Goal: Task Accomplishment & Management: Complete application form

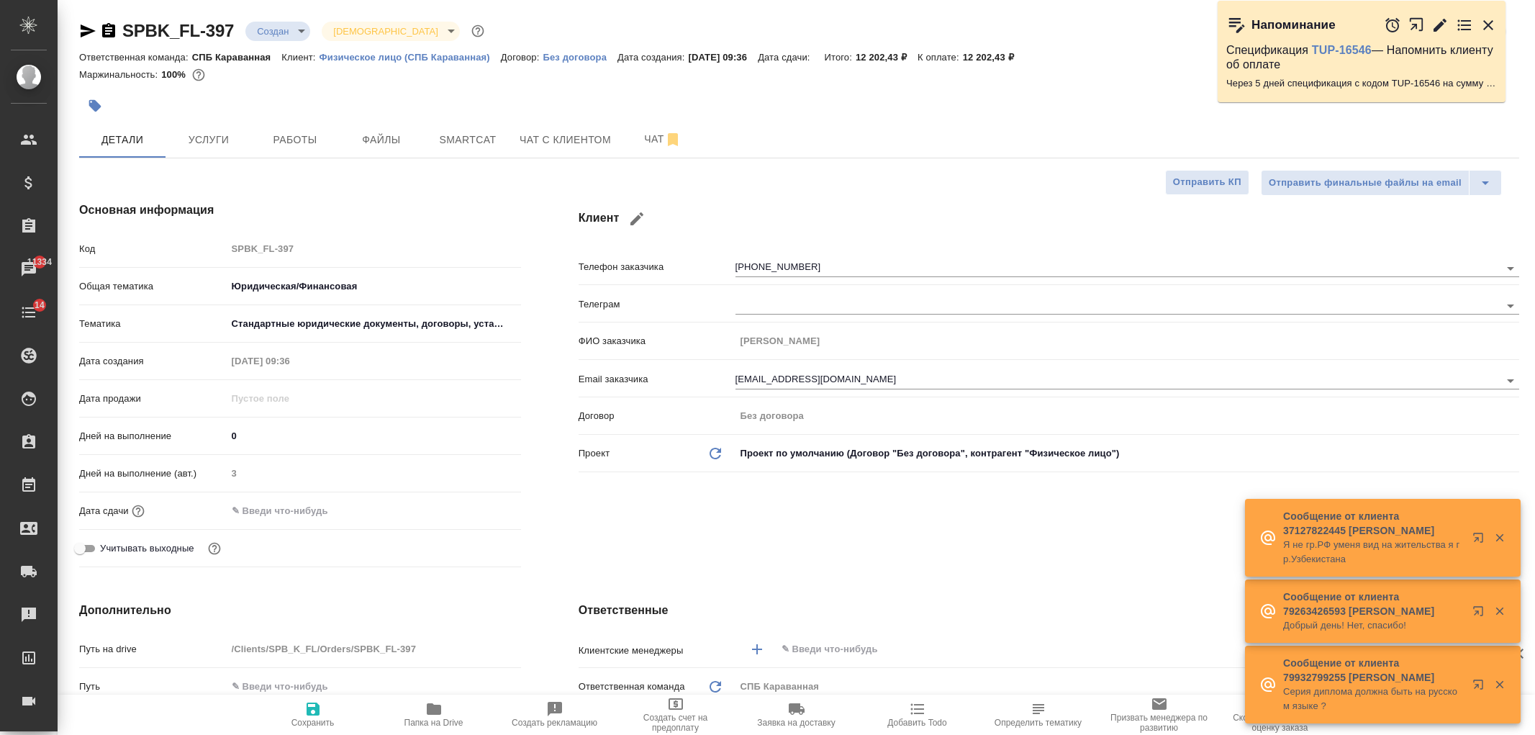
select select "RU"
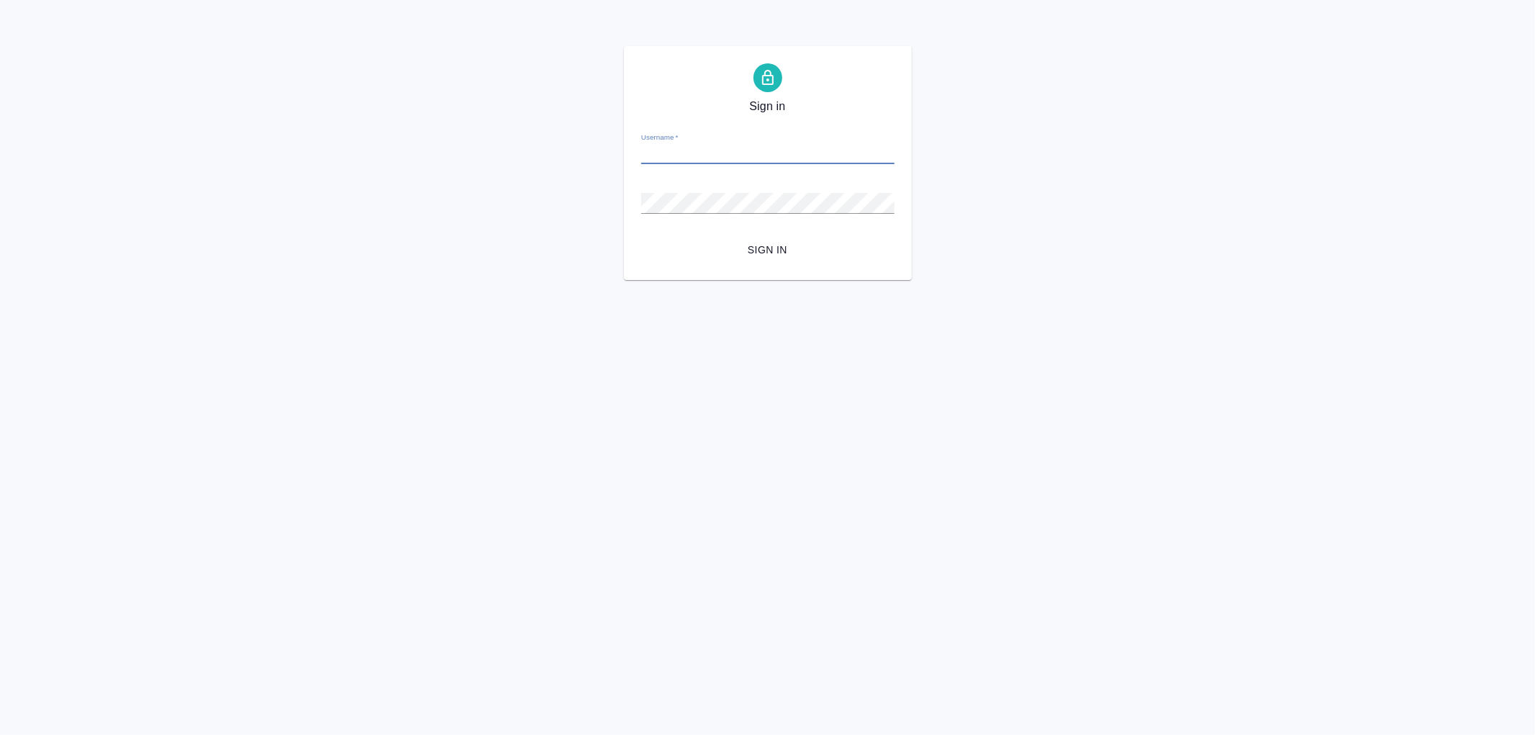
click at [685, 145] on input "Username   *" at bounding box center [767, 154] width 253 height 20
type input "arina.ivanova@awatera.com"
click at [641, 237] on button "Sign in" at bounding box center [767, 250] width 253 height 27
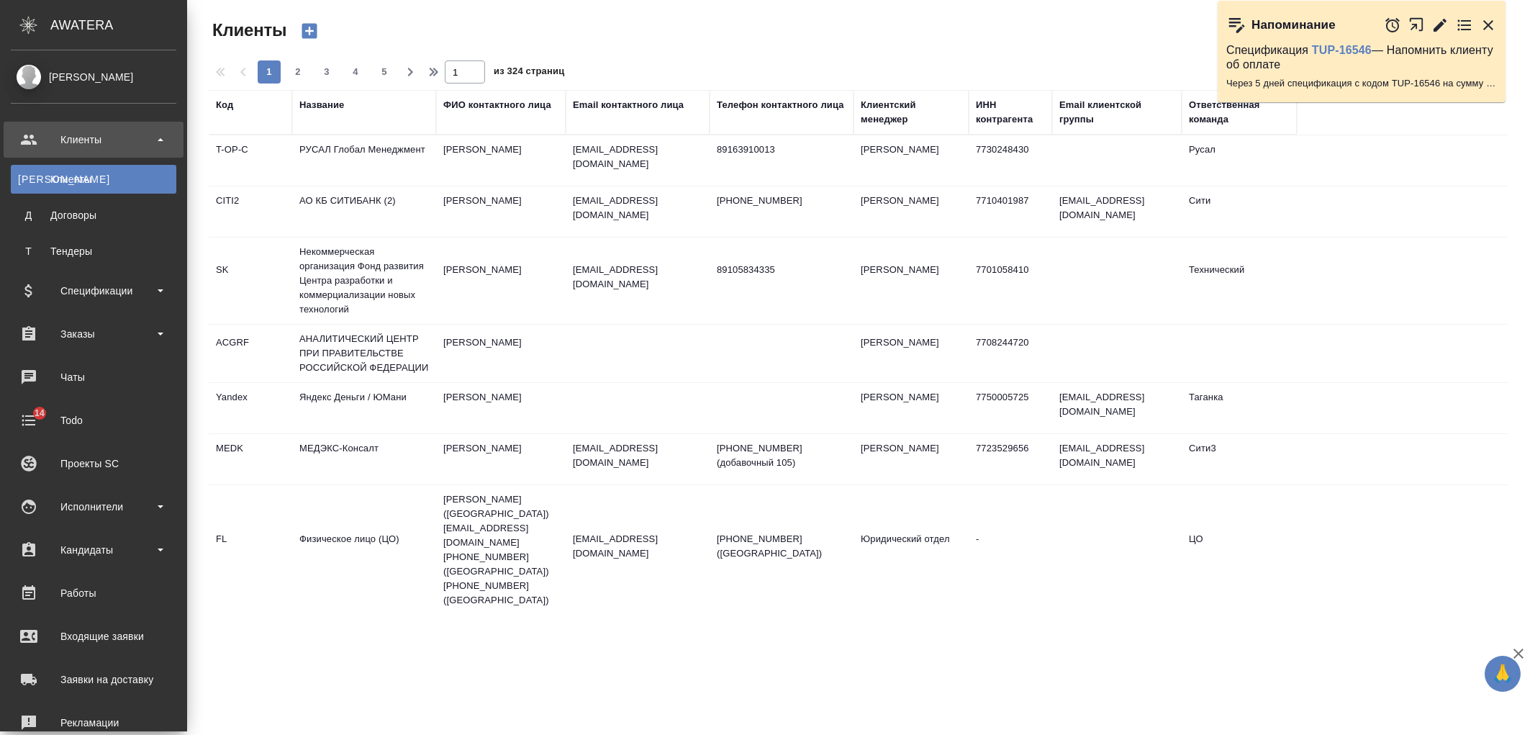
select select "RU"
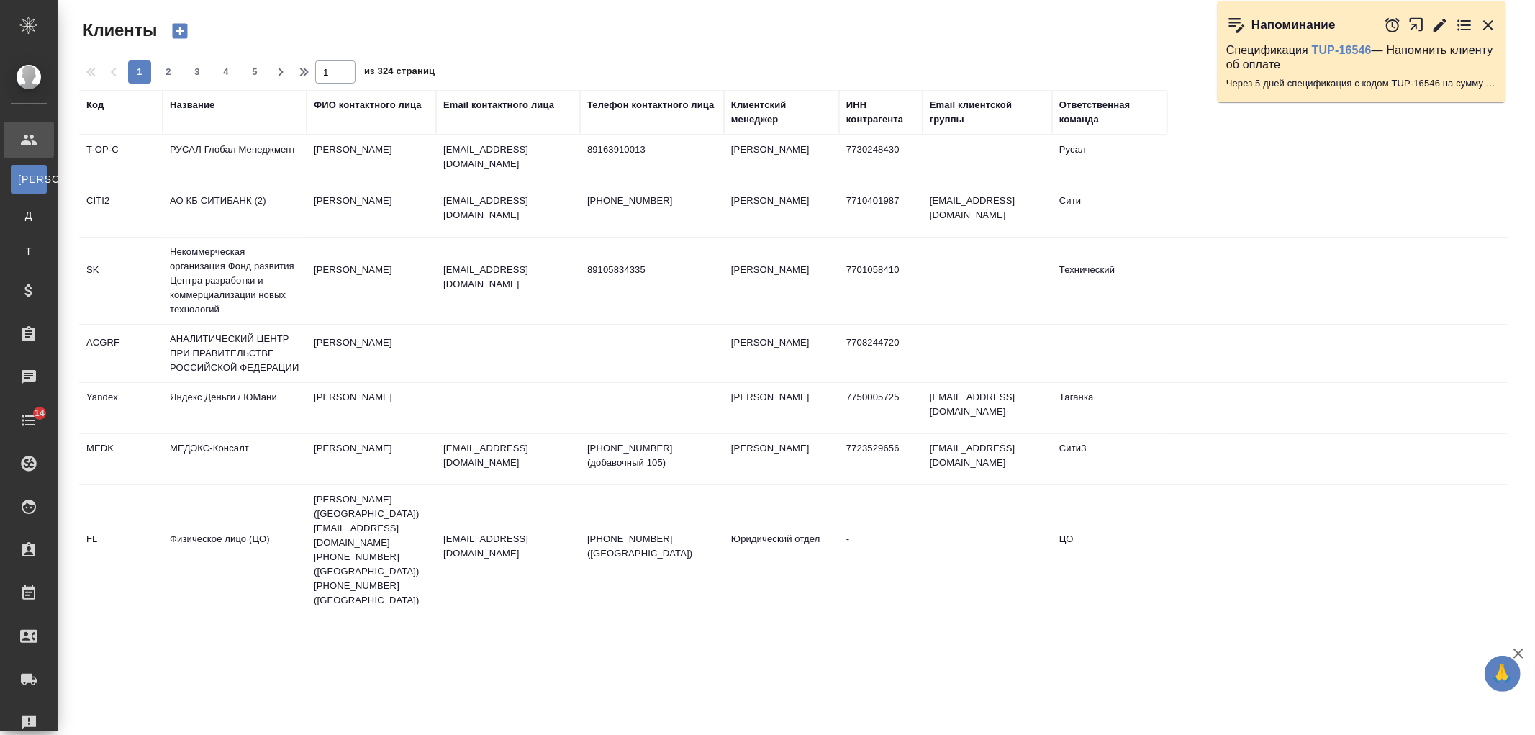
click at [190, 96] on th "Название" at bounding box center [235, 112] width 144 height 45
click at [191, 112] on div "Название" at bounding box center [192, 105] width 45 height 14
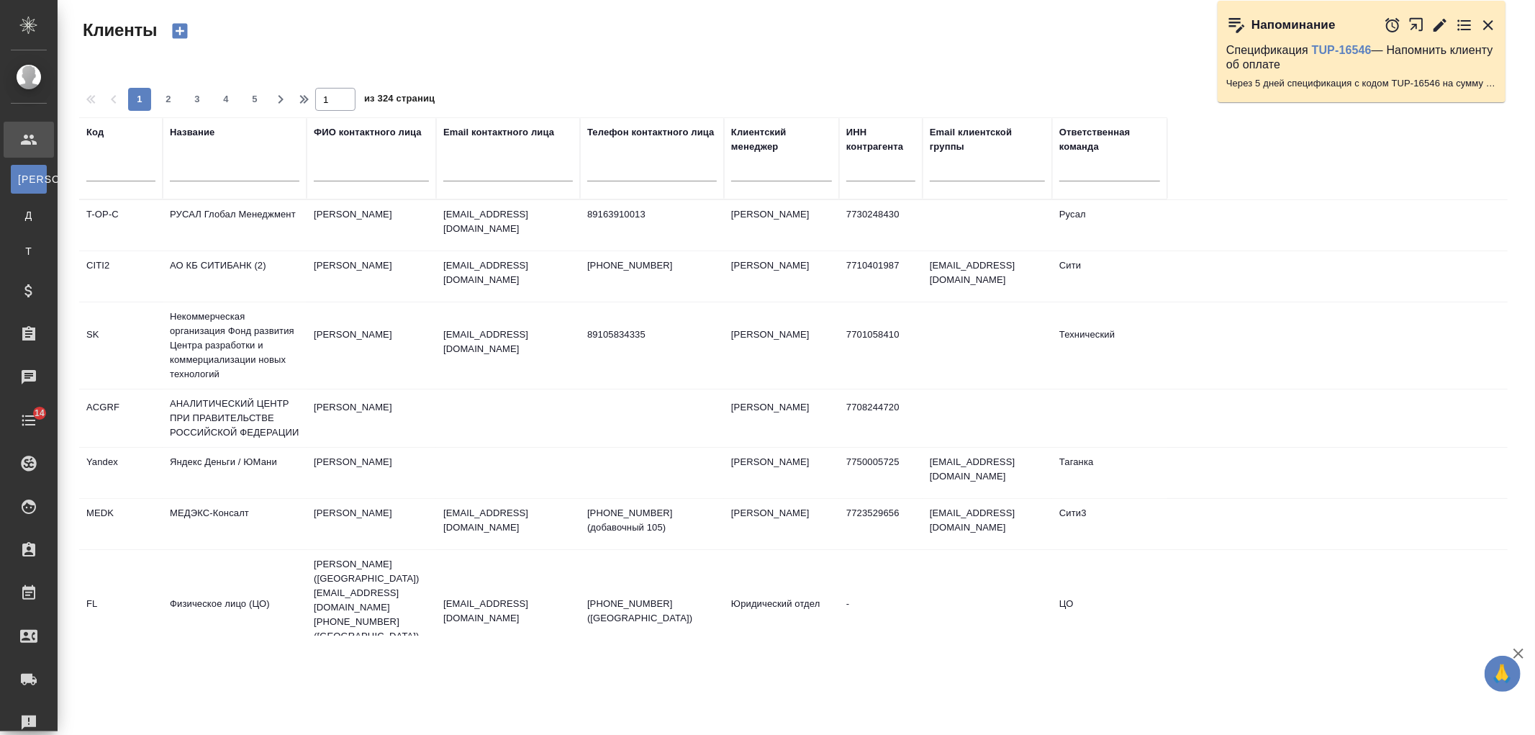
click at [216, 163] on input "text" at bounding box center [235, 172] width 130 height 18
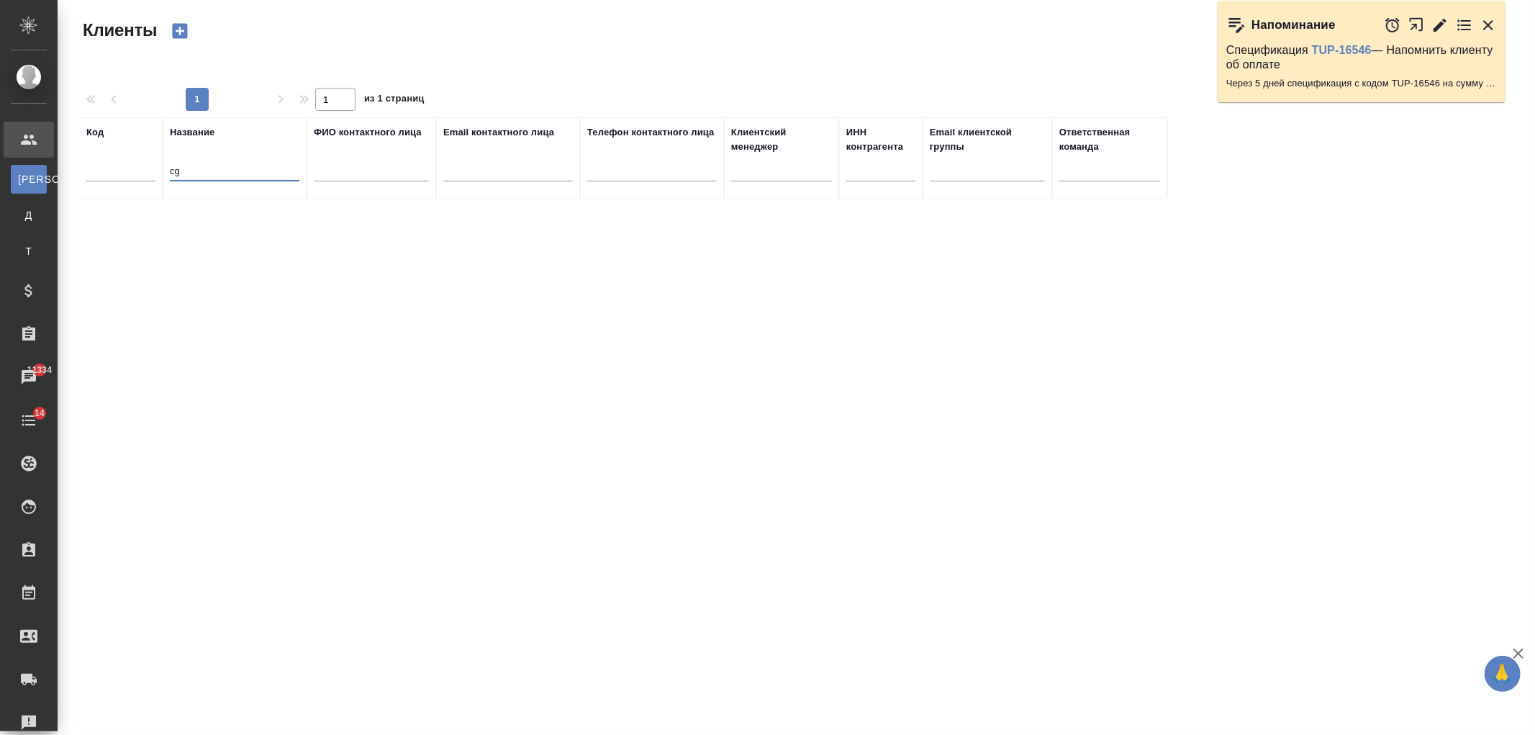
type input "c"
drag, startPoint x: 209, startPoint y: 168, endPoint x: 63, endPoint y: 161, distance: 146.3
click at [63, 161] on div "Клиенты Стандартные настройки 1 1 из 1 страниц Код Название спбгу ФИО контактно…" at bounding box center [797, 322] width 1478 height 644
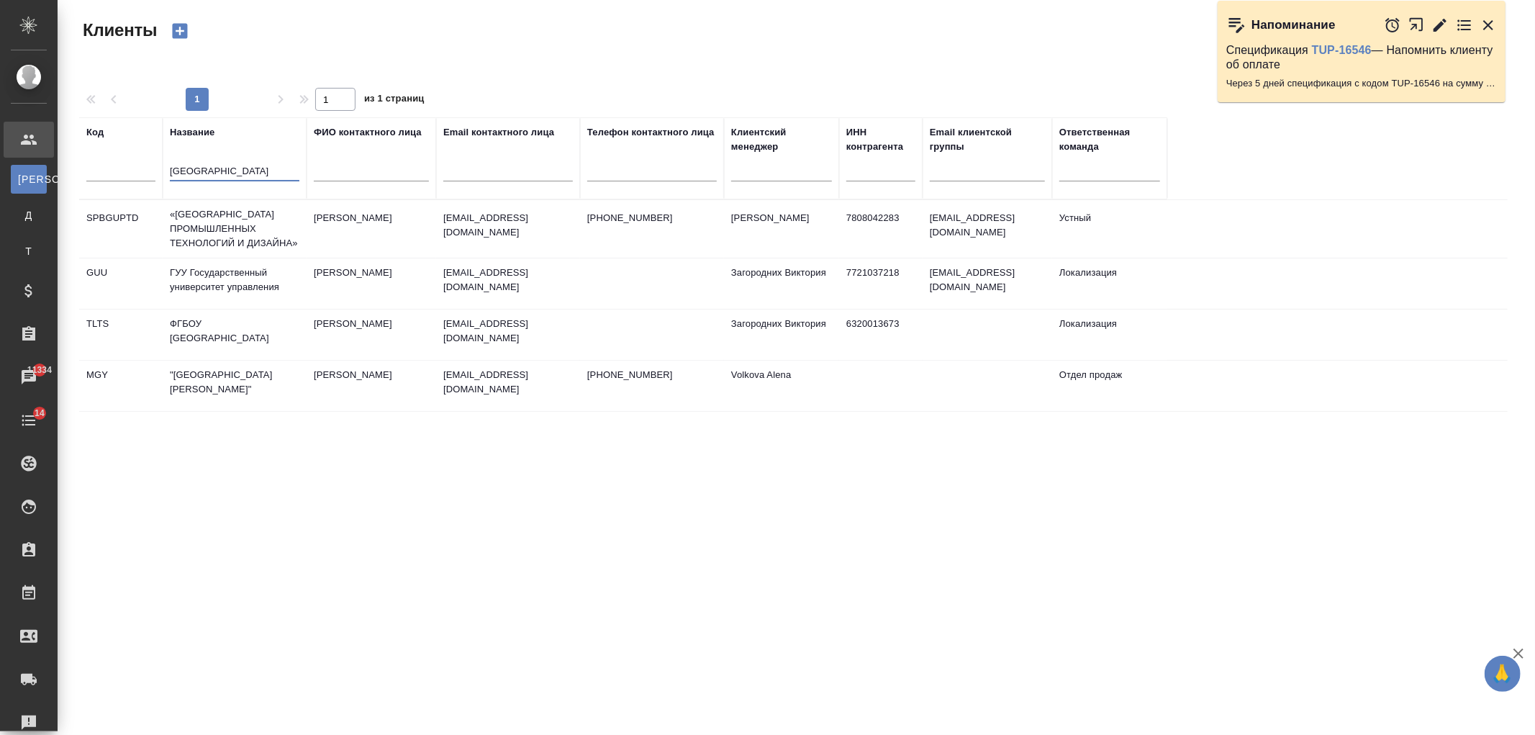
type input "государственный университет"
click at [176, 22] on icon "button" at bounding box center [180, 31] width 20 height 20
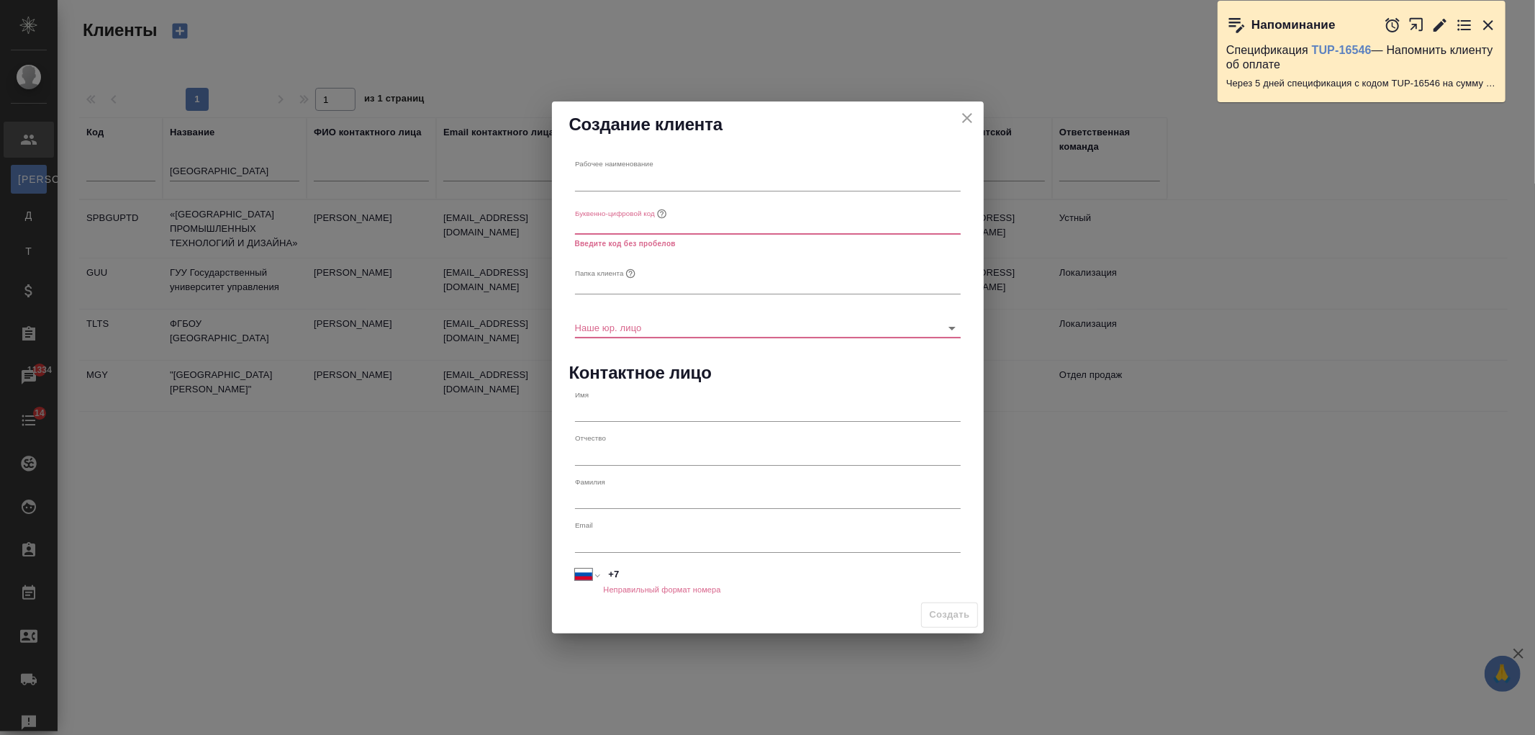
click at [636, 182] on input "text" at bounding box center [768, 181] width 386 height 20
type input "СПбГУ"
click at [649, 223] on input "text" at bounding box center [768, 225] width 386 height 20
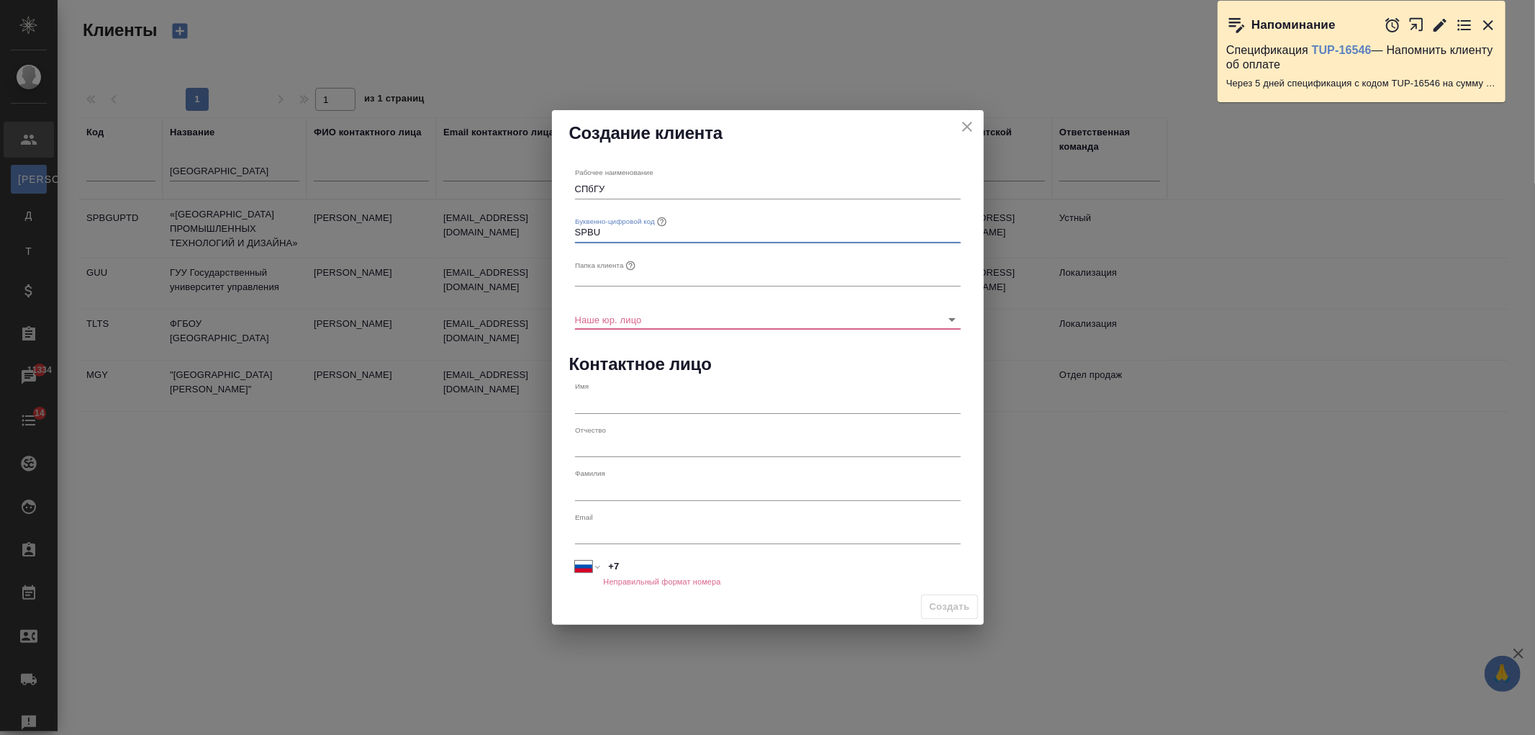
type input "SPBU"
click at [616, 282] on input "text" at bounding box center [768, 276] width 386 height 20
type input "СПбГУ"
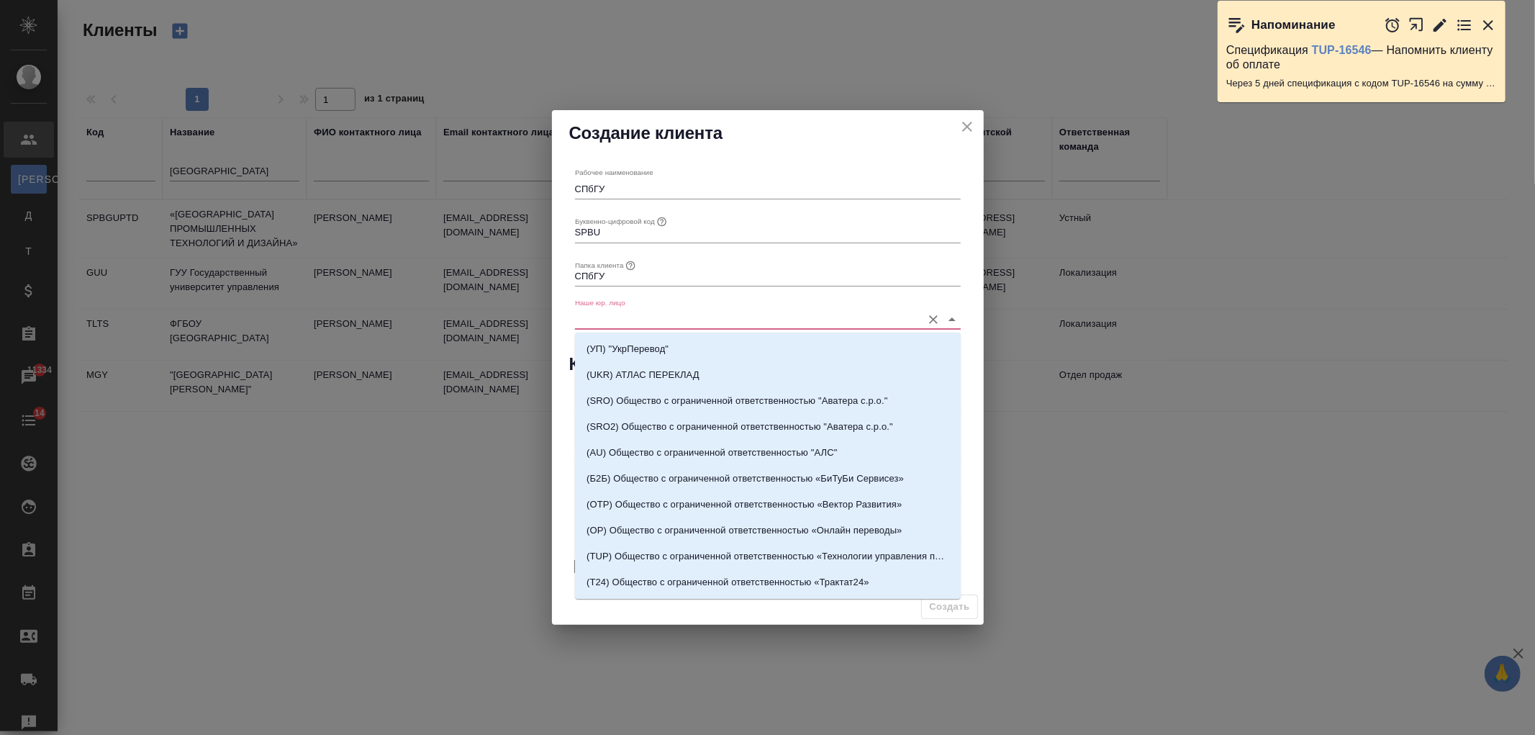
click at [630, 320] on input "Наше юр. лицо" at bounding box center [745, 319] width 340 height 19
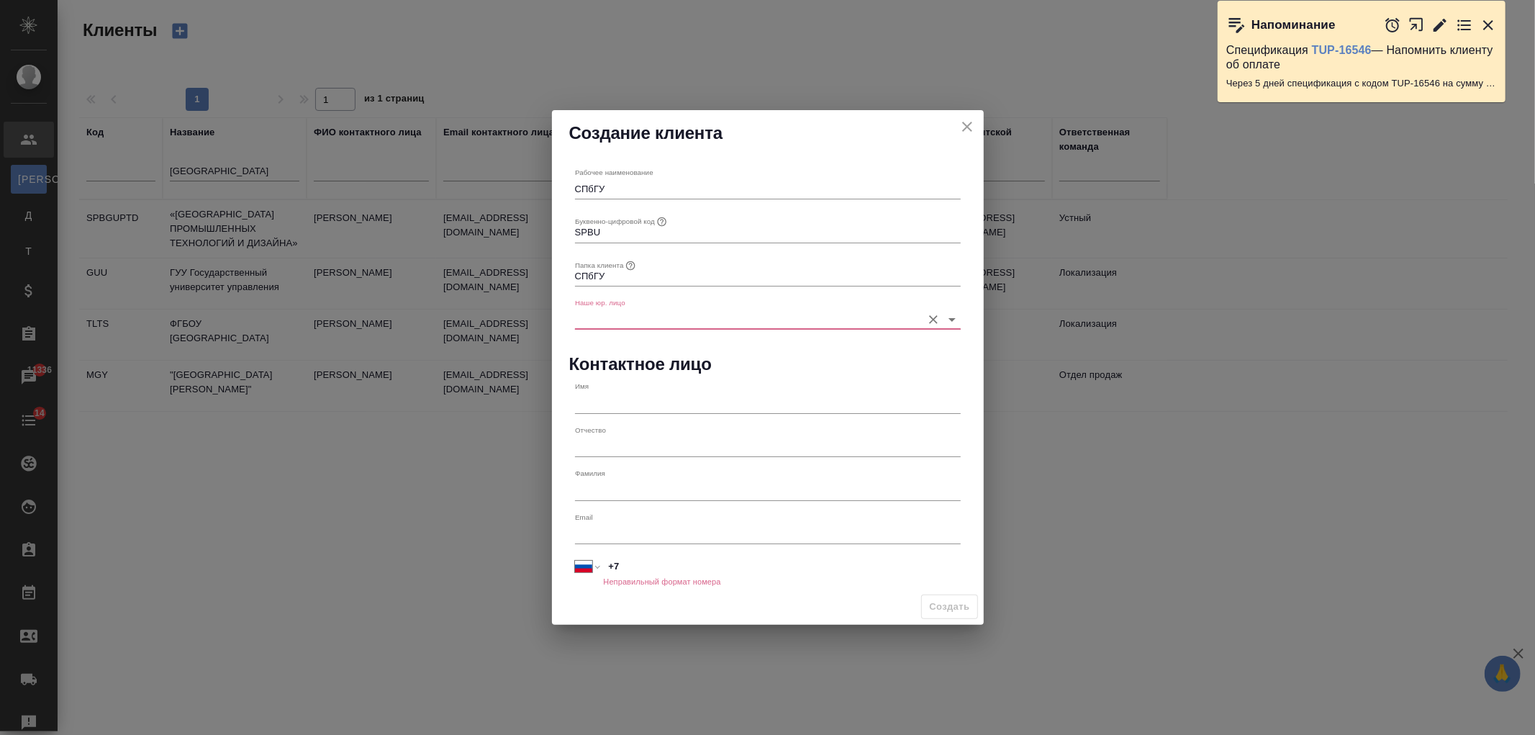
click at [699, 331] on div "Наше юр. лицо" at bounding box center [767, 313] width 397 height 43
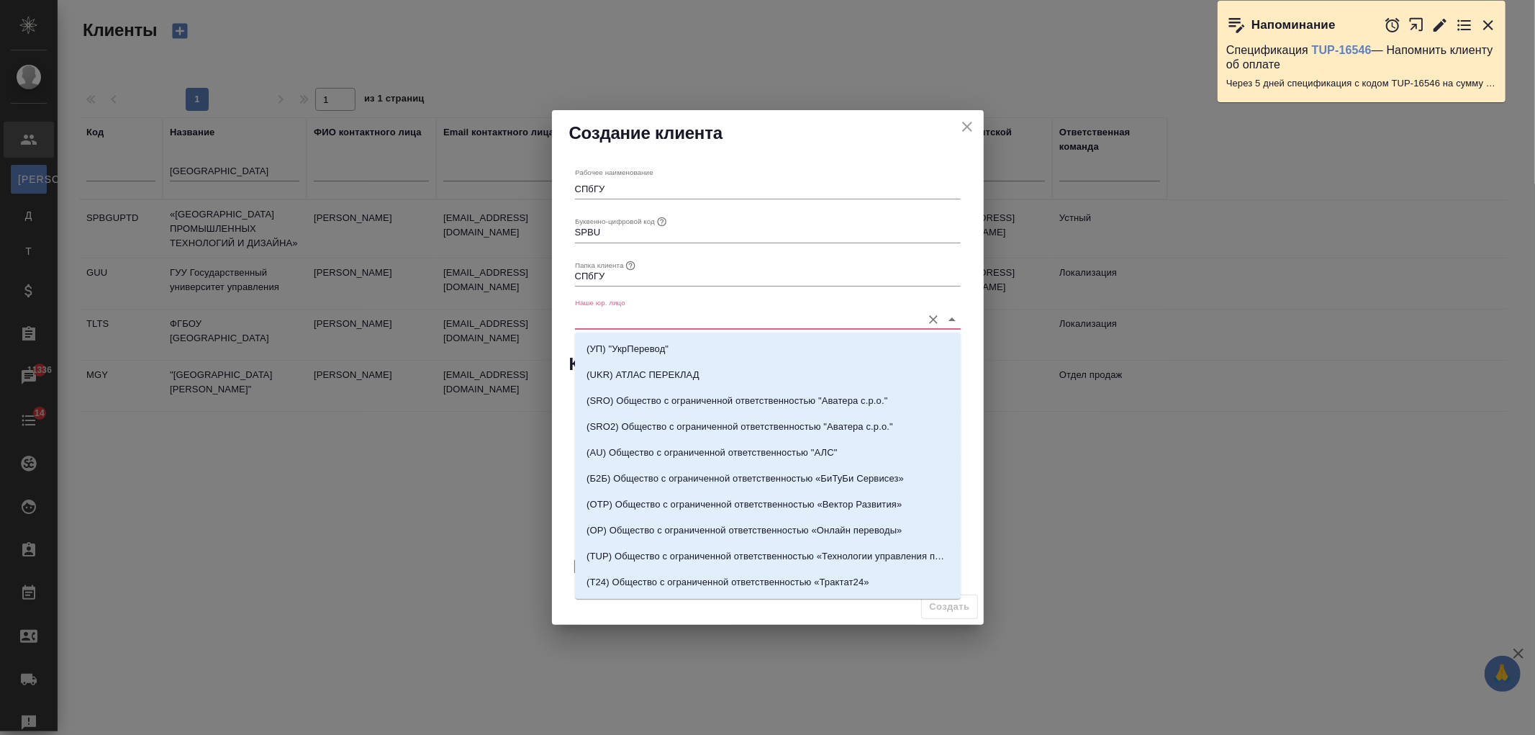
click at [732, 326] on input "Наше юр. лицо" at bounding box center [745, 319] width 340 height 19
type input "ал"
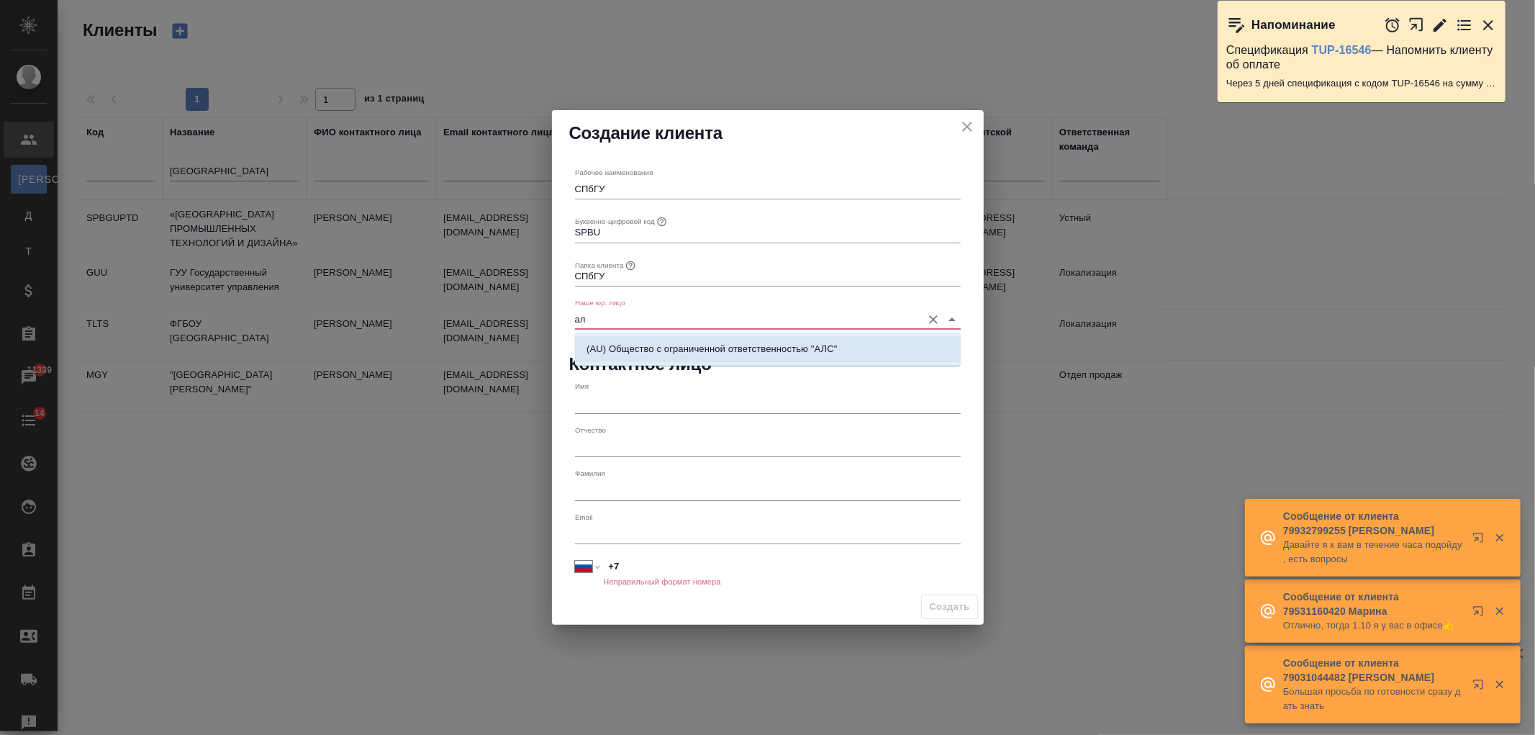
click at [929, 320] on icon "Очистить" at bounding box center [933, 319] width 14 height 14
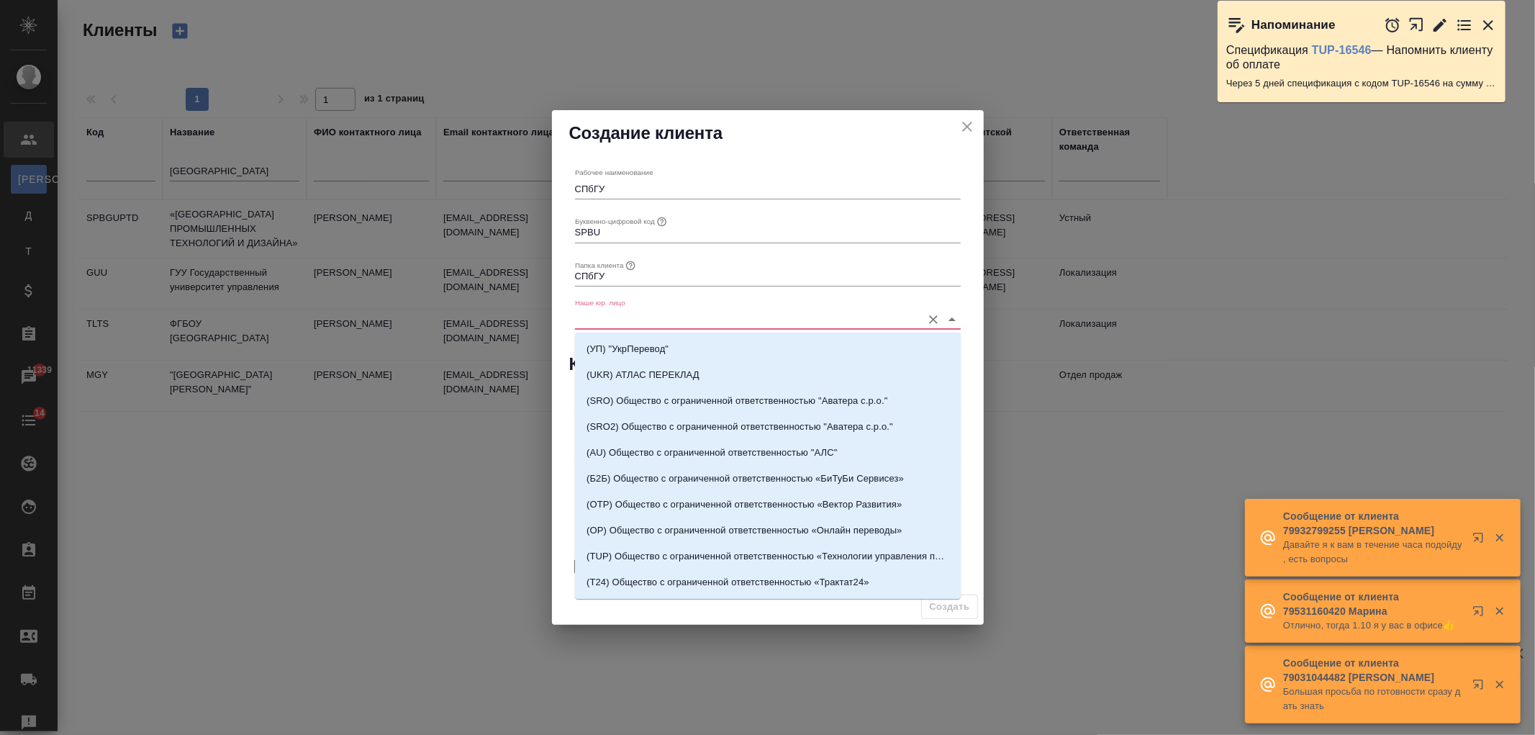
click at [690, 318] on input "Наше юр. лицо" at bounding box center [745, 319] width 340 height 19
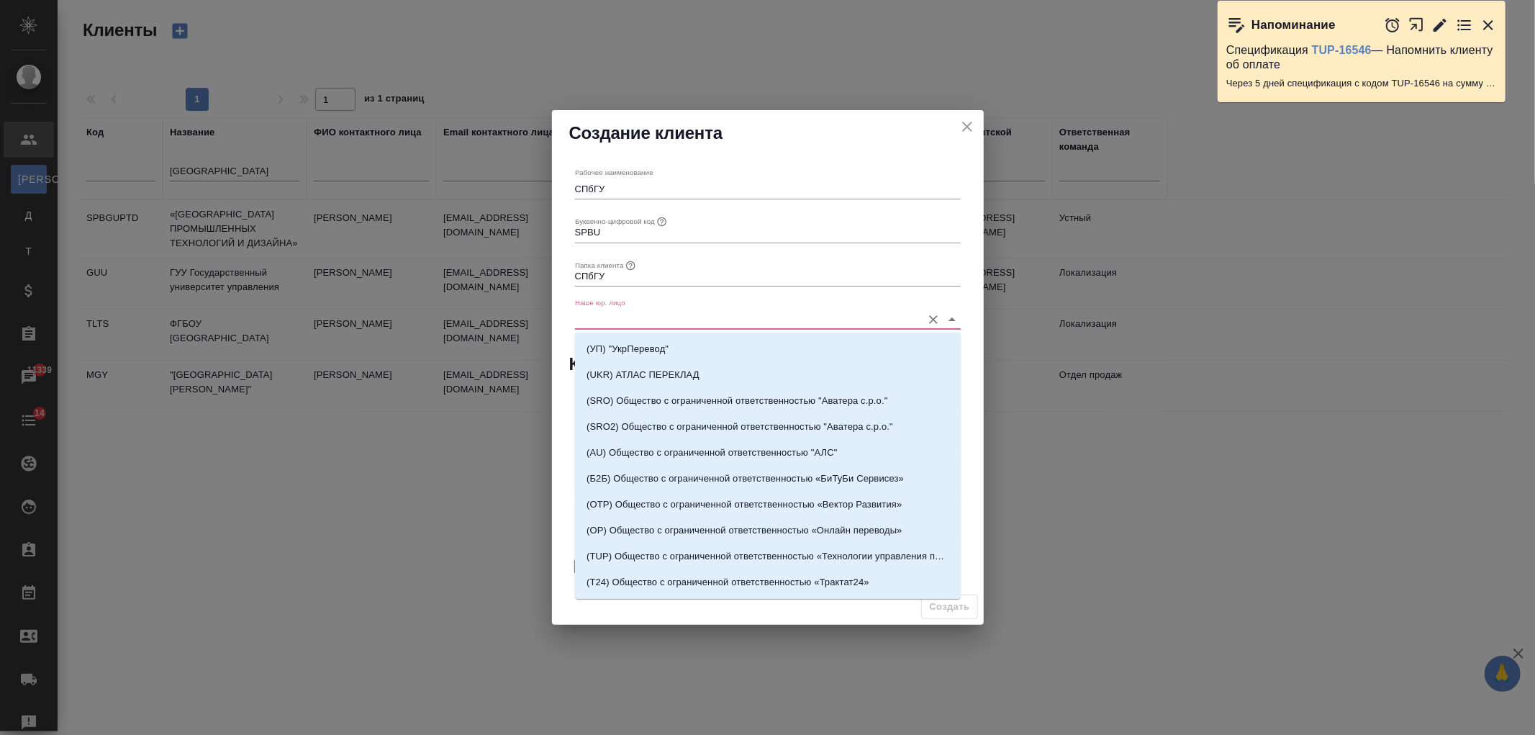
click at [770, 327] on input "Наше юр. лицо" at bounding box center [745, 319] width 340 height 19
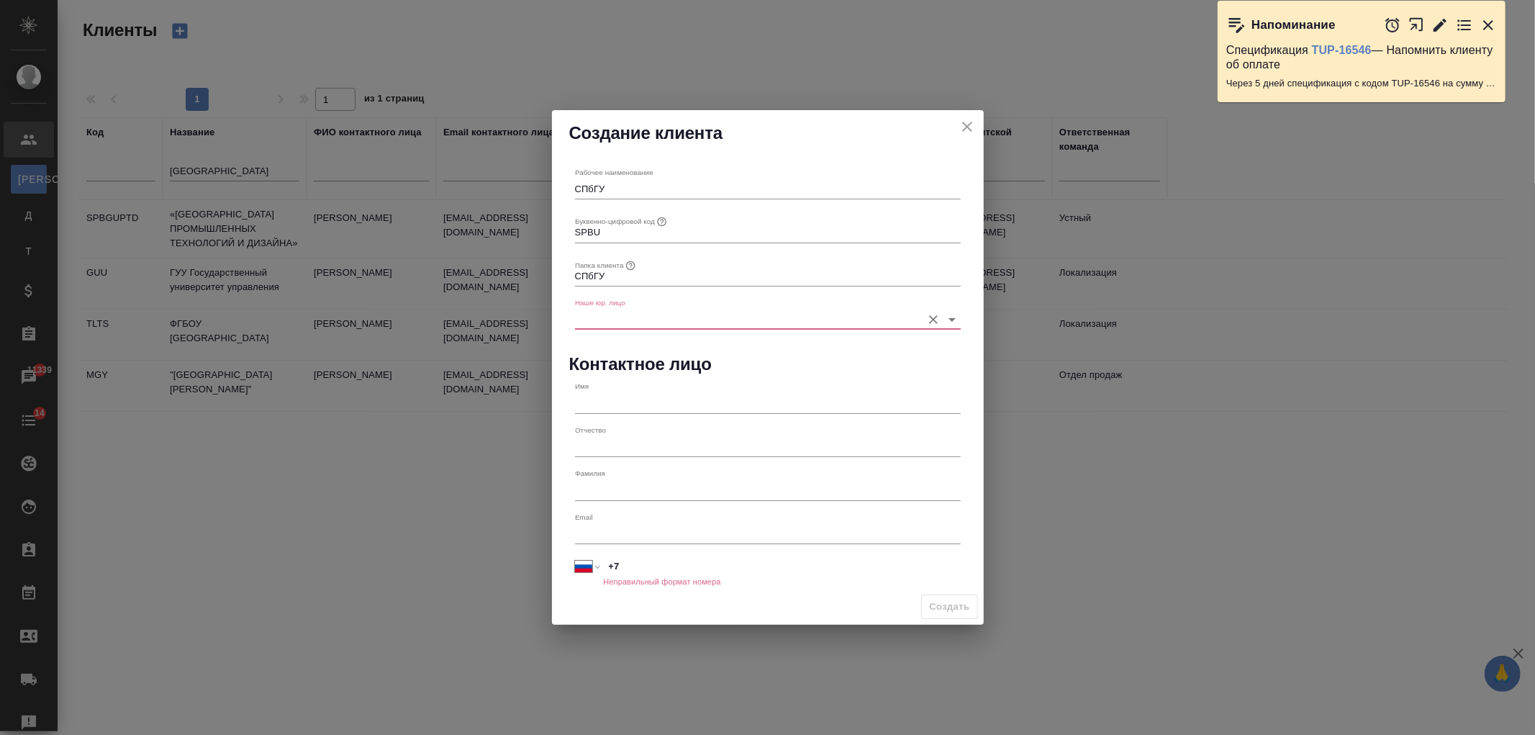
click at [666, 312] on input "Наше юр. лицо" at bounding box center [745, 319] width 340 height 19
click at [806, 356] on li "(МБ) ООО "Монблан"" at bounding box center [768, 349] width 386 height 26
type input "(МБ) ООО "Монблан""
click at [772, 401] on input "text" at bounding box center [768, 403] width 386 height 20
type input "Ольга"
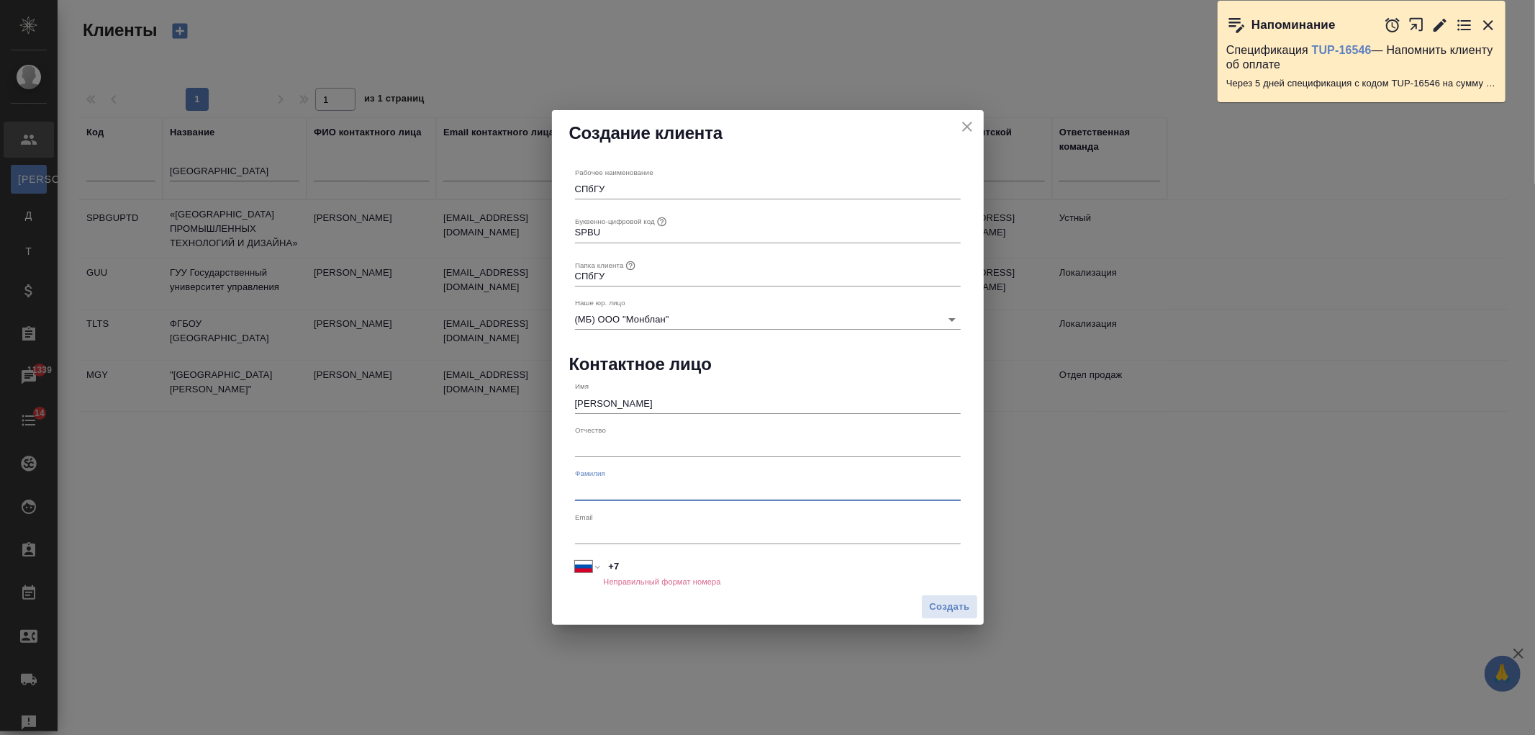
click at [617, 488] on input "text" at bounding box center [768, 490] width 386 height 20
type input "Слюсарь"
click at [645, 534] on input "text" at bounding box center [768, 534] width 386 height 20
paste input "o.slyusar@spbu.ru"
type input "o.slyusar@spbu.ru"
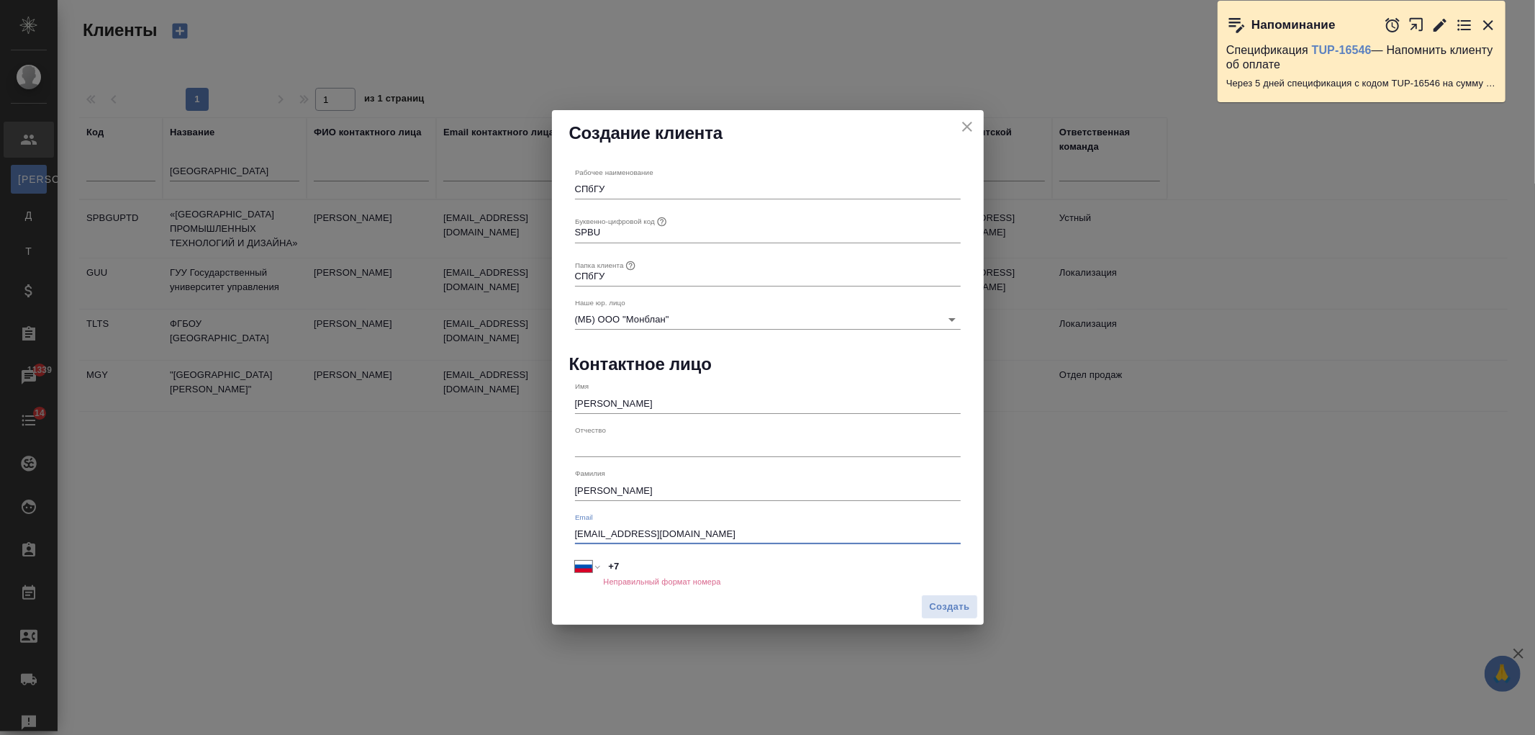
click at [649, 557] on input "+7" at bounding box center [781, 566] width 357 height 21
click at [865, 590] on div "Создать" at bounding box center [768, 608] width 432 height 37
click at [944, 601] on span "Создать" at bounding box center [949, 607] width 40 height 17
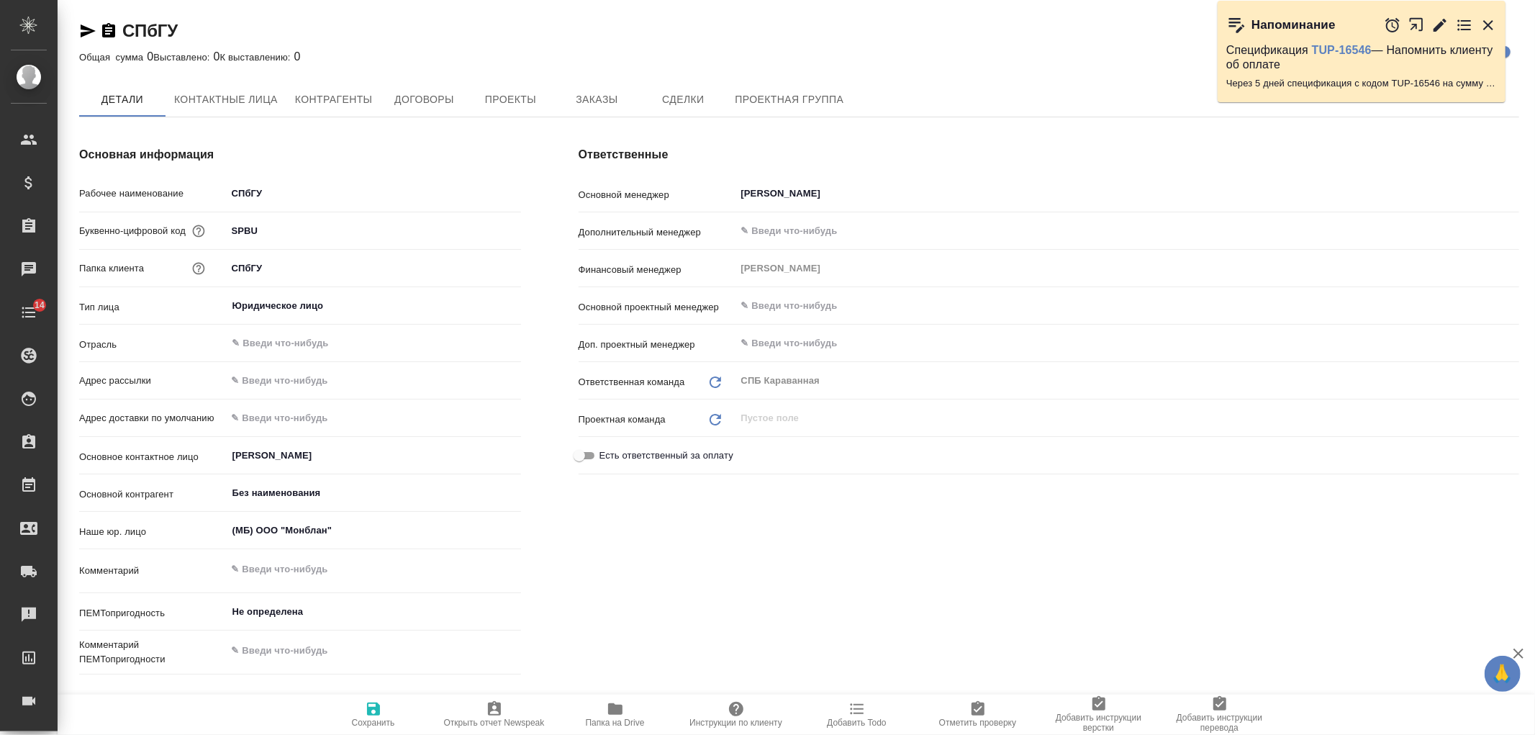
type textarea "x"
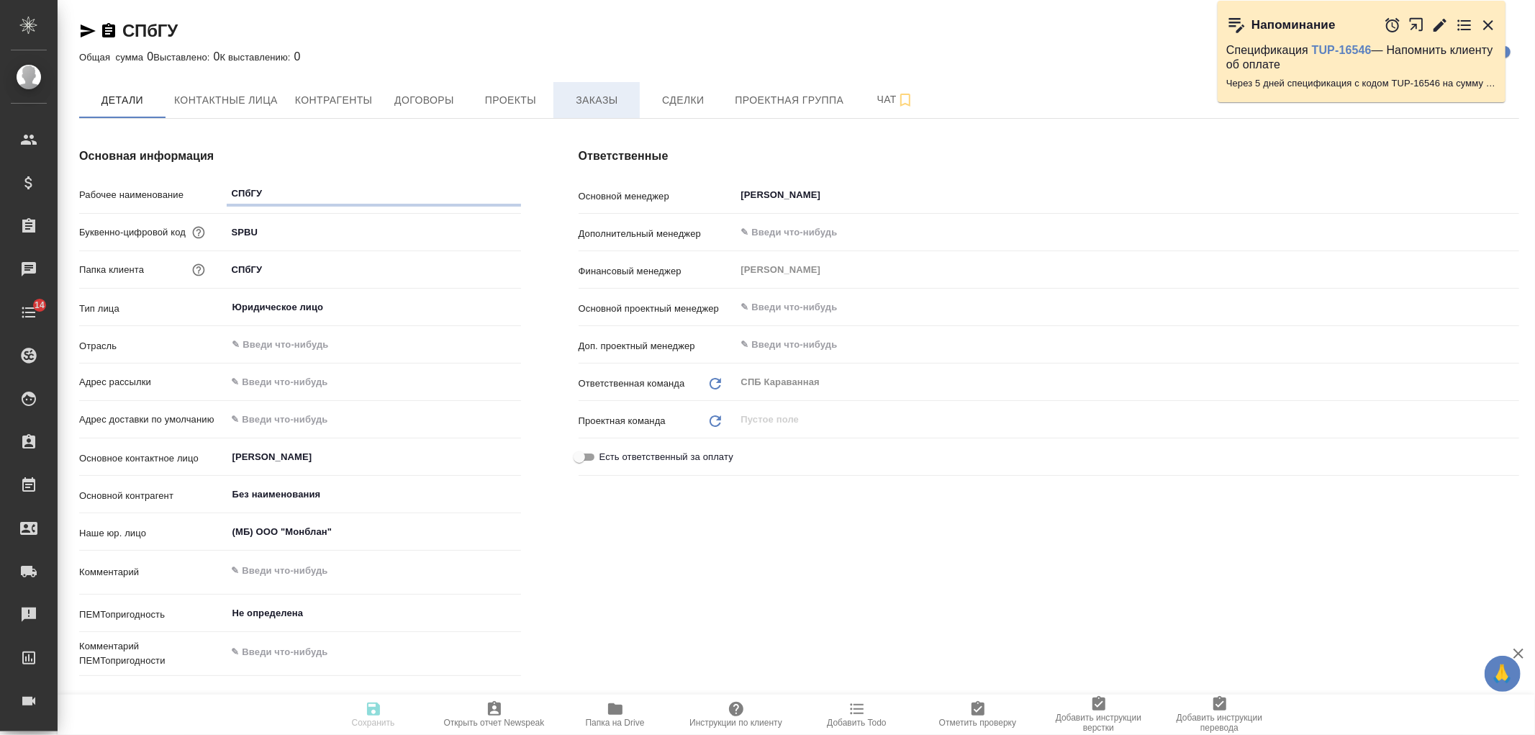
type textarea "x"
click at [593, 109] on button "Заказы" at bounding box center [597, 100] width 86 height 36
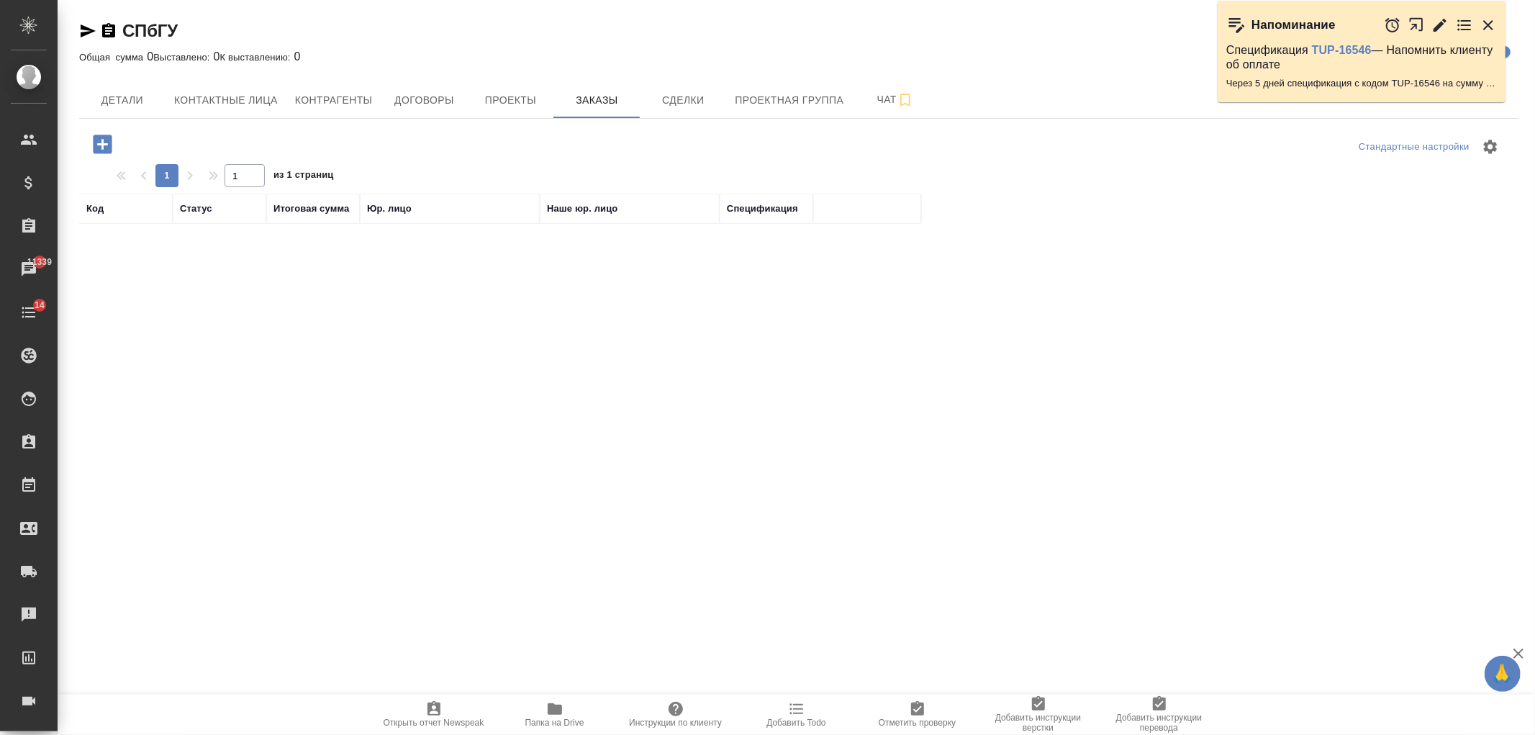
click at [102, 145] on icon "button" at bounding box center [102, 144] width 25 height 25
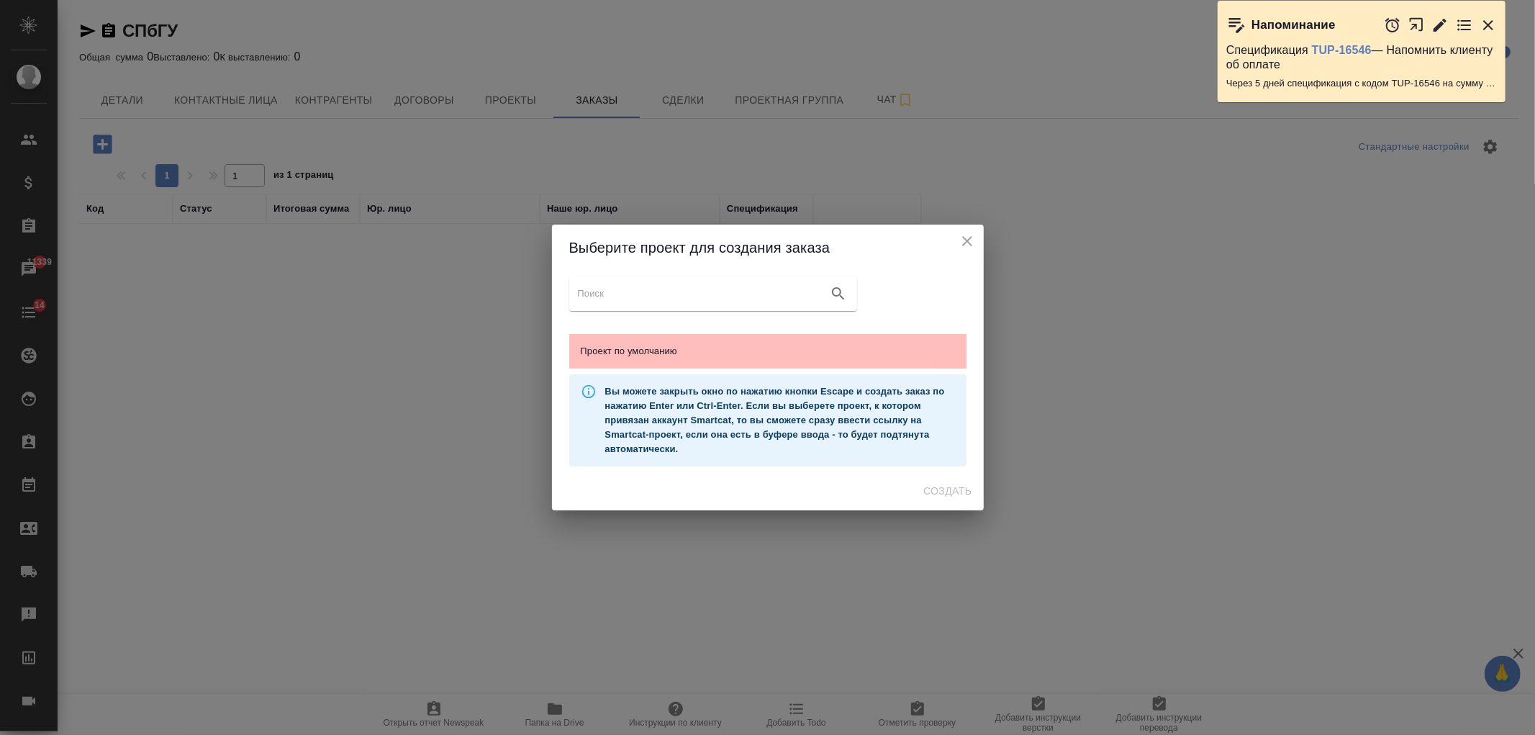
click at [762, 348] on span "Проект по умолчанию" at bounding box center [768, 351] width 374 height 14
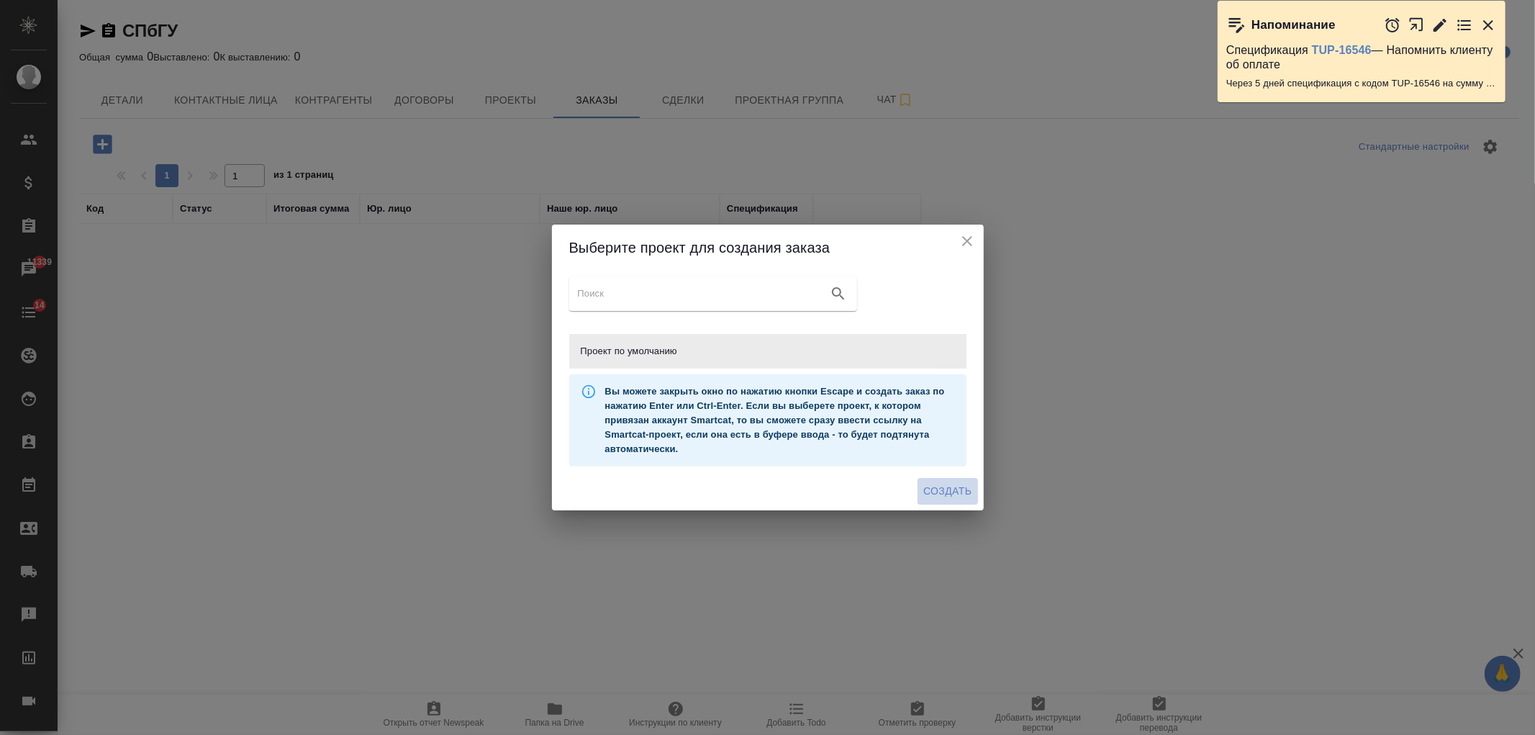
click at [933, 495] on span "Создать" at bounding box center [948, 491] width 48 height 18
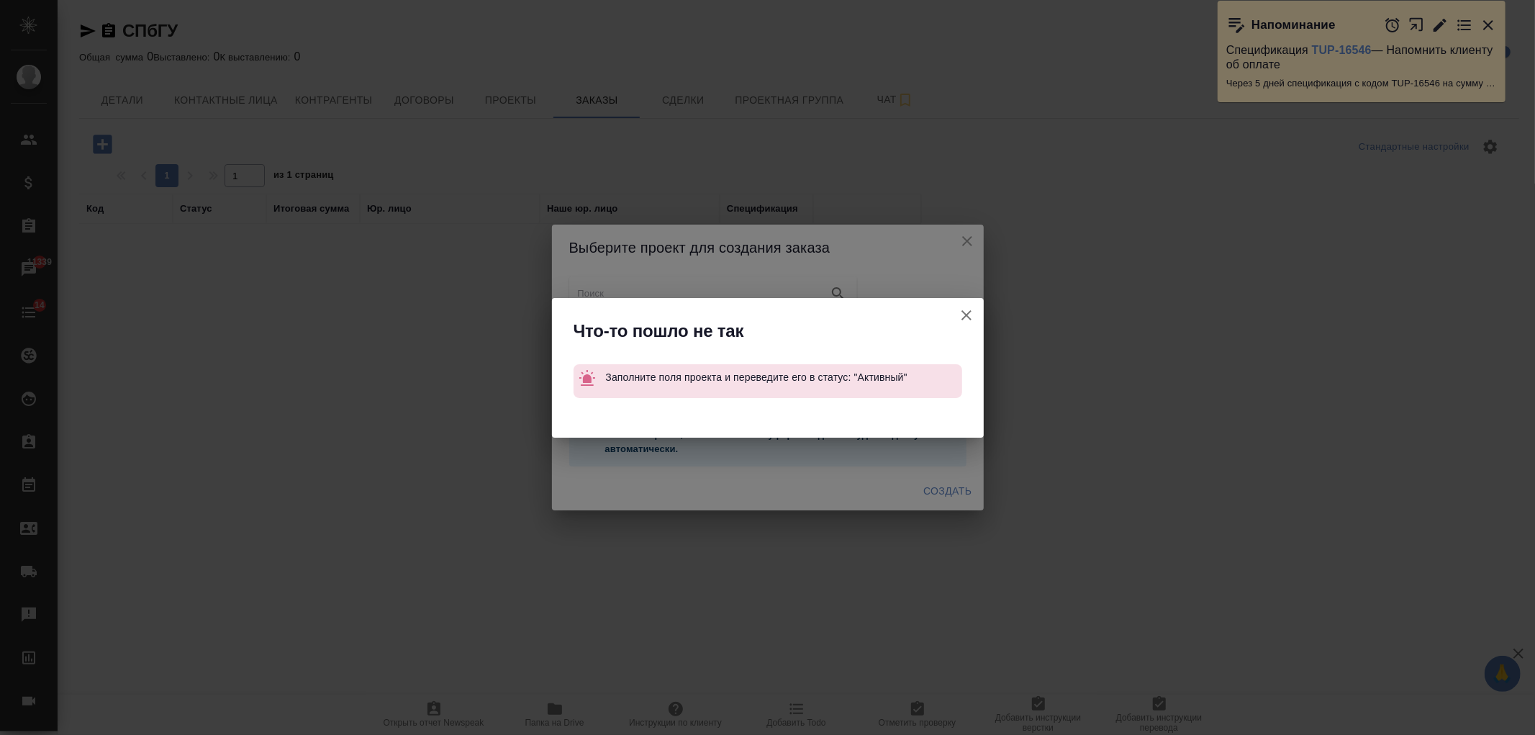
click at [967, 315] on icon "button" at bounding box center [967, 315] width 10 height 10
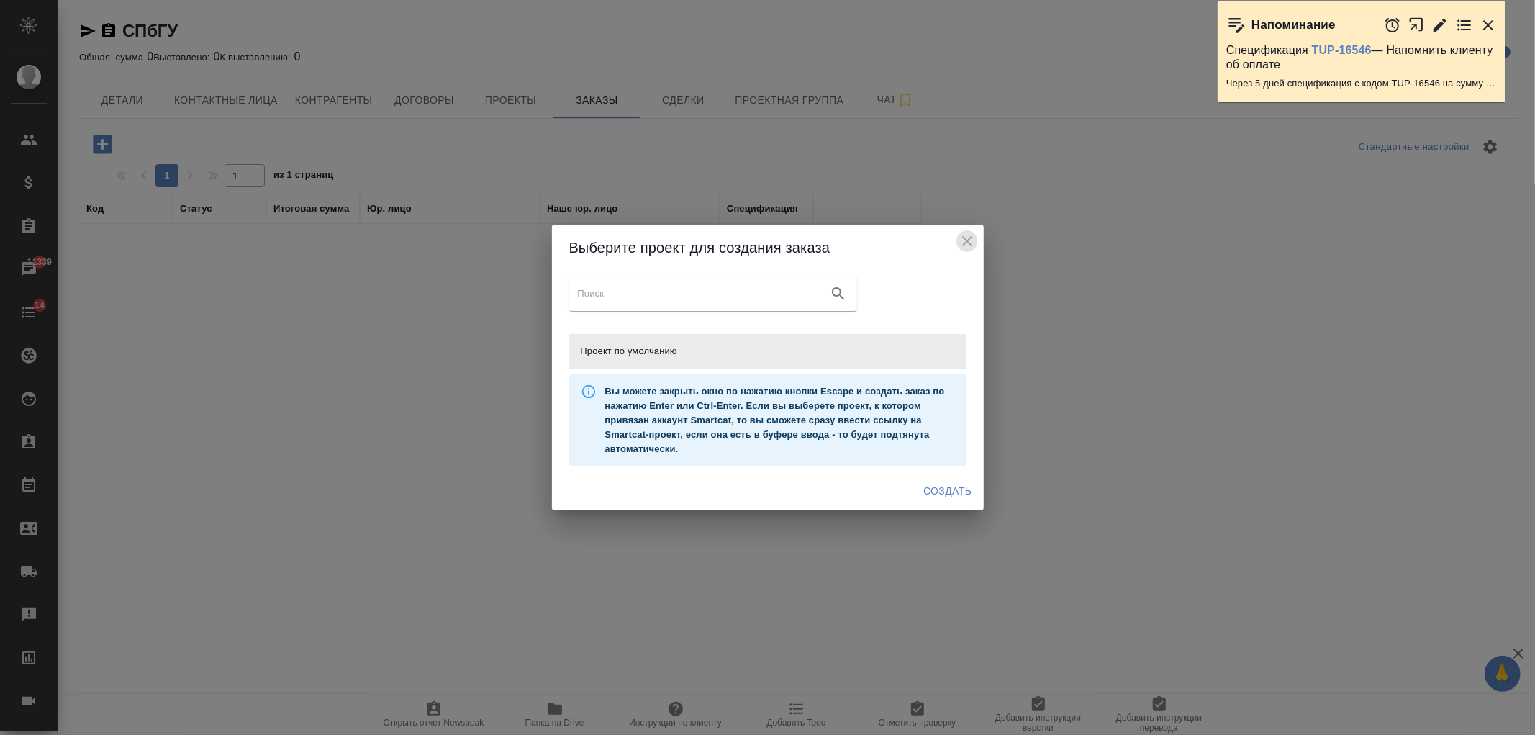
click at [970, 240] on icon "close" at bounding box center [967, 241] width 17 height 17
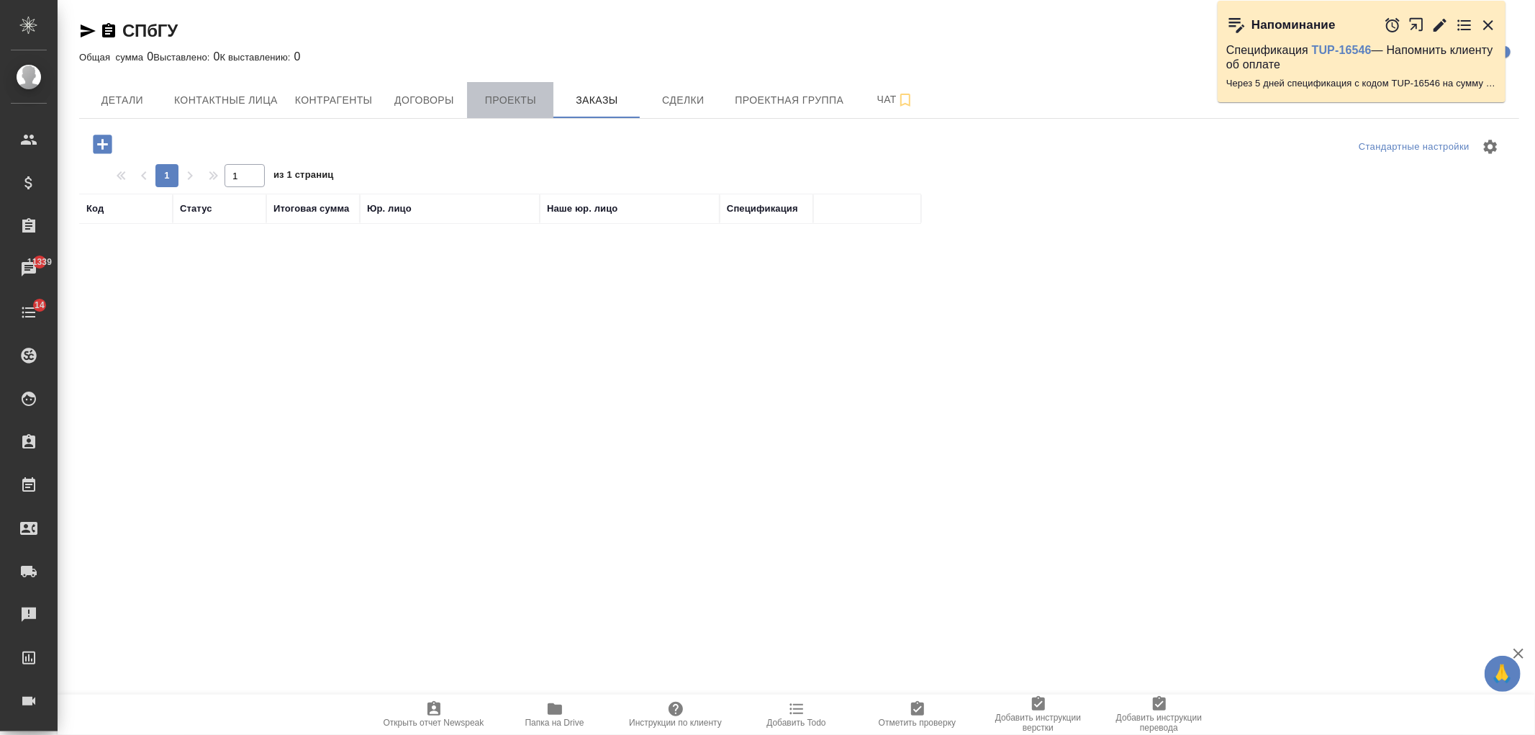
click at [534, 85] on button "Проекты" at bounding box center [510, 100] width 86 height 36
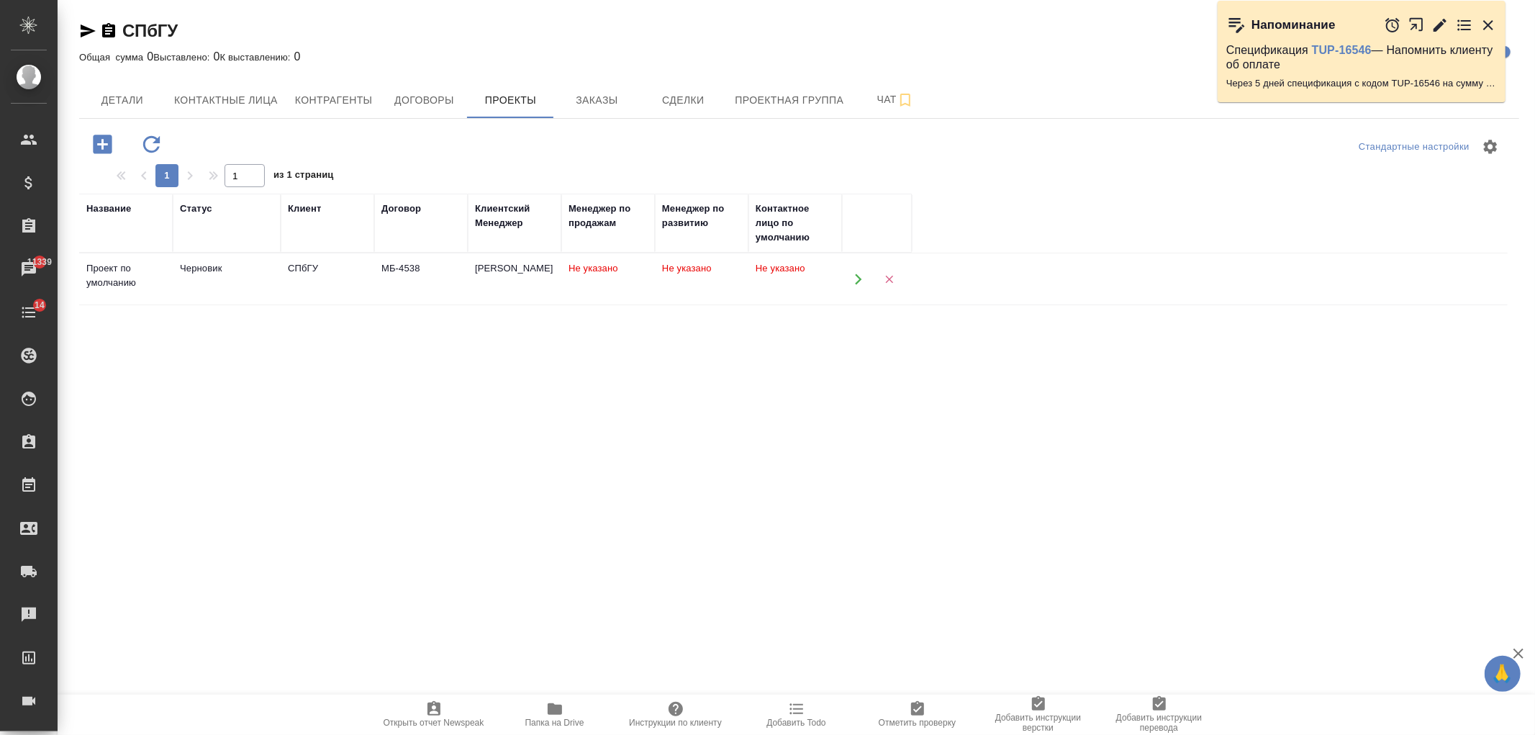
click at [325, 268] on div "СПбГУ" at bounding box center [327, 268] width 79 height 14
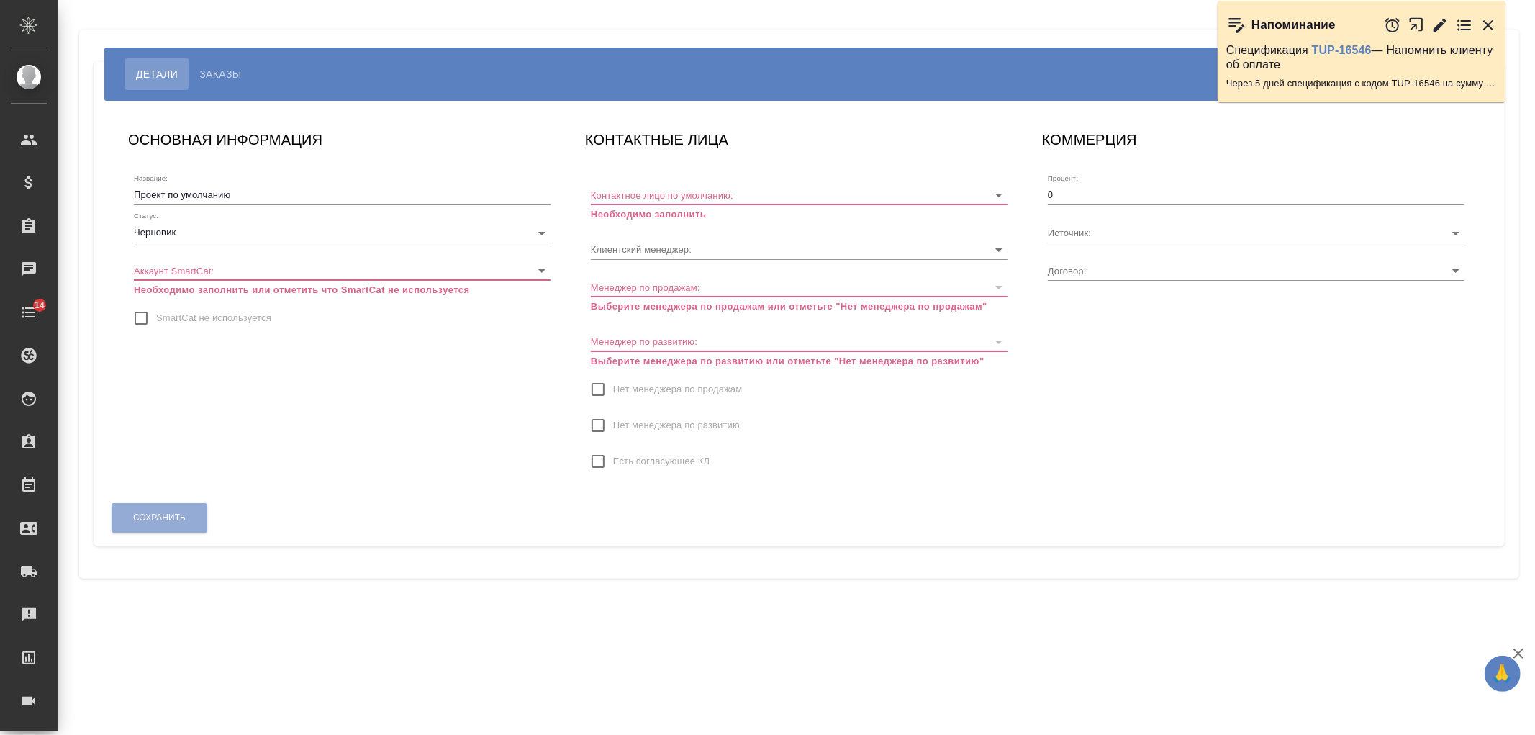
type input "МБ-4538"
type input "[PERSON_NAME]"
click at [278, 234] on body "🙏 .cls-1 fill:#fff; AWATERA [PERSON_NAME] Спецификации Заказы Чаты 14 Todo Прое…" at bounding box center [767, 367] width 1535 height 735
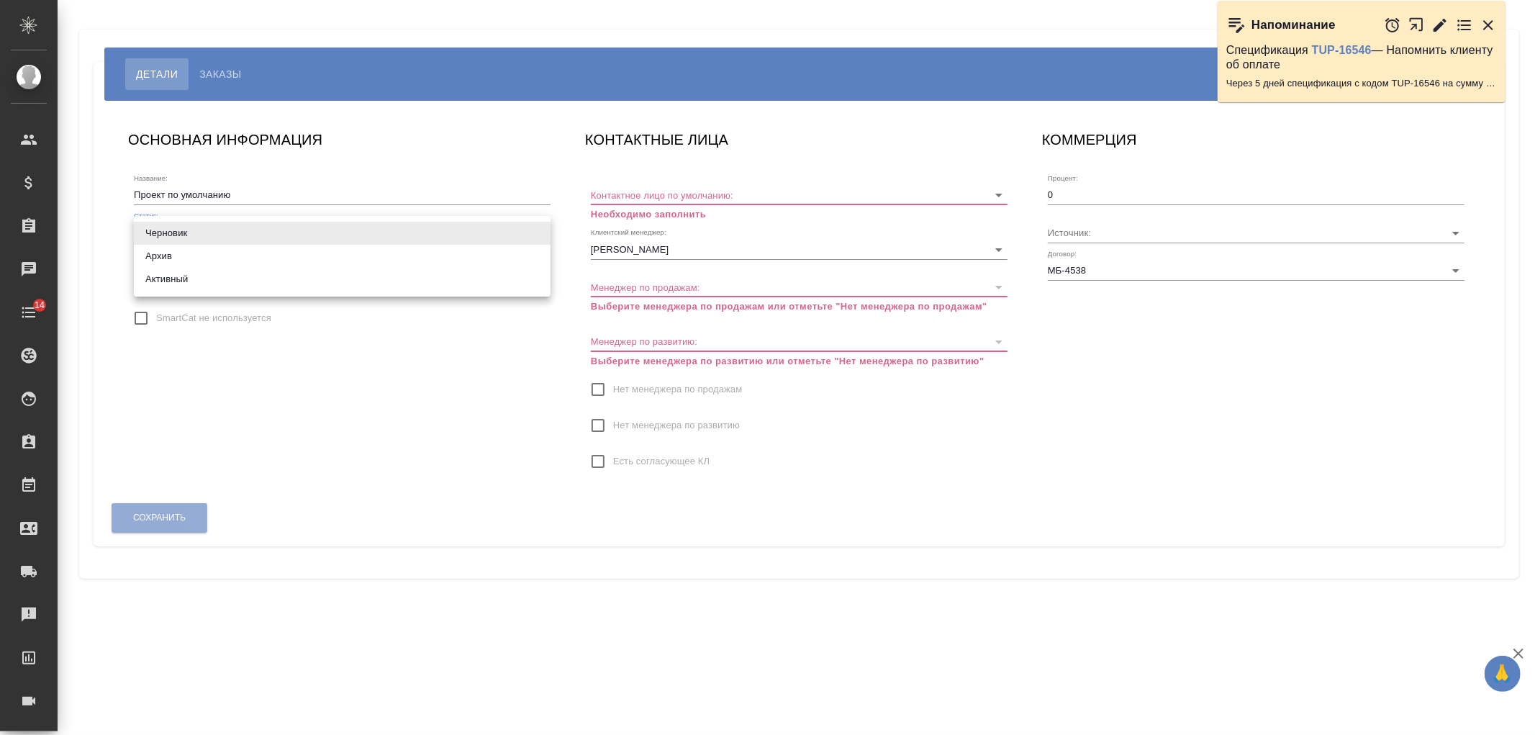
click at [276, 278] on li "Активный" at bounding box center [342, 279] width 417 height 23
type input "active"
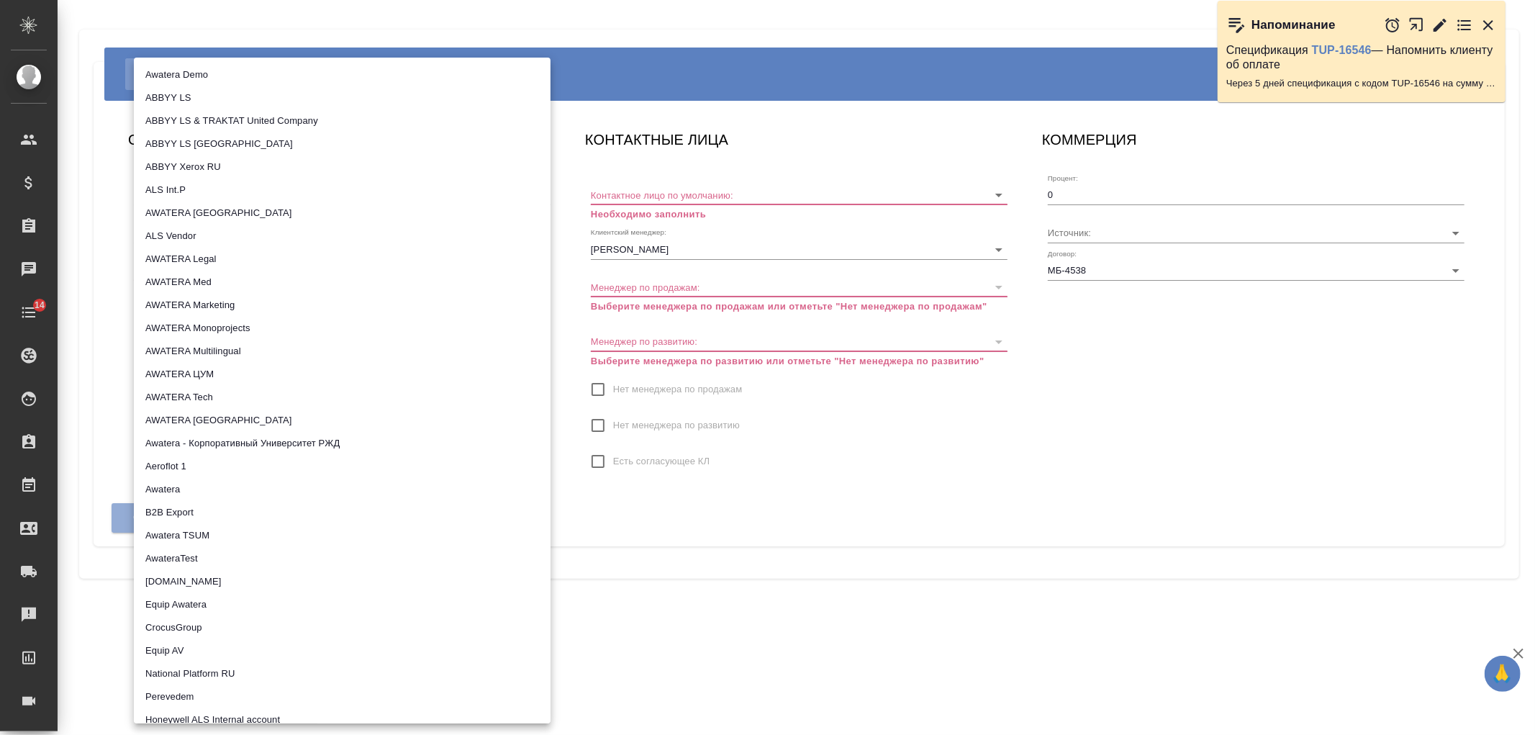
click at [372, 281] on body "🙏 .cls-1 fill:#fff; AWATERA Ivanova Arina Клиенты Спецификации Заказы Чаты 14 T…" at bounding box center [767, 367] width 1535 height 735
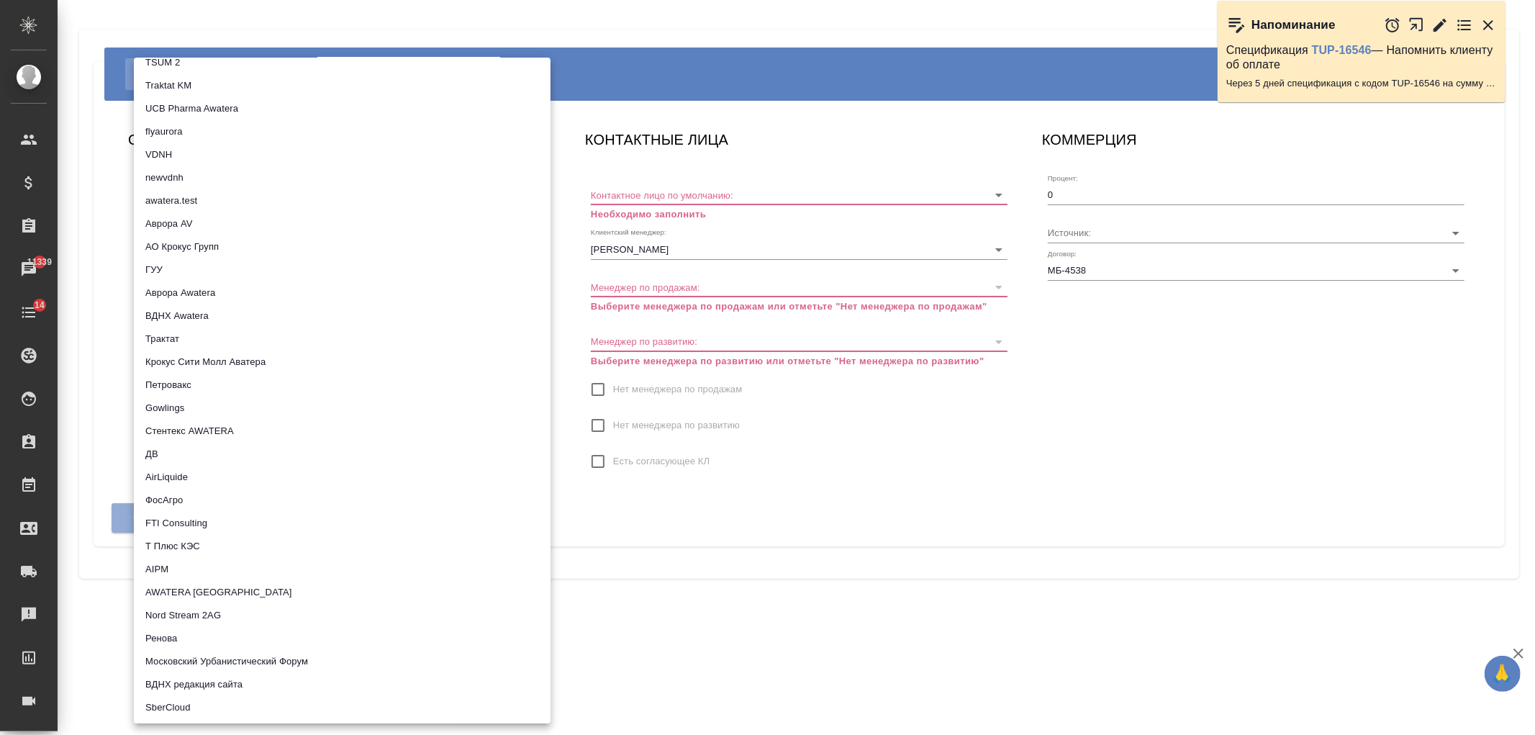
scroll to position [768, 0]
click at [248, 348] on li "Трактат" at bounding box center [342, 343] width 417 height 23
type input "5ee7379ee86966421fbf459a"
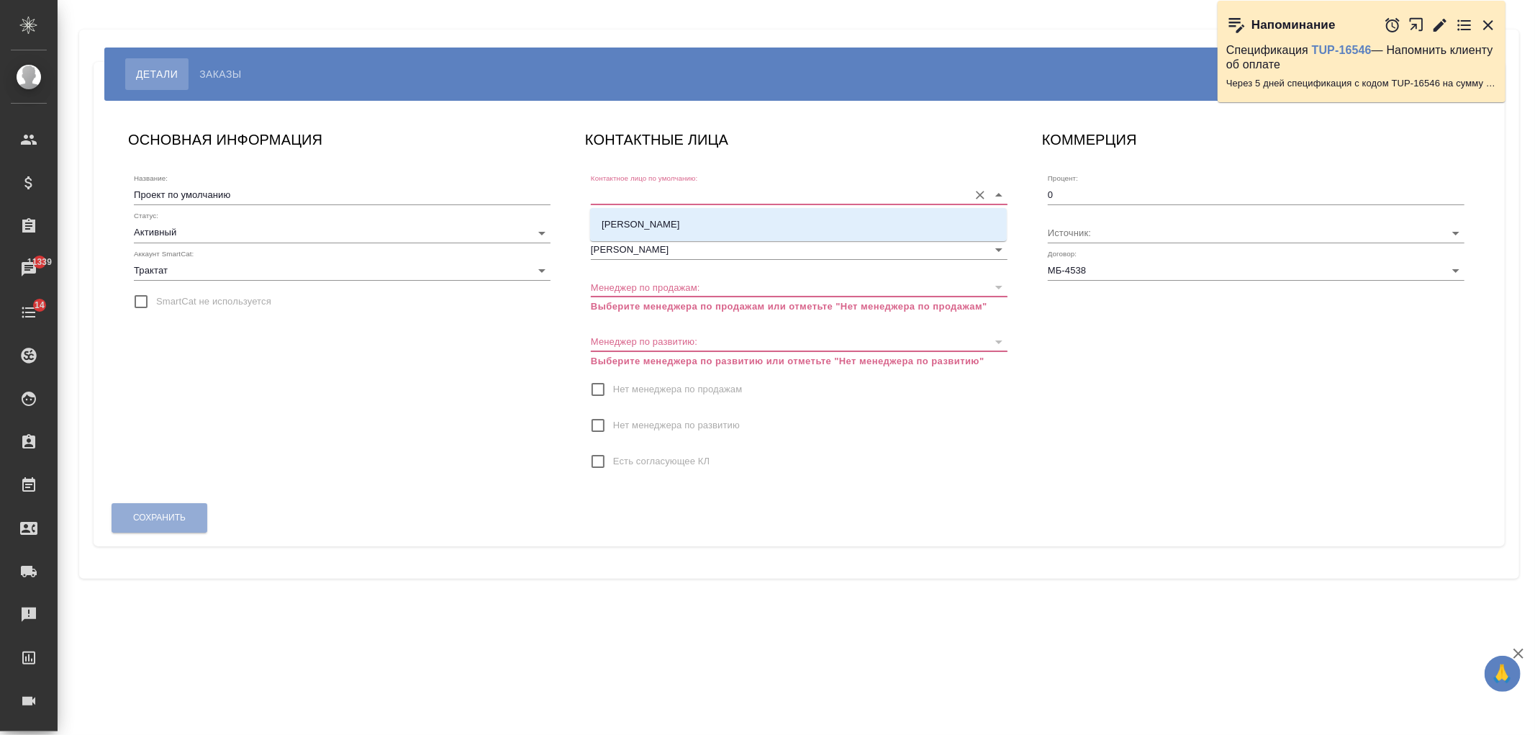
click at [745, 197] on input "Контактное лицо по умолчанию:" at bounding box center [776, 194] width 371 height 19
click at [740, 223] on li "[PERSON_NAME]" at bounding box center [798, 225] width 417 height 26
type input "[PERSON_NAME]"
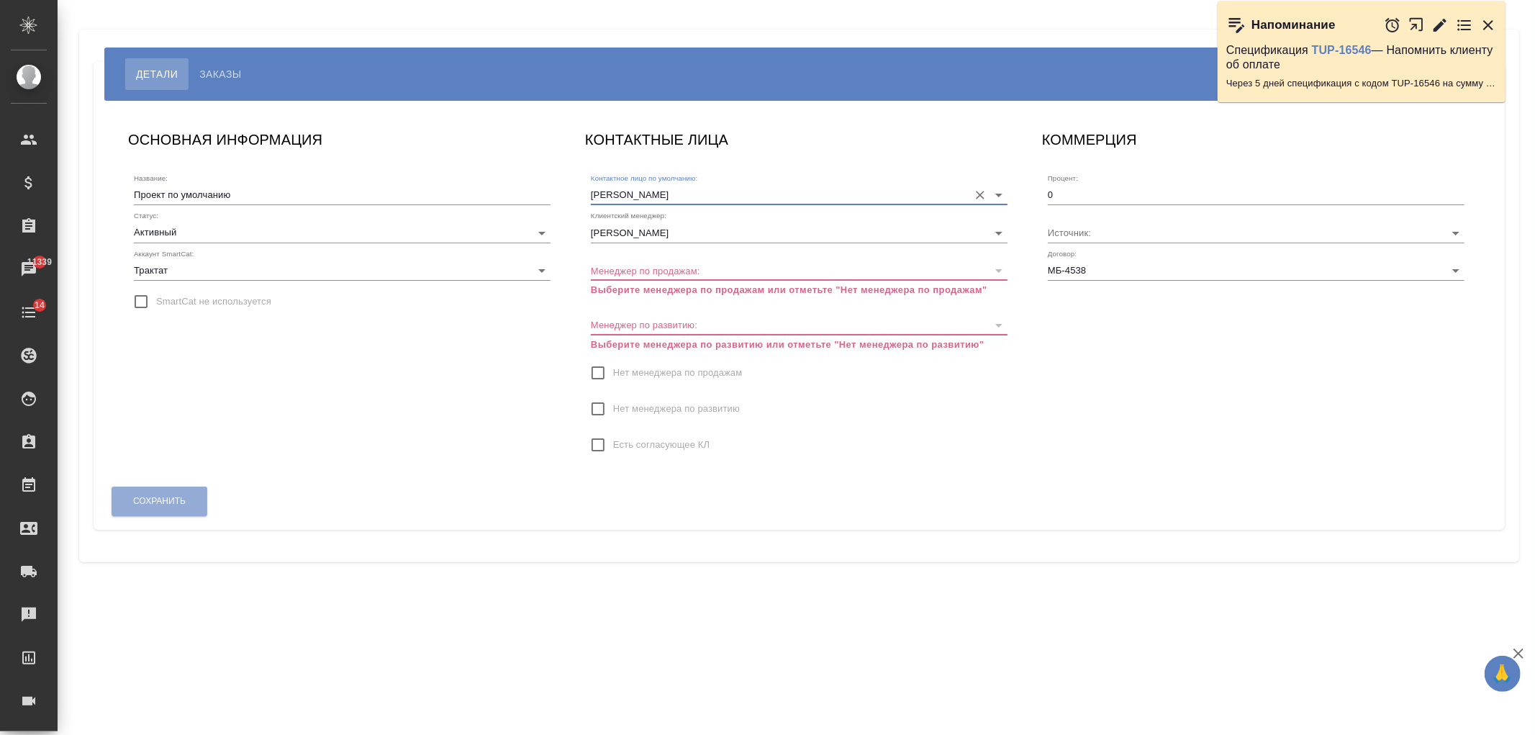
click at [638, 369] on span "Нет менеджера по продажам" at bounding box center [677, 373] width 129 height 14
click at [613, 369] on input "Нет менеджера по продажам" at bounding box center [598, 373] width 30 height 30
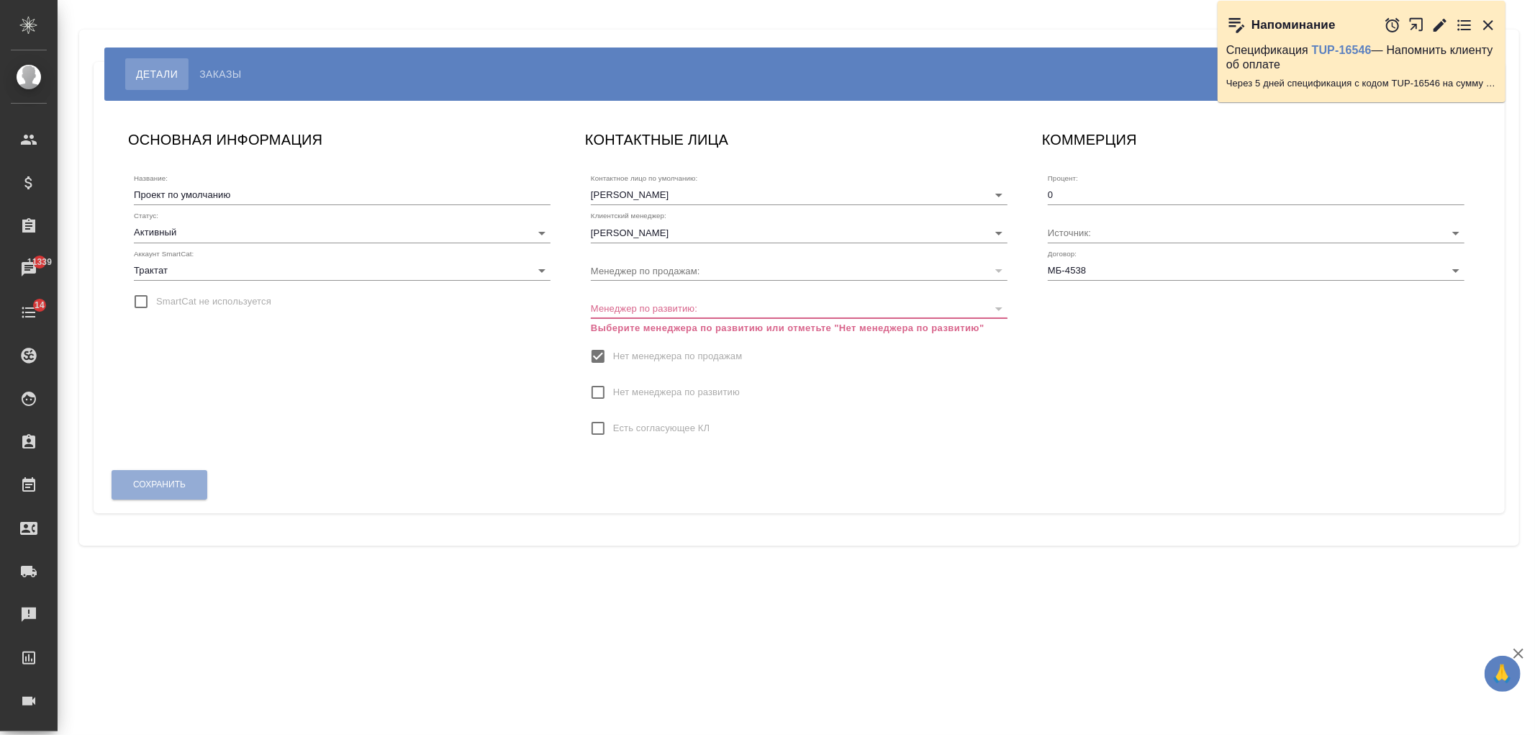
drag, startPoint x: 637, startPoint y: 384, endPoint x: 518, endPoint y: 423, distance: 125.0
click at [636, 385] on span "Нет менеджера по развитию" at bounding box center [676, 392] width 127 height 14
click at [613, 385] on input "Нет менеджера по развитию" at bounding box center [598, 392] width 30 height 30
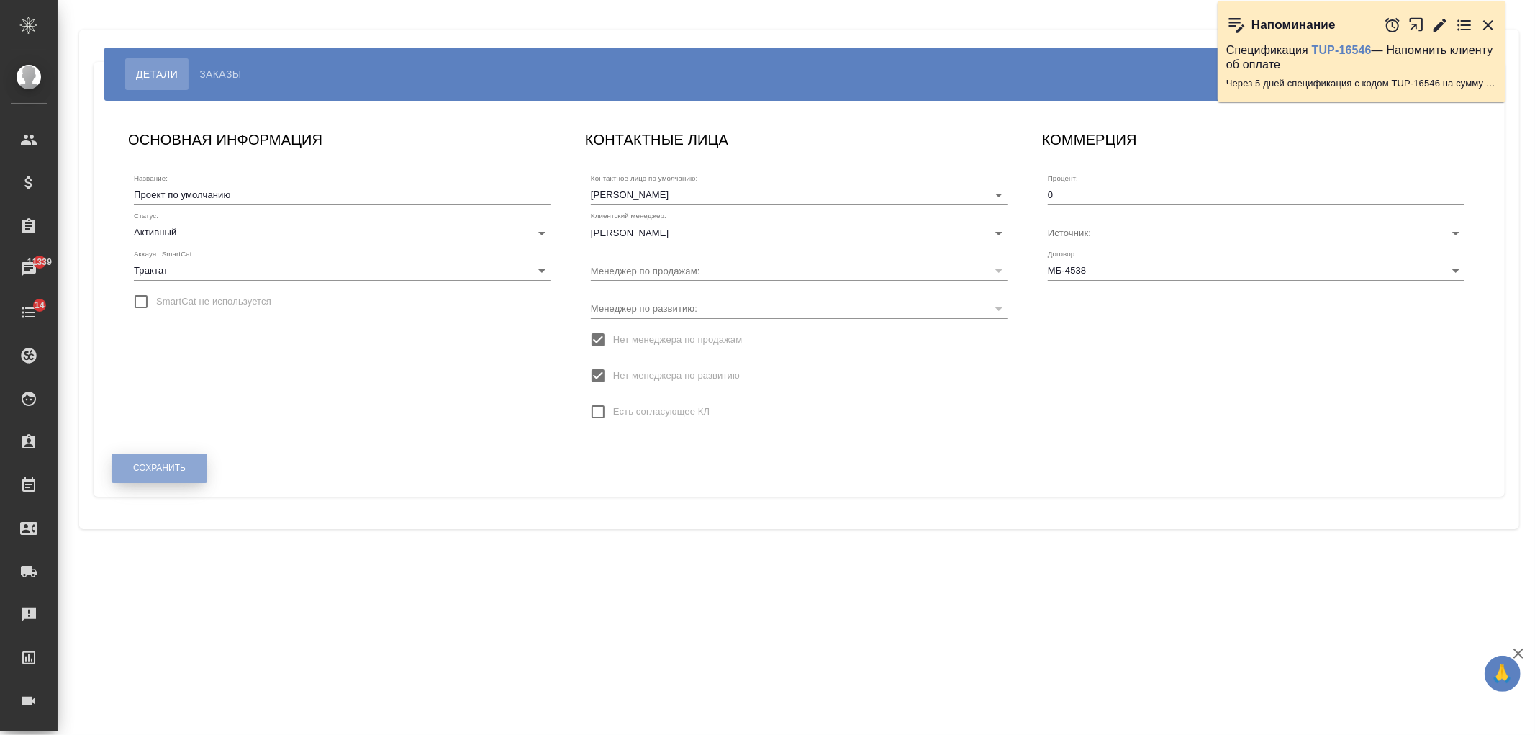
click at [190, 473] on button "Сохранить" at bounding box center [160, 469] width 96 height 30
click at [225, 299] on span "SmartCat не используется" at bounding box center [213, 301] width 115 height 14
click at [156, 299] on input "SmartCat не используется" at bounding box center [141, 302] width 30 height 30
checkbox input "true"
click at [192, 549] on button "Сохранить" at bounding box center [160, 548] width 96 height 30
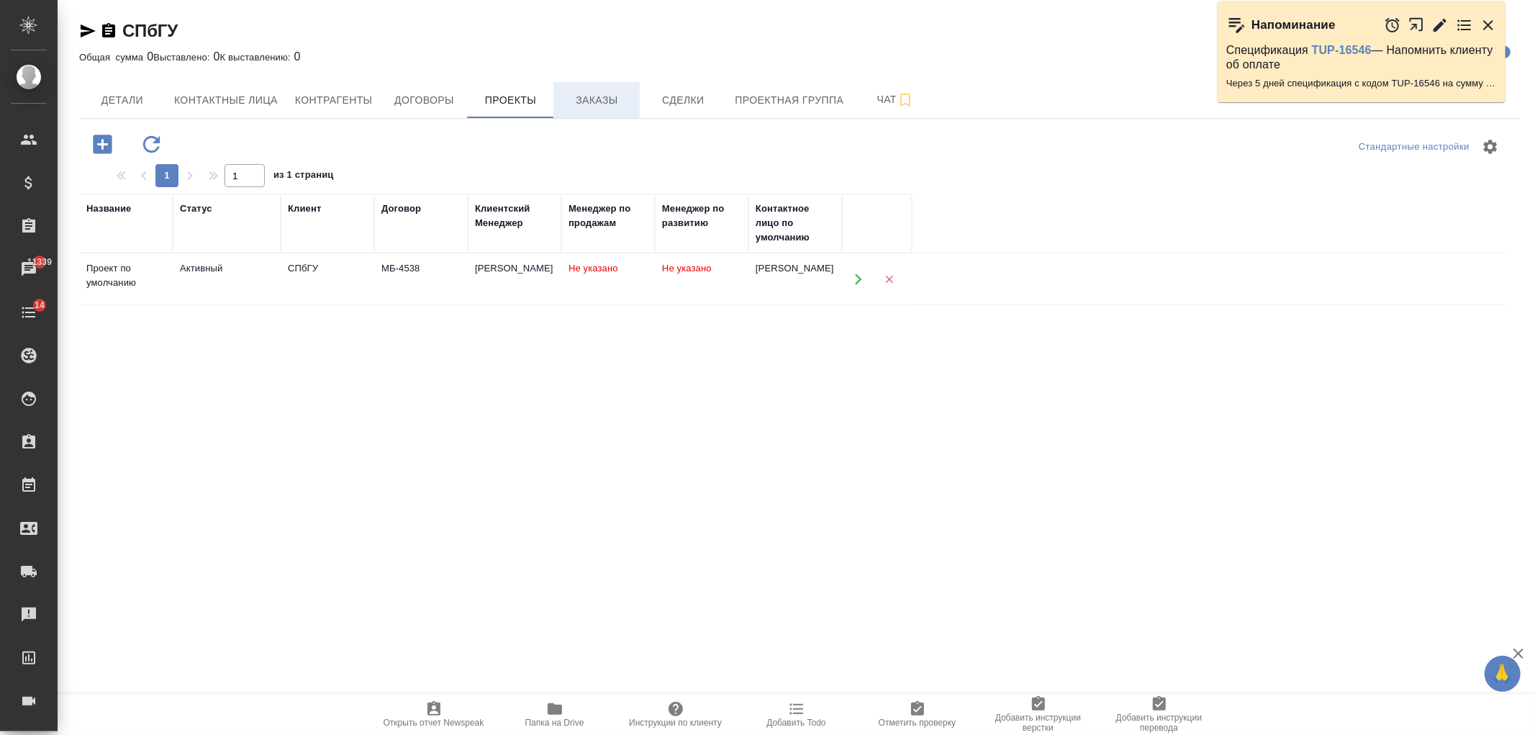
click at [579, 83] on button "Заказы" at bounding box center [597, 100] width 86 height 36
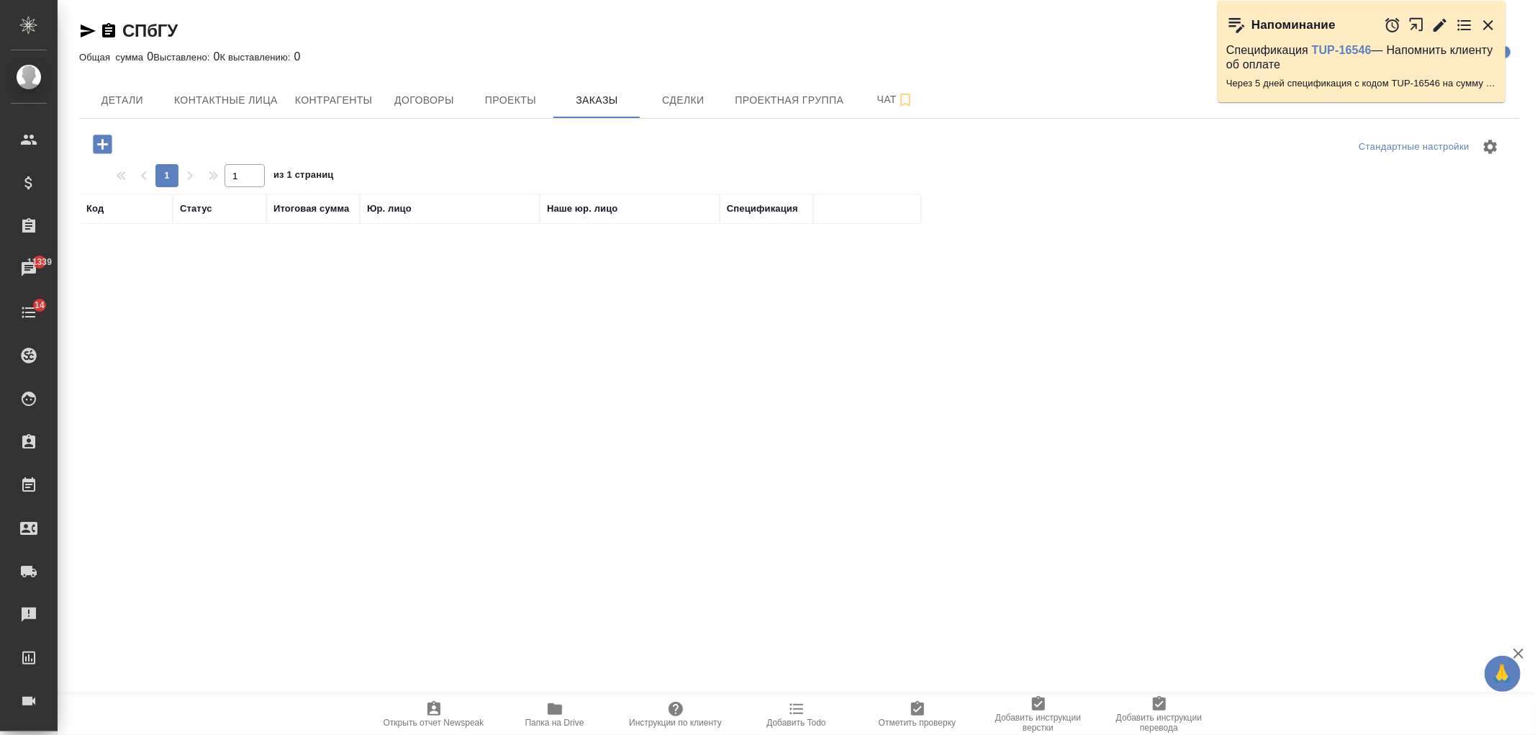
click at [97, 143] on icon "button" at bounding box center [102, 144] width 19 height 19
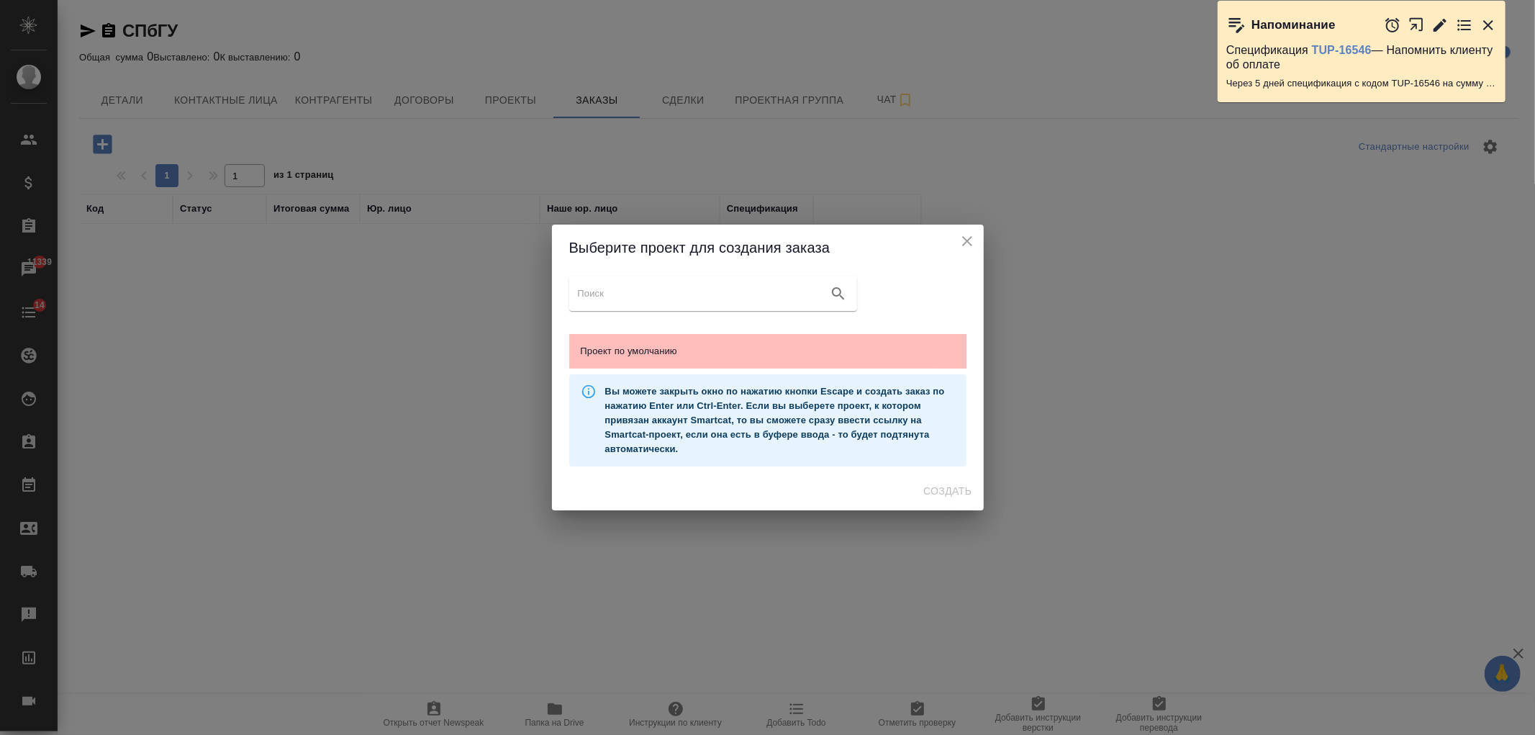
click at [721, 358] on span "Проект по умолчанию" at bounding box center [768, 351] width 374 height 14
click at [965, 497] on span "Создать" at bounding box center [948, 491] width 48 height 18
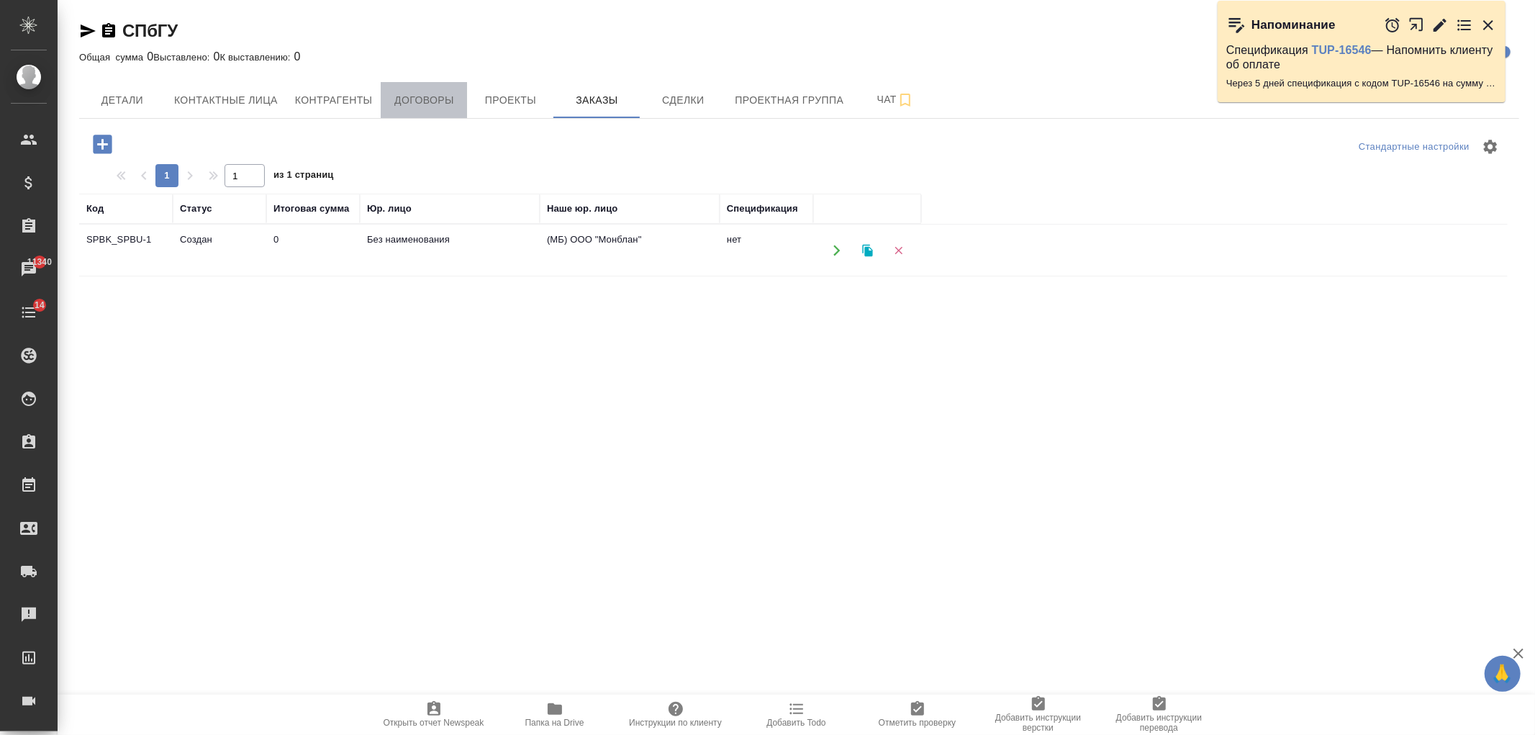
click at [428, 112] on button "Договоры" at bounding box center [424, 100] width 86 height 36
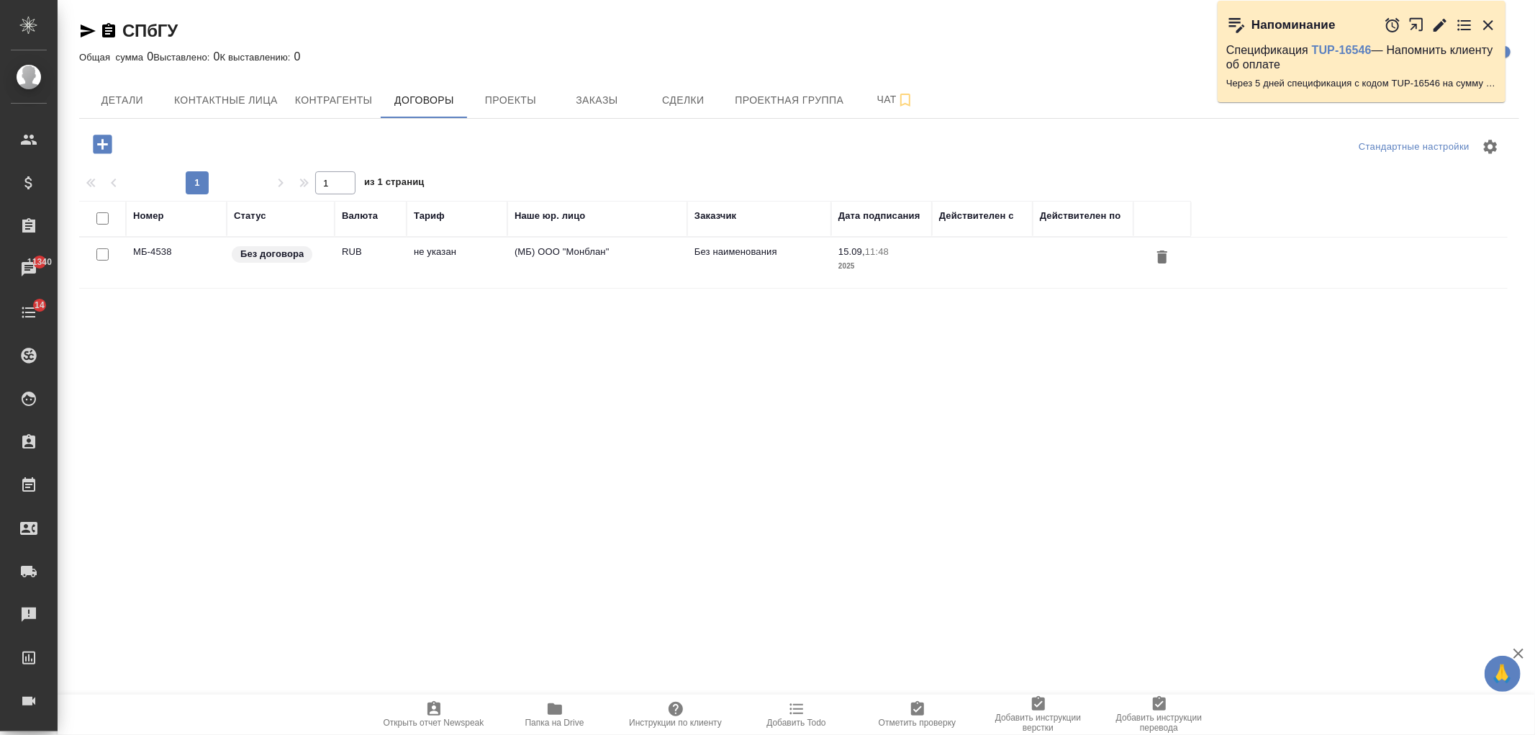
click at [349, 269] on td "RUB" at bounding box center [371, 263] width 72 height 50
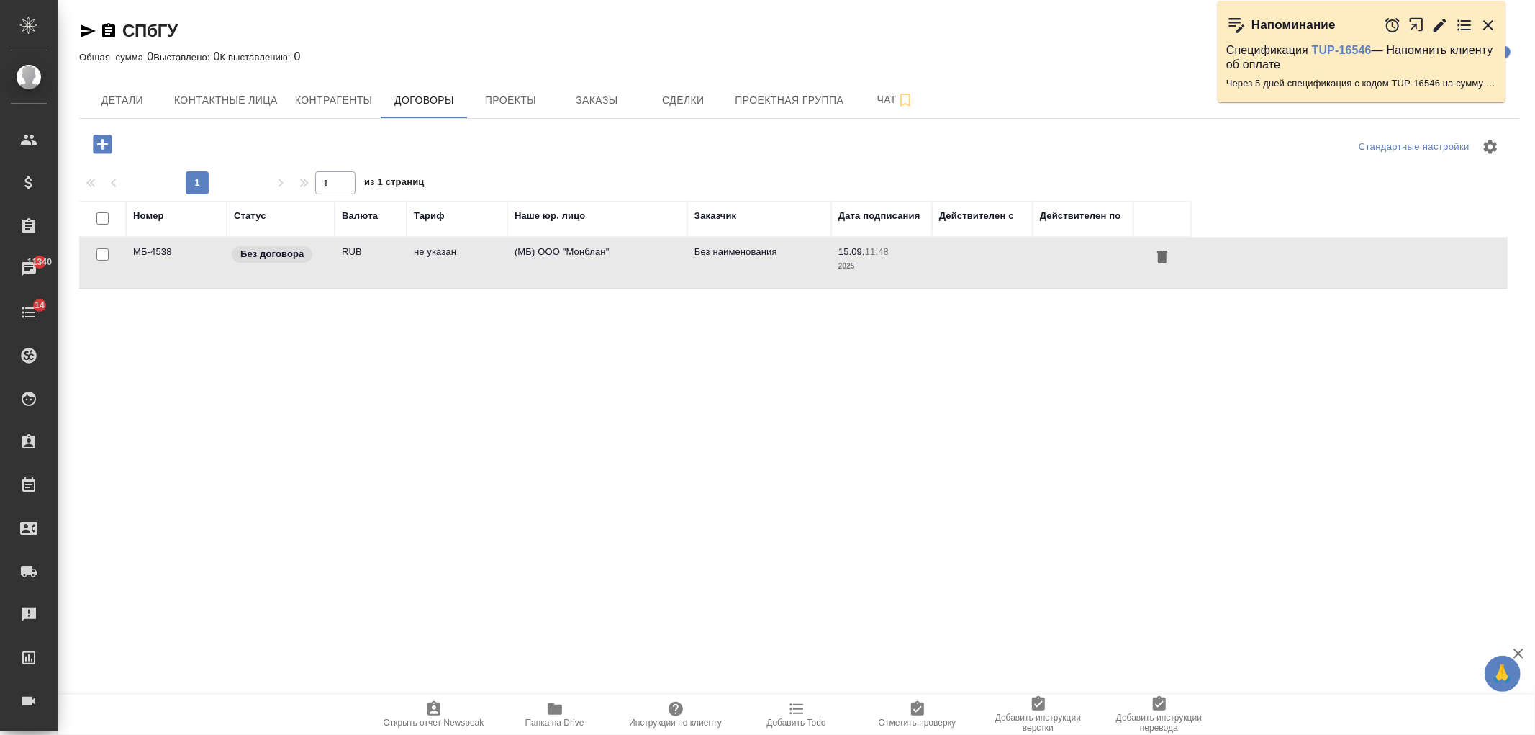
click at [349, 269] on td "RUB" at bounding box center [371, 263] width 72 height 50
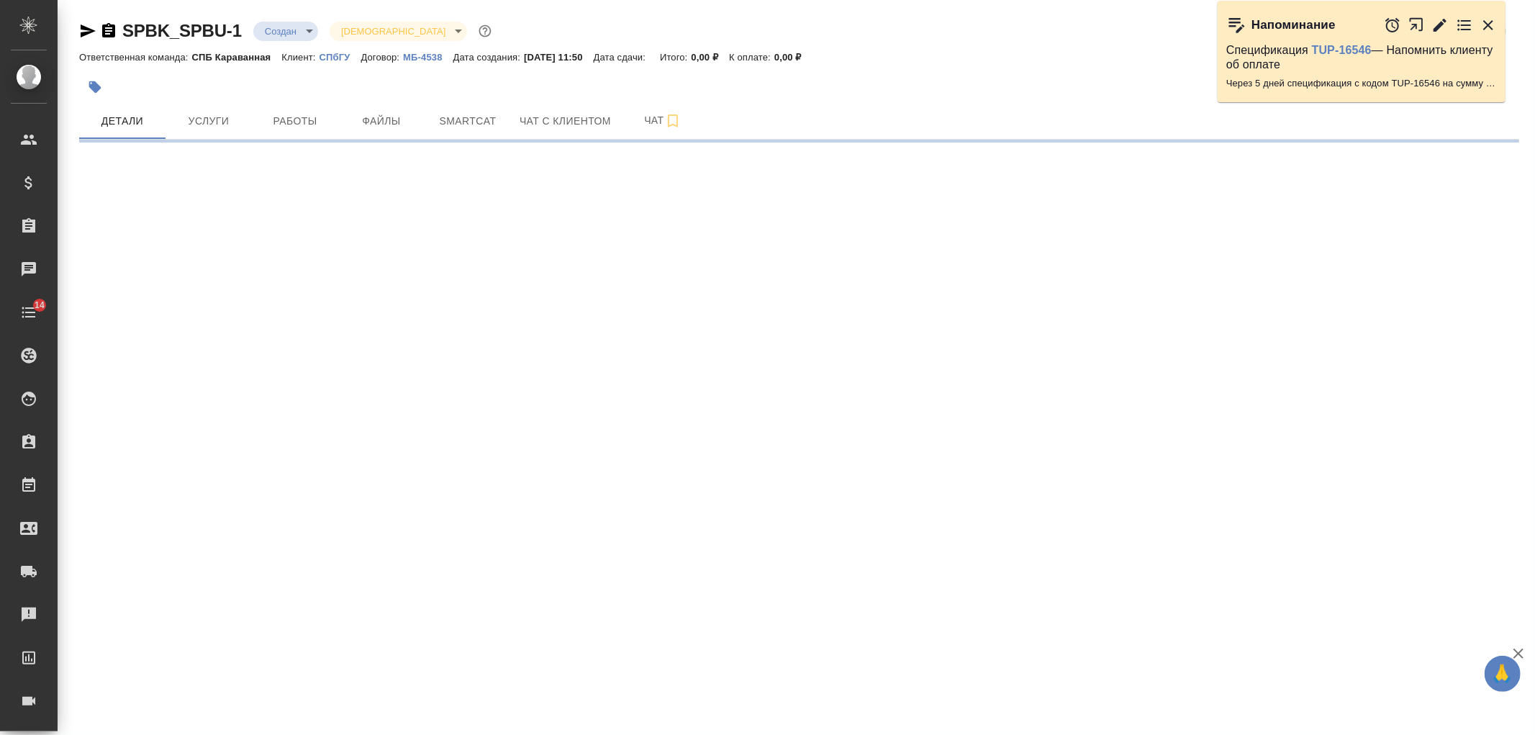
select select "RU"
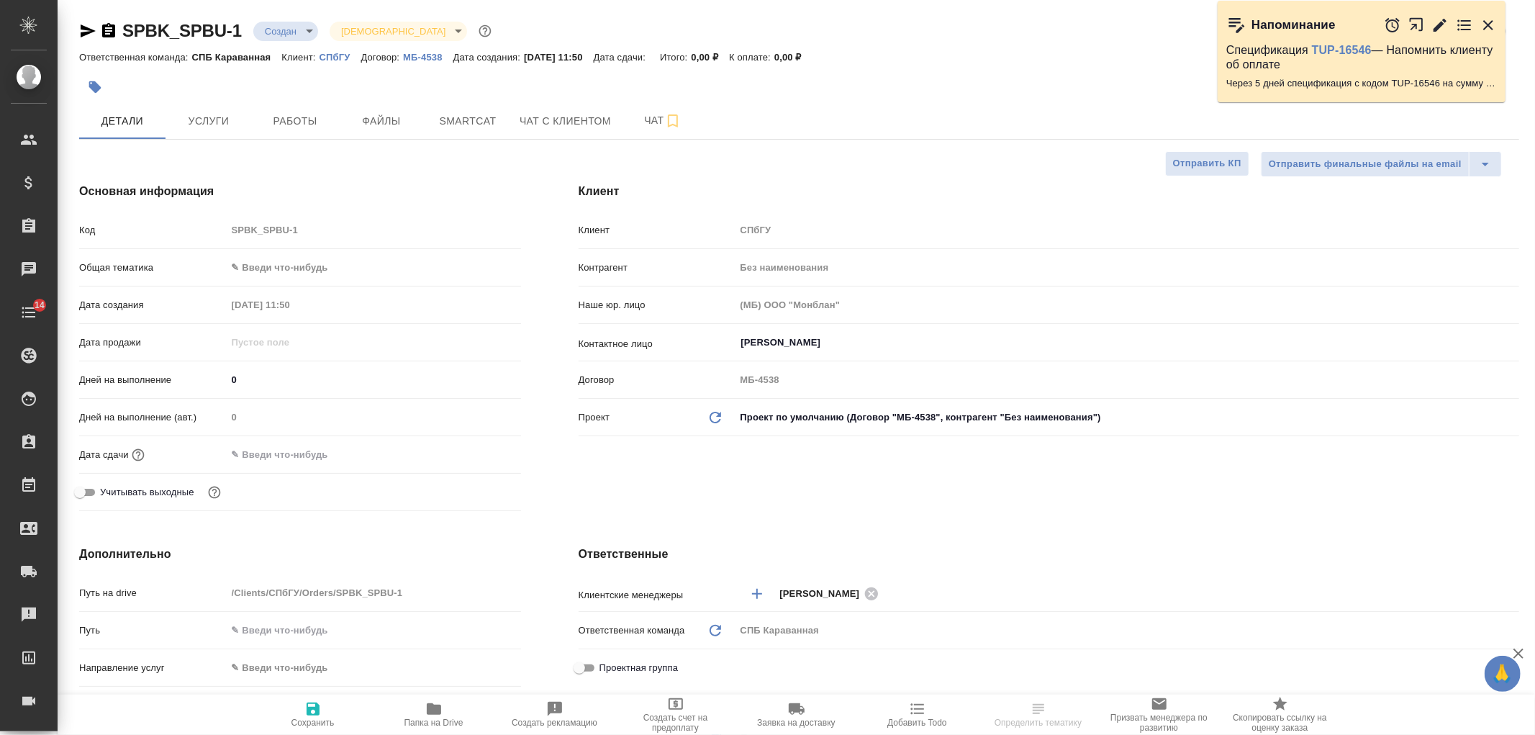
type textarea "x"
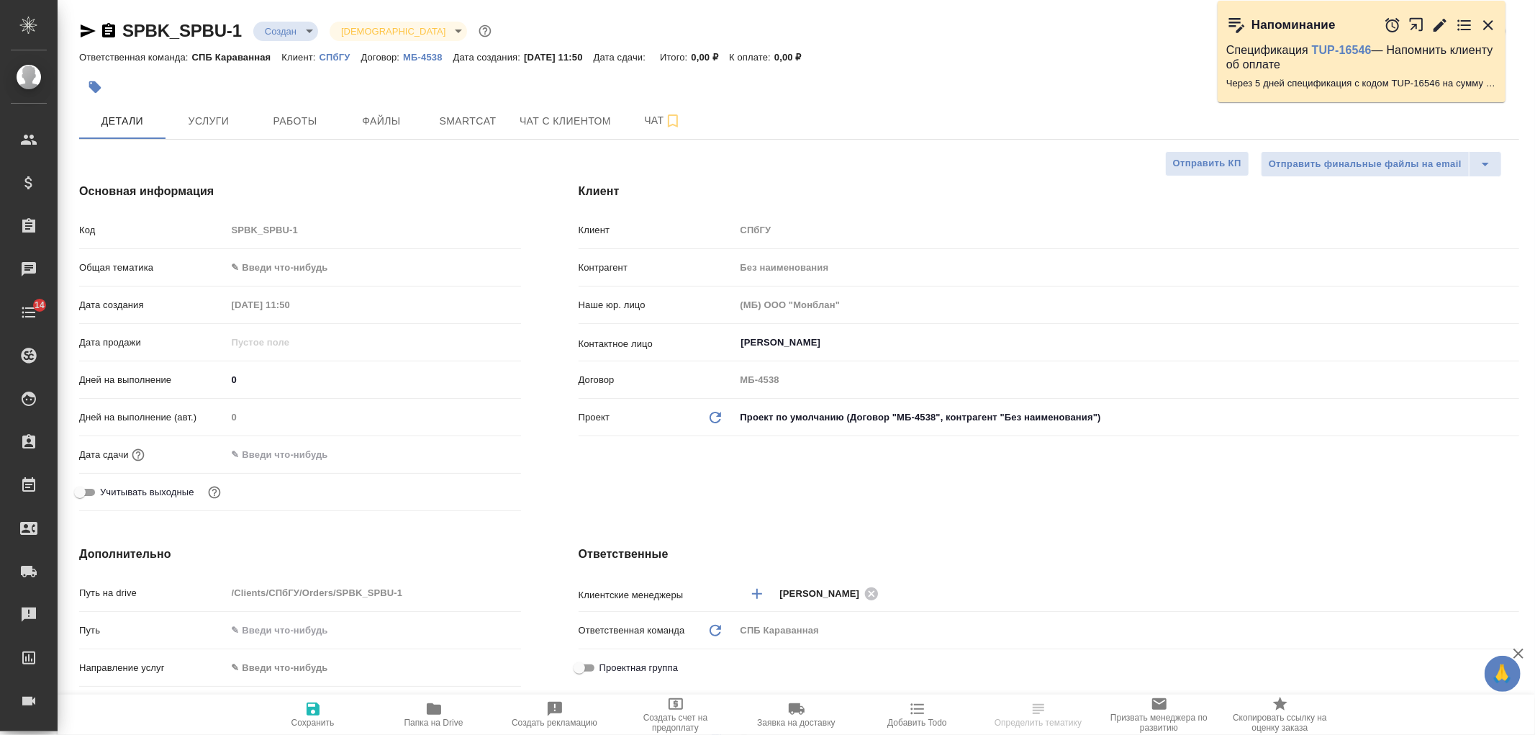
type textarea "x"
click at [277, 263] on body "🙏 .cls-1 fill:#fff; AWATERA Ivanova Arina Клиенты Спецификации Заказы Чаты 14 T…" at bounding box center [767, 367] width 1535 height 735
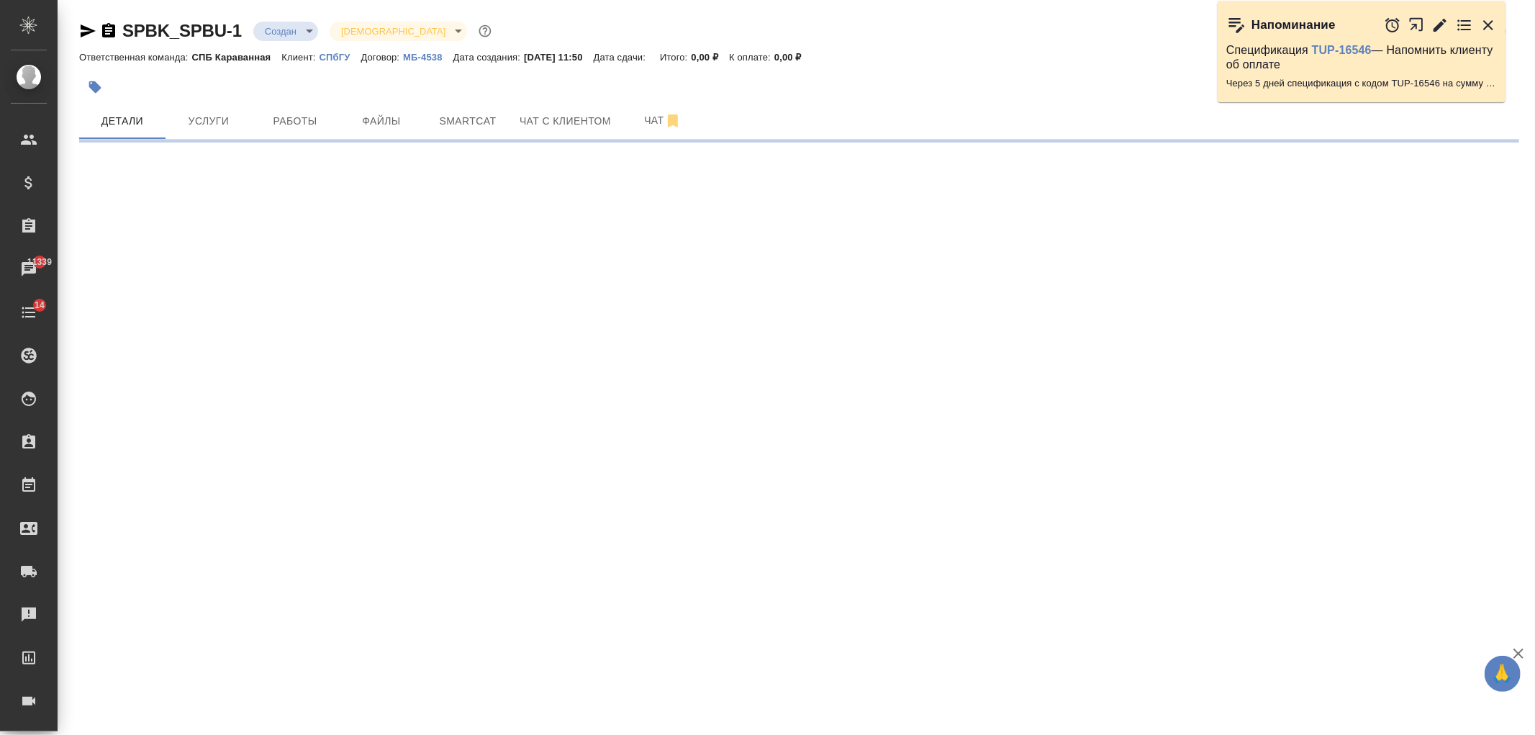
select select "RU"
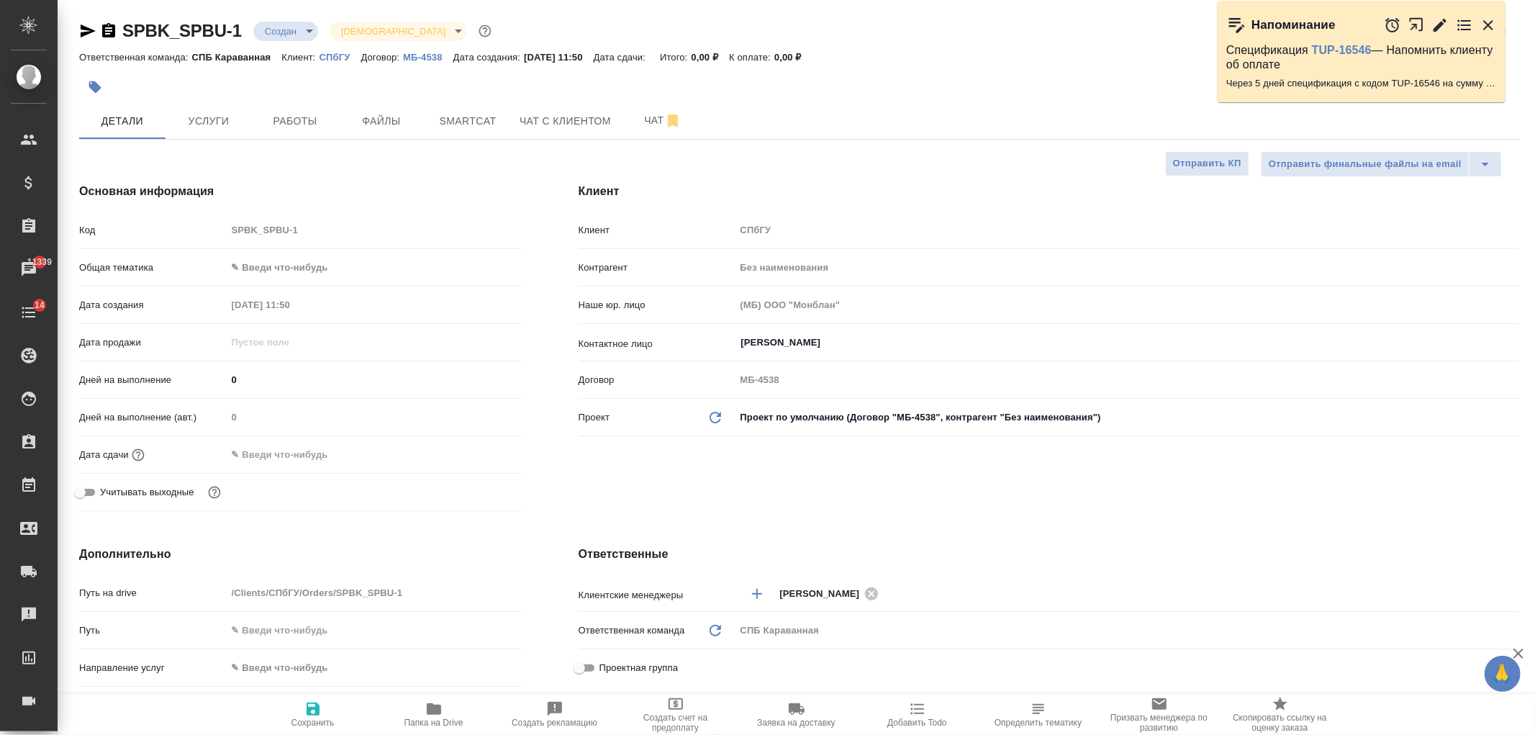
type textarea "x"
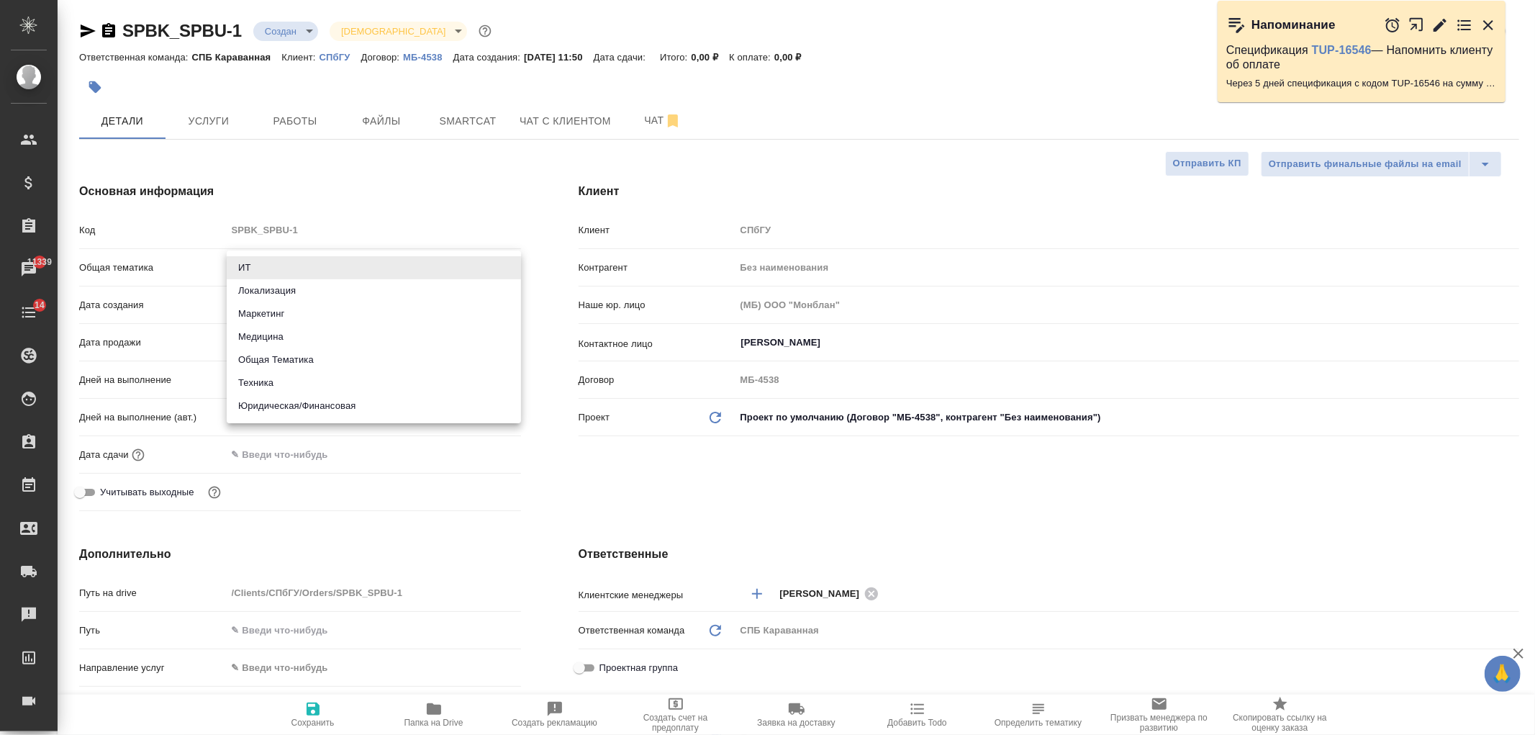
drag, startPoint x: 283, startPoint y: 269, endPoint x: 272, endPoint y: 299, distance: 32.1
click at [281, 269] on body "🙏 .cls-1 fill:#fff; AWATERA Ivanova Arina Клиенты Спецификации Заказы 11339 Чат…" at bounding box center [767, 367] width 1535 height 735
click at [307, 363] on li "Общая Тематика" at bounding box center [374, 359] width 294 height 23
type input "obtem"
type textarea "x"
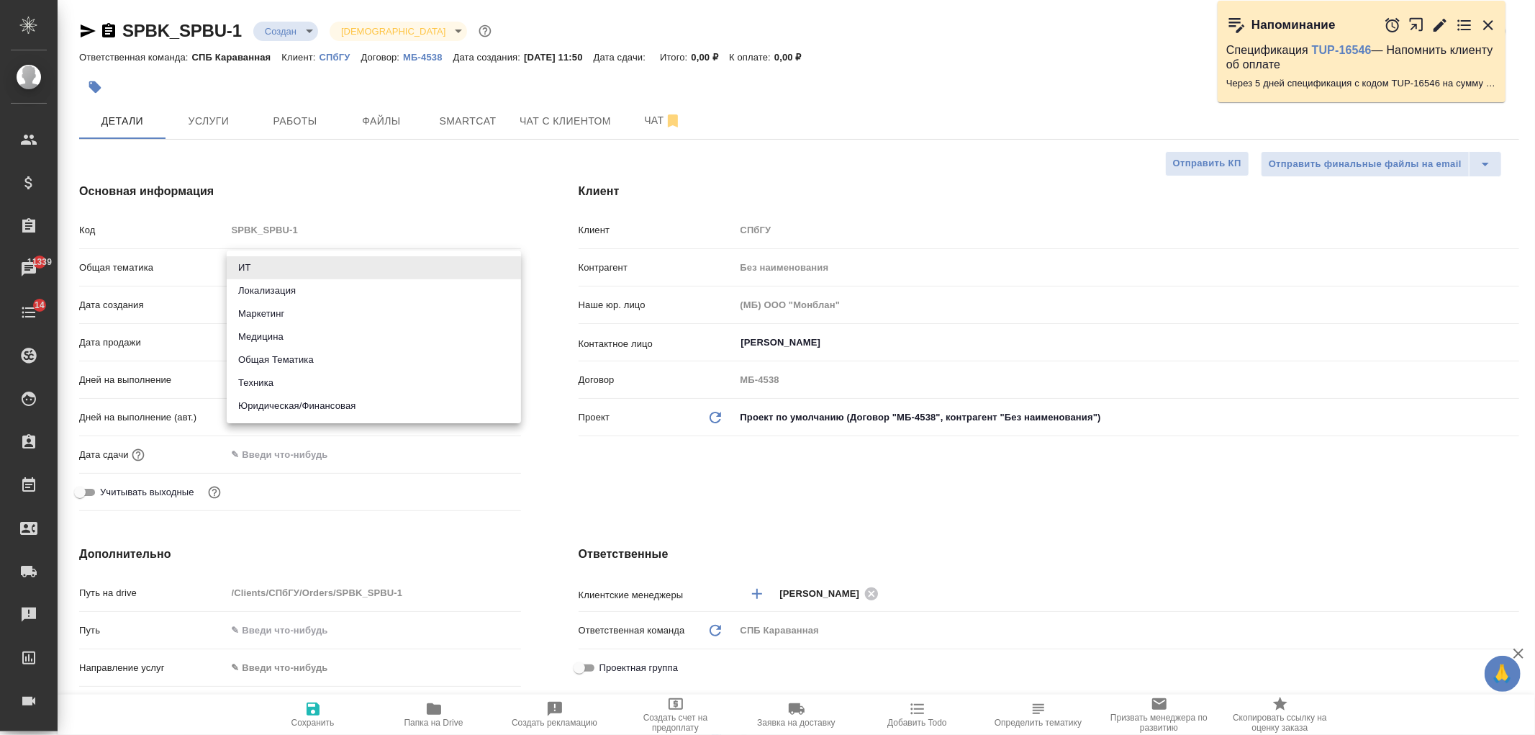
type textarea "x"
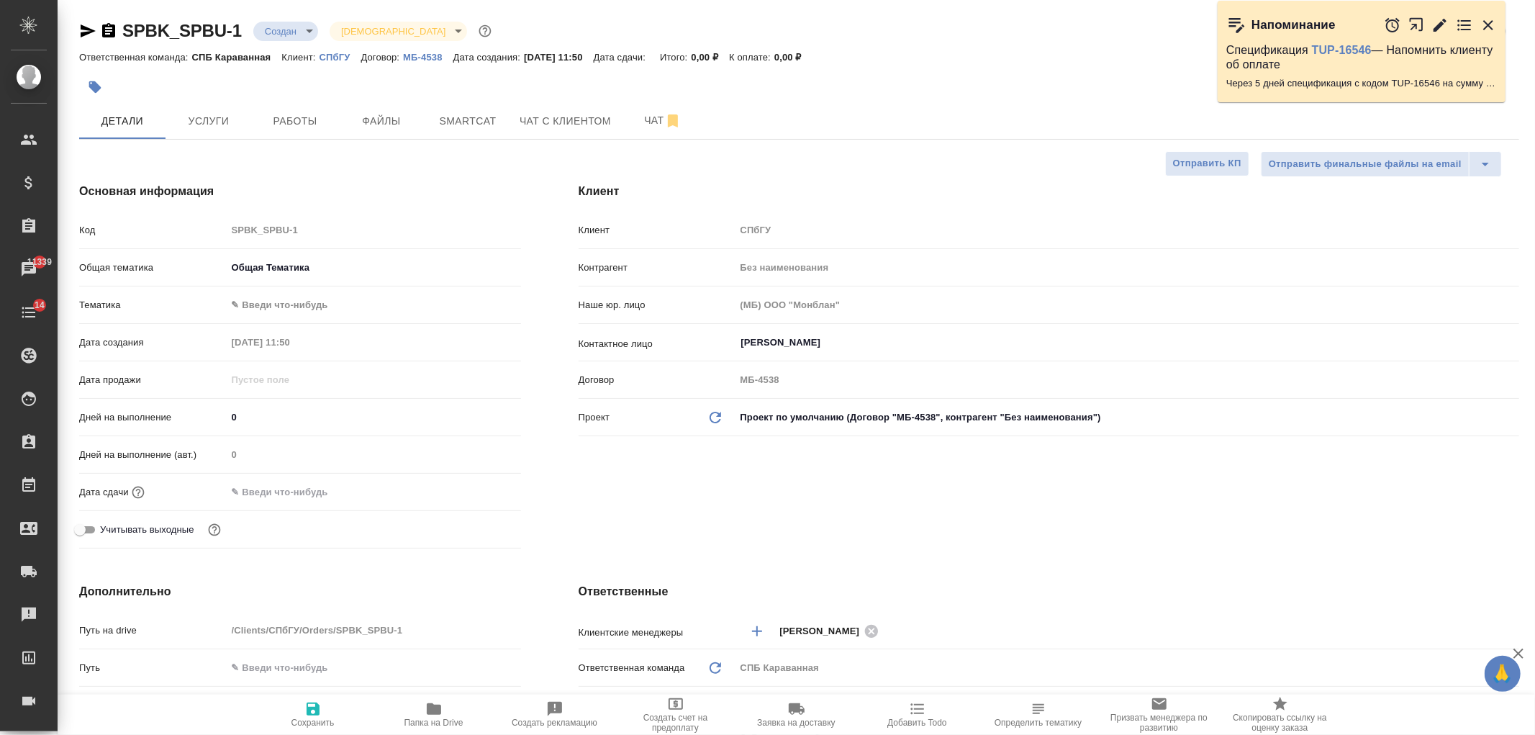
click at [318, 716] on icon "button" at bounding box center [312, 708] width 17 height 17
type textarea "x"
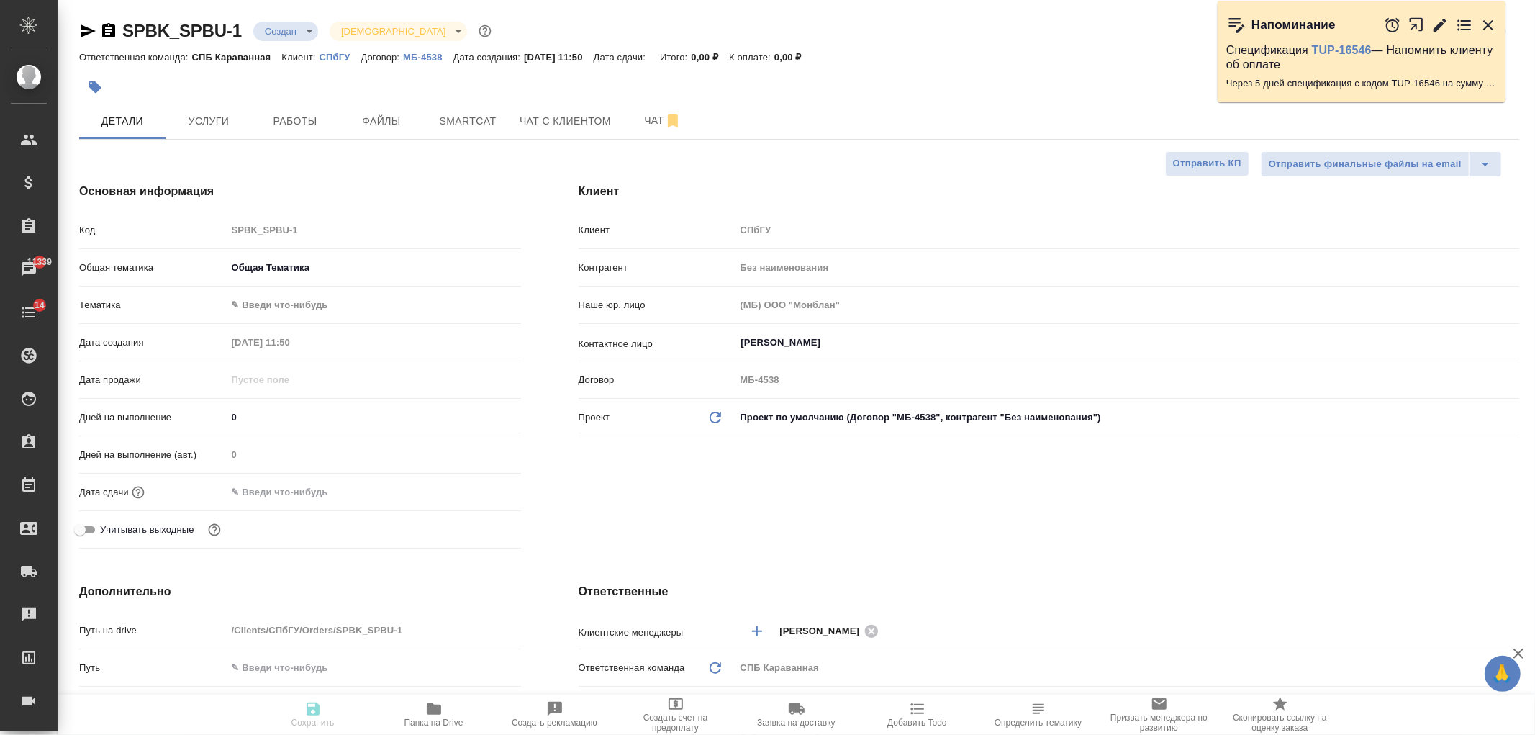
type textarea "x"
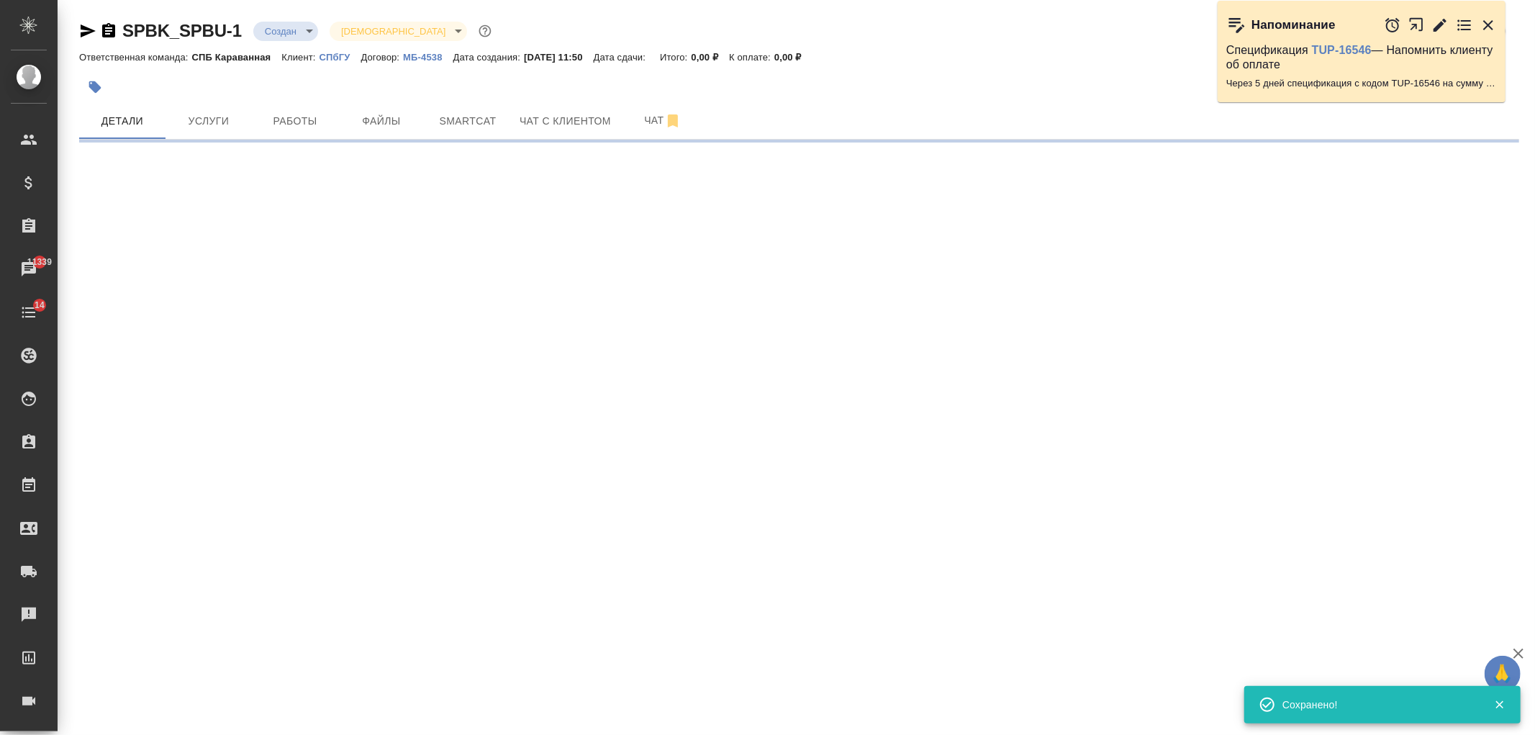
select select "RU"
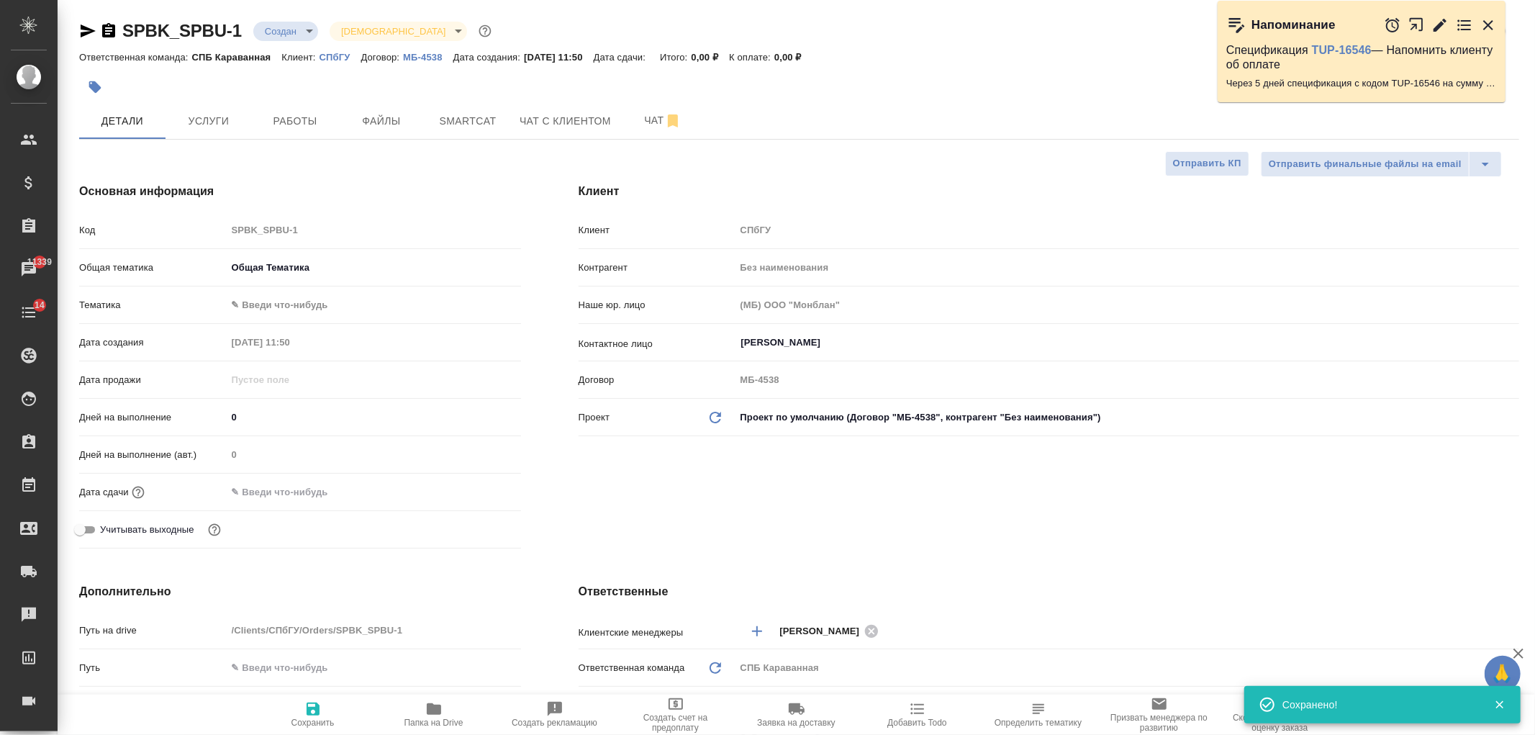
type textarea "x"
click at [301, 484] on input "text" at bounding box center [290, 492] width 126 height 21
click at [478, 494] on icon "button" at bounding box center [479, 491] width 17 height 17
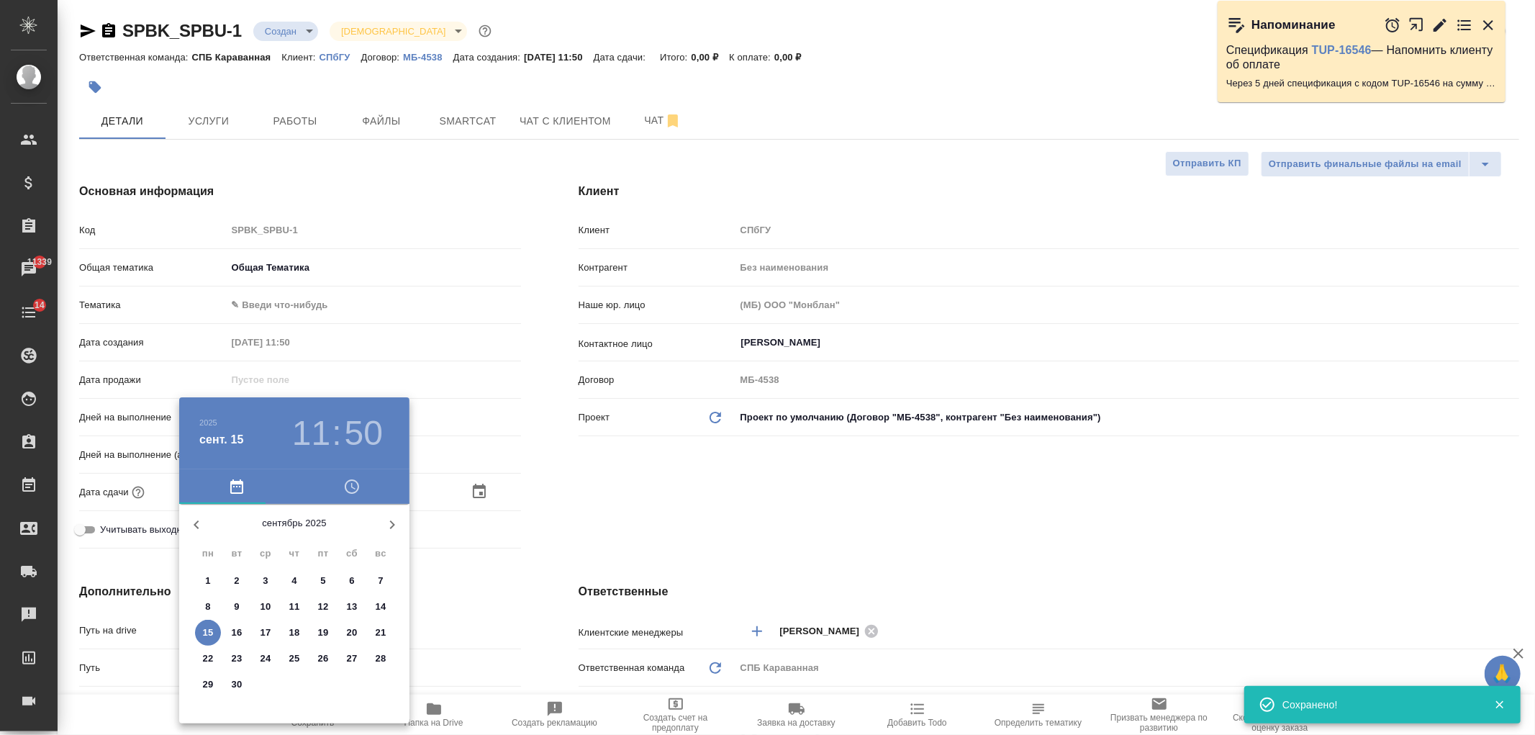
click at [394, 522] on icon "button" at bounding box center [392, 524] width 17 height 17
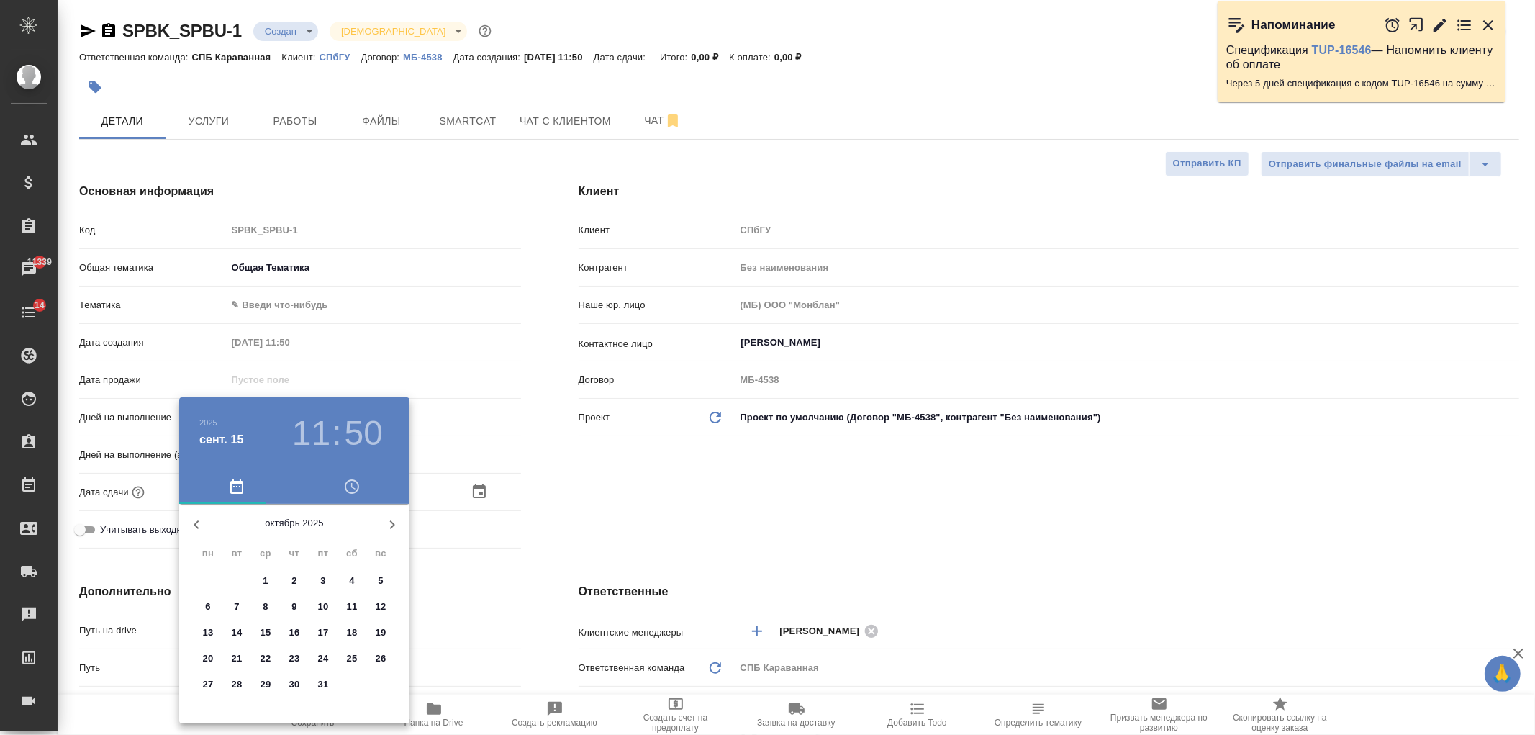
click at [320, 656] on p "24" at bounding box center [323, 658] width 11 height 14
type input "24.10.2025 11:50"
type textarea "x"
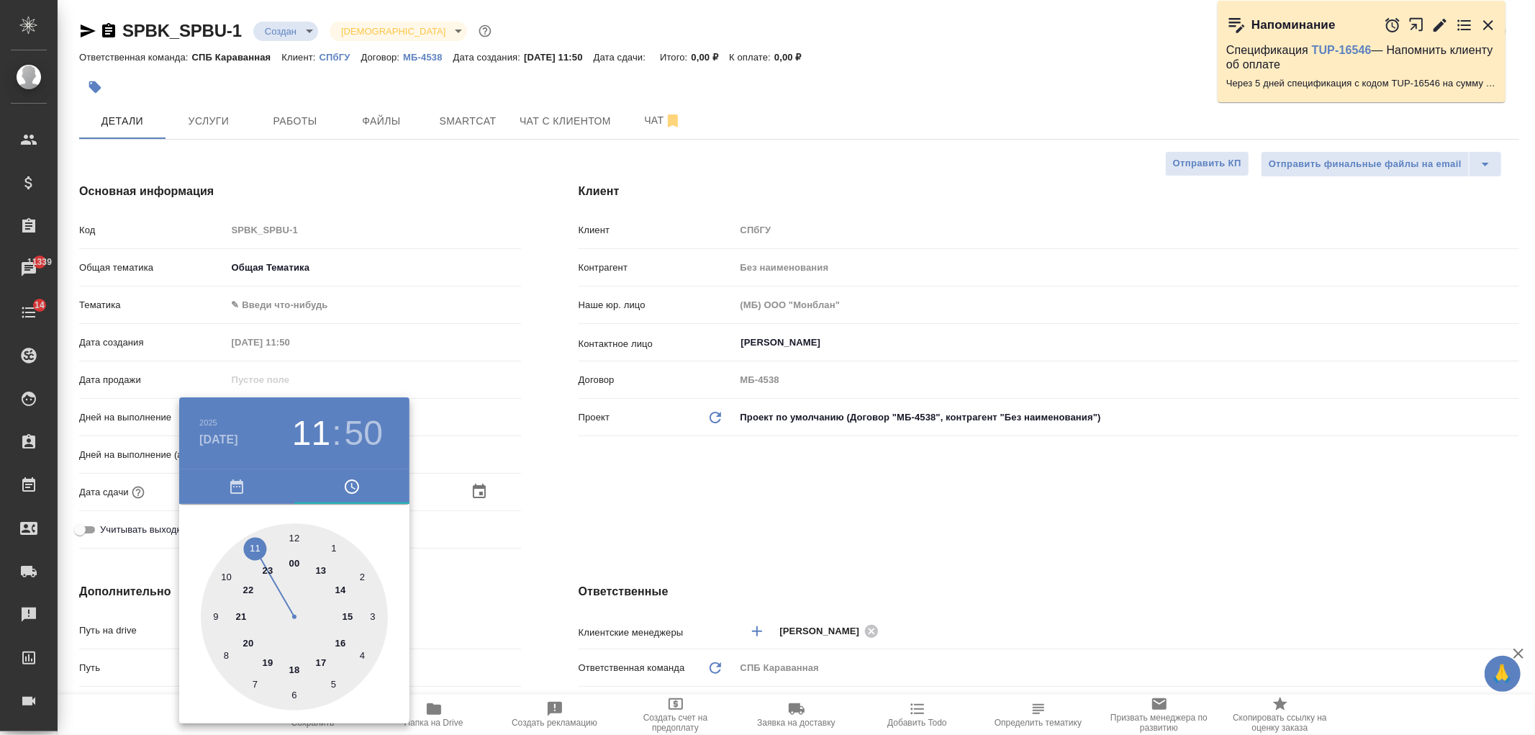
click at [649, 481] on div at bounding box center [767, 367] width 1535 height 735
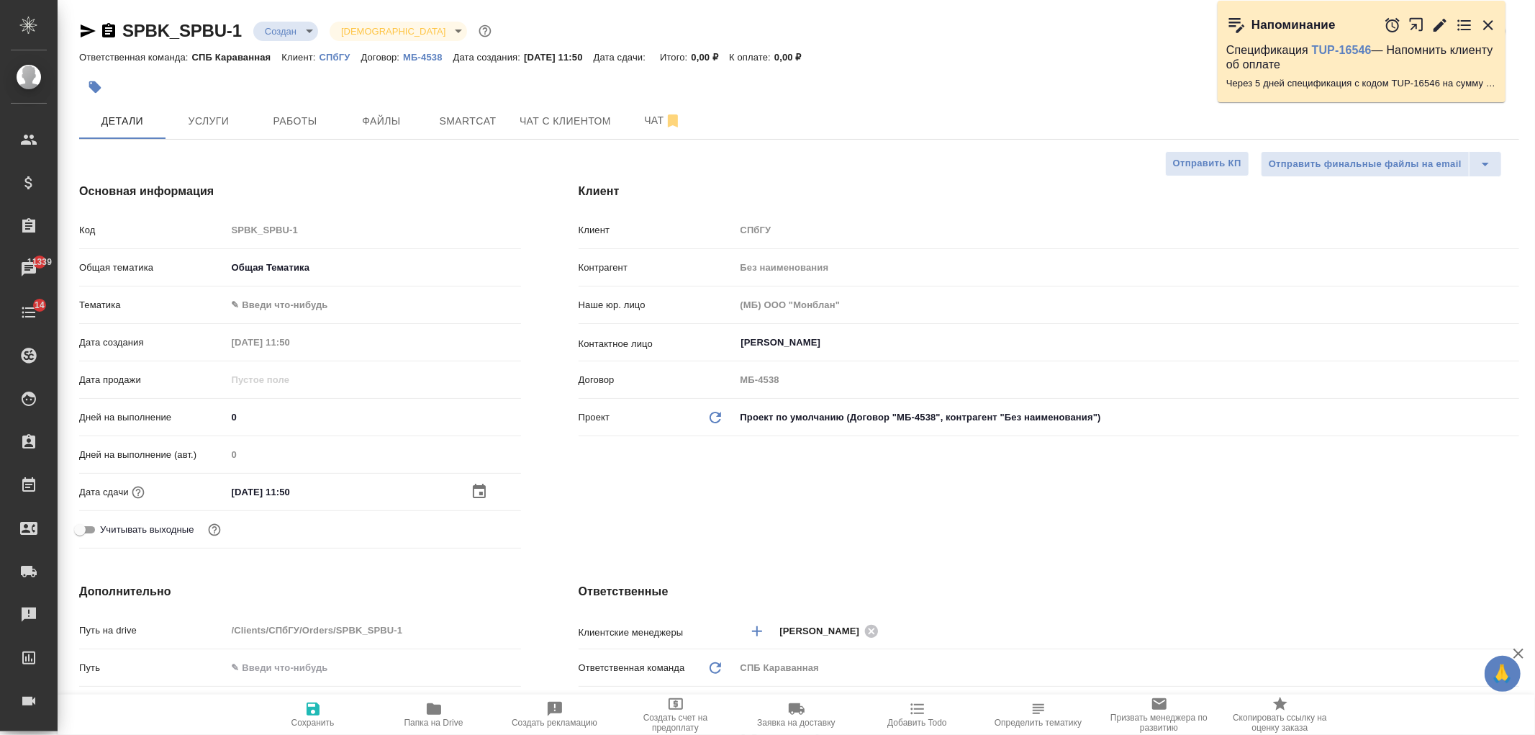
click at [329, 710] on span "Сохранить" at bounding box center [313, 713] width 104 height 27
type textarea "x"
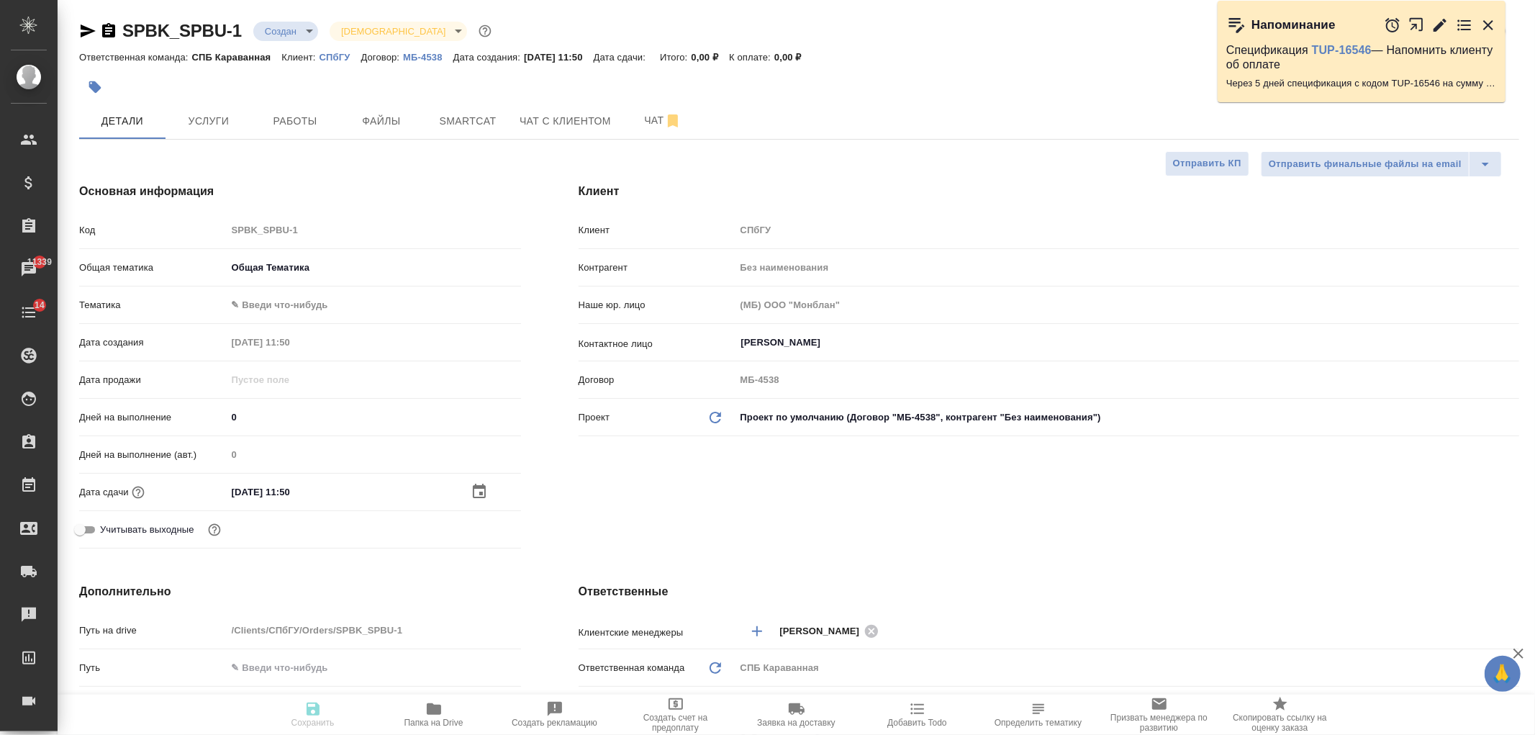
type textarea "x"
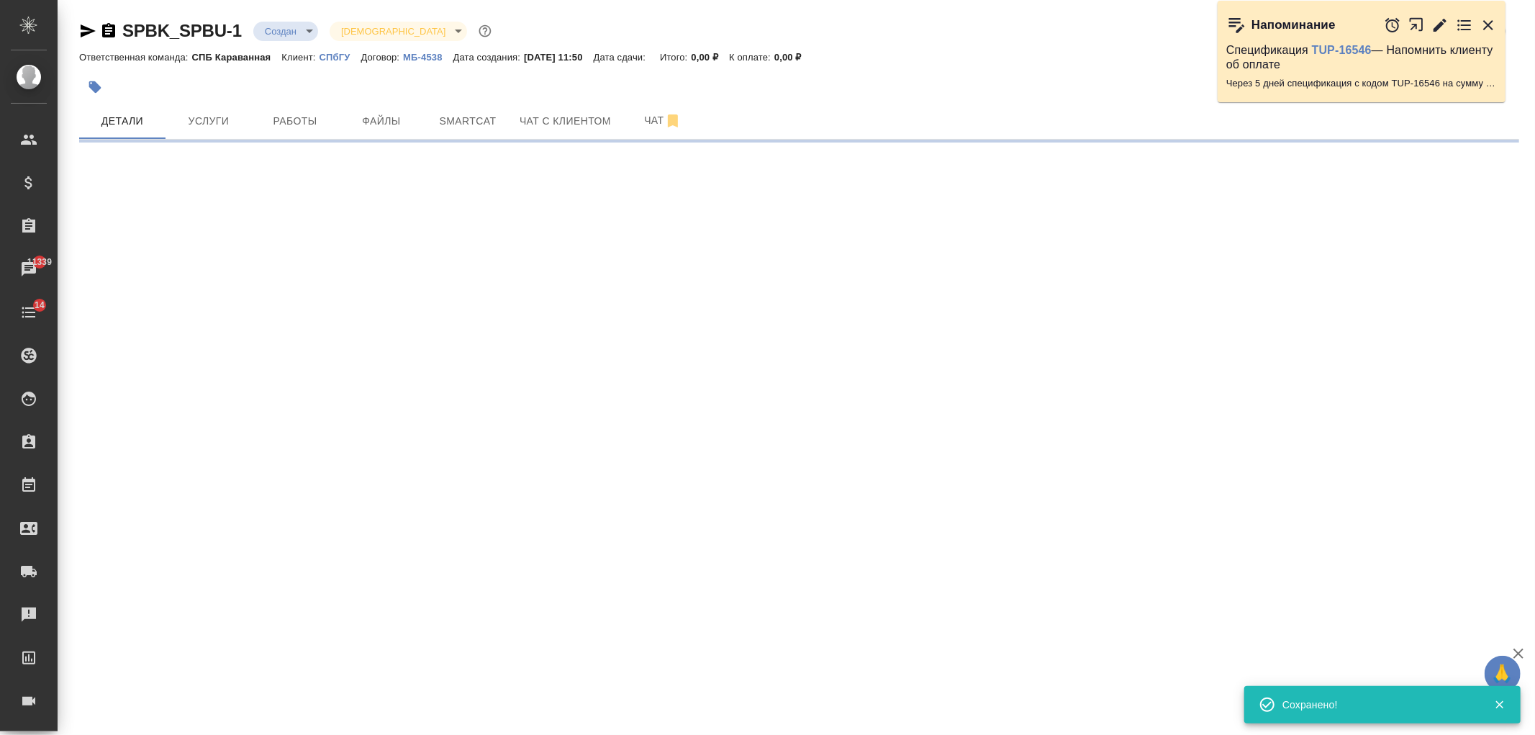
select select "RU"
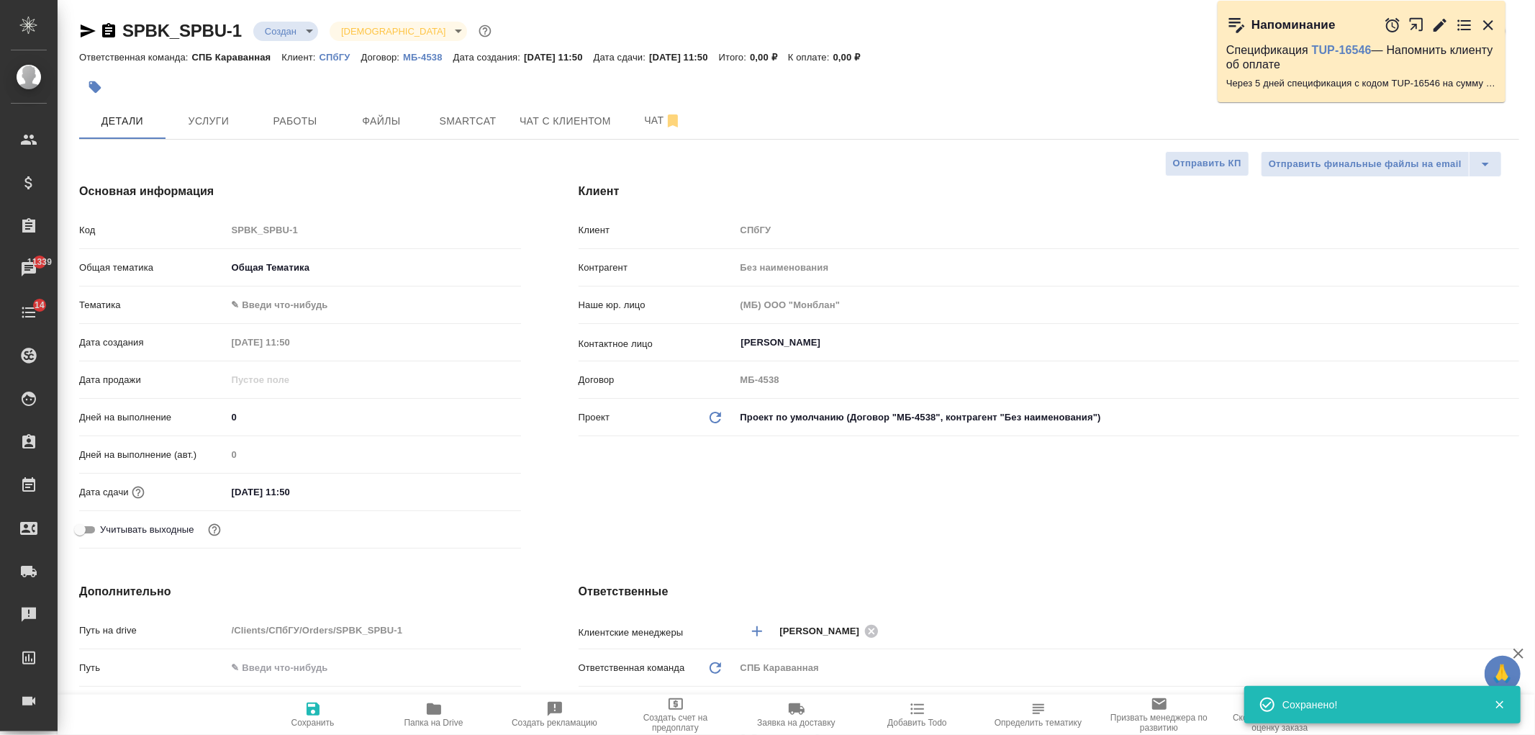
type textarea "x"
click at [191, 127] on span "Услуги" at bounding box center [208, 121] width 69 height 18
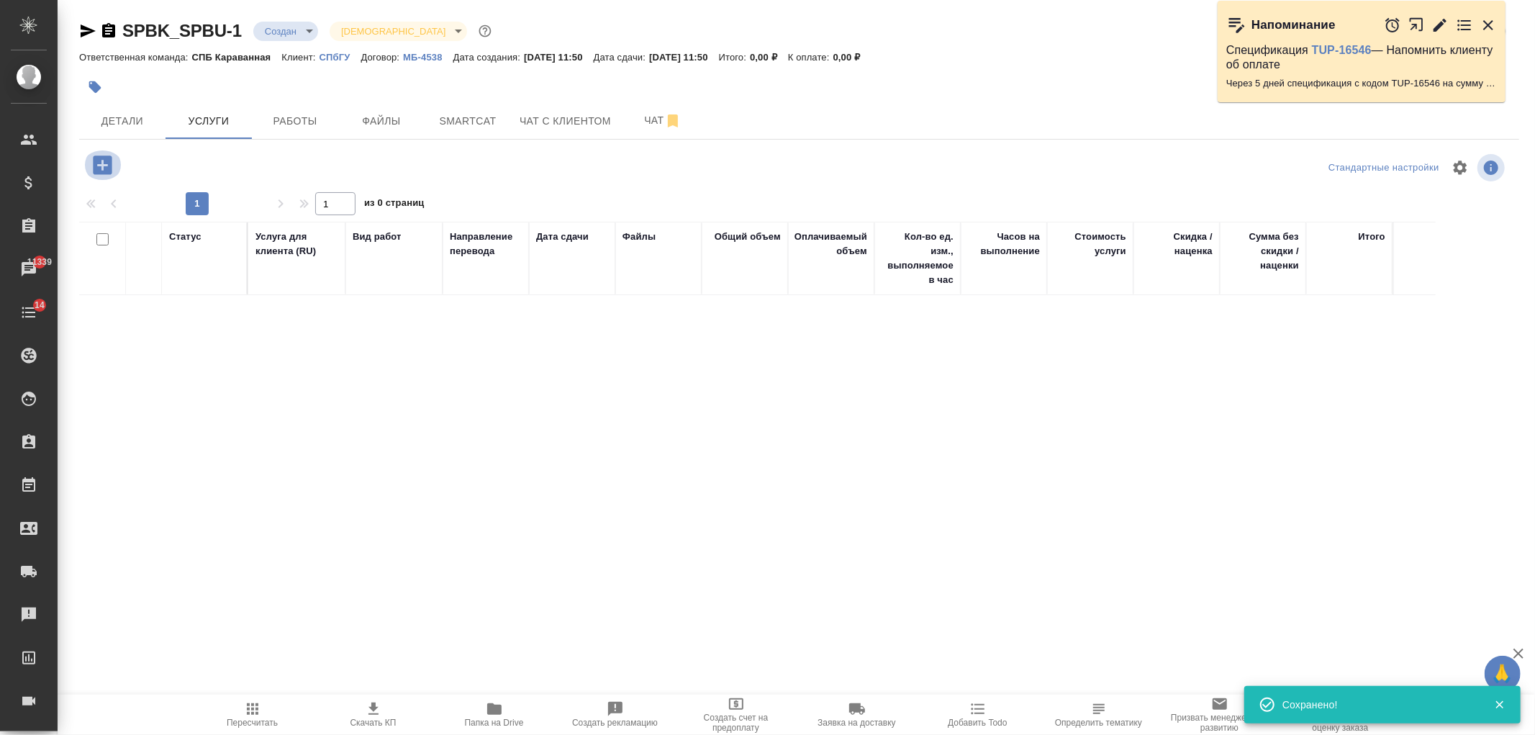
click at [108, 166] on icon "button" at bounding box center [102, 164] width 19 height 19
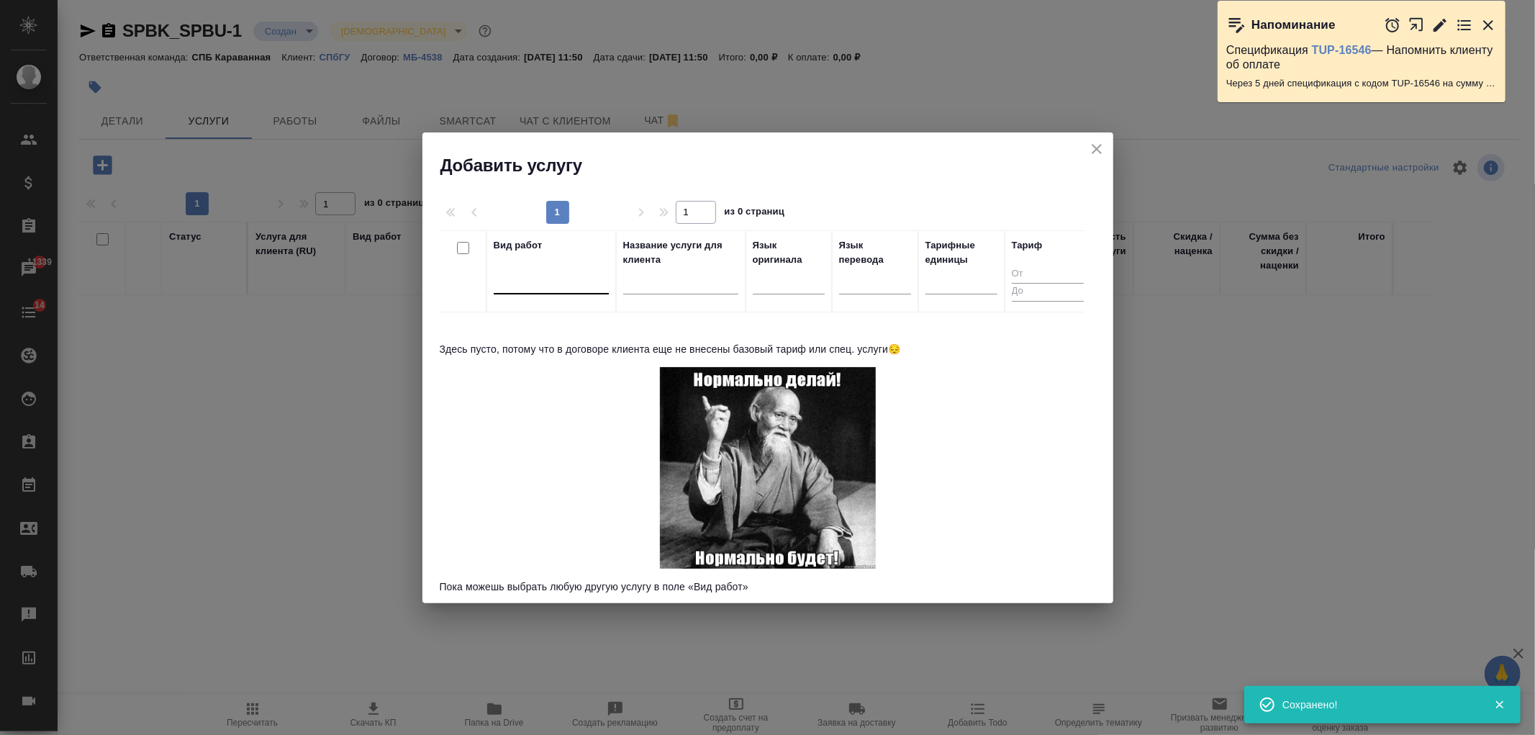
click at [549, 274] on div at bounding box center [551, 279] width 115 height 21
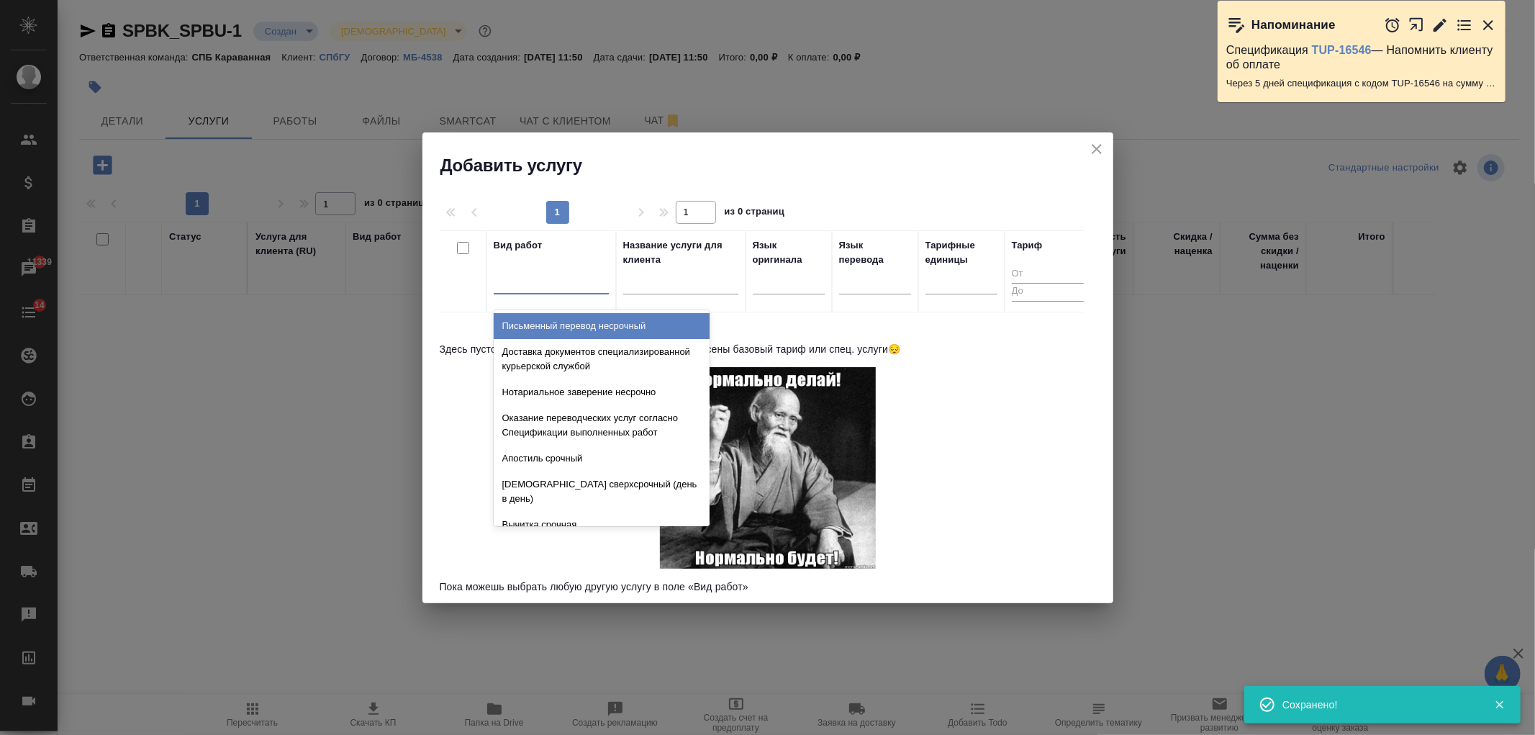
click at [564, 279] on div at bounding box center [551, 279] width 115 height 21
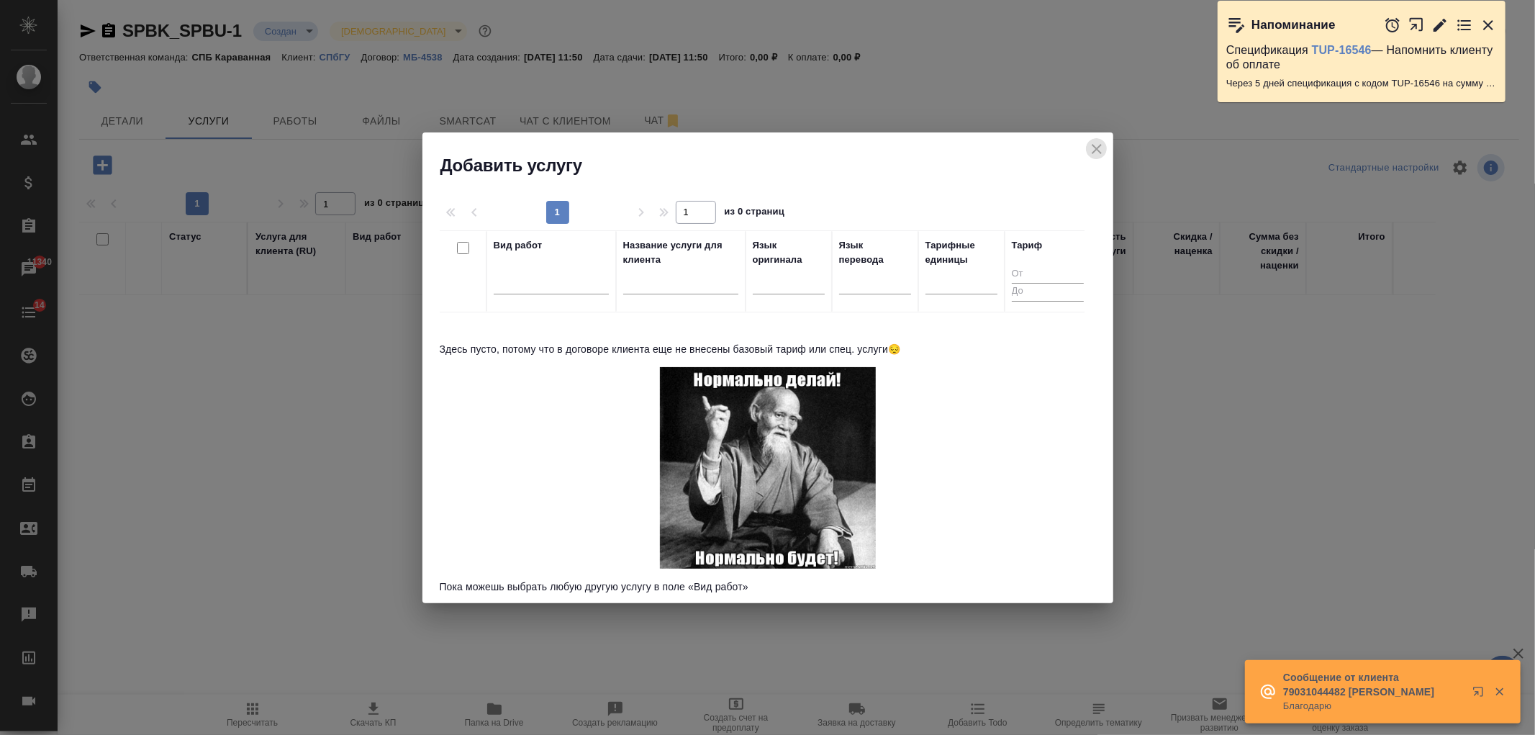
click at [1103, 152] on icon "close" at bounding box center [1096, 148] width 17 height 17
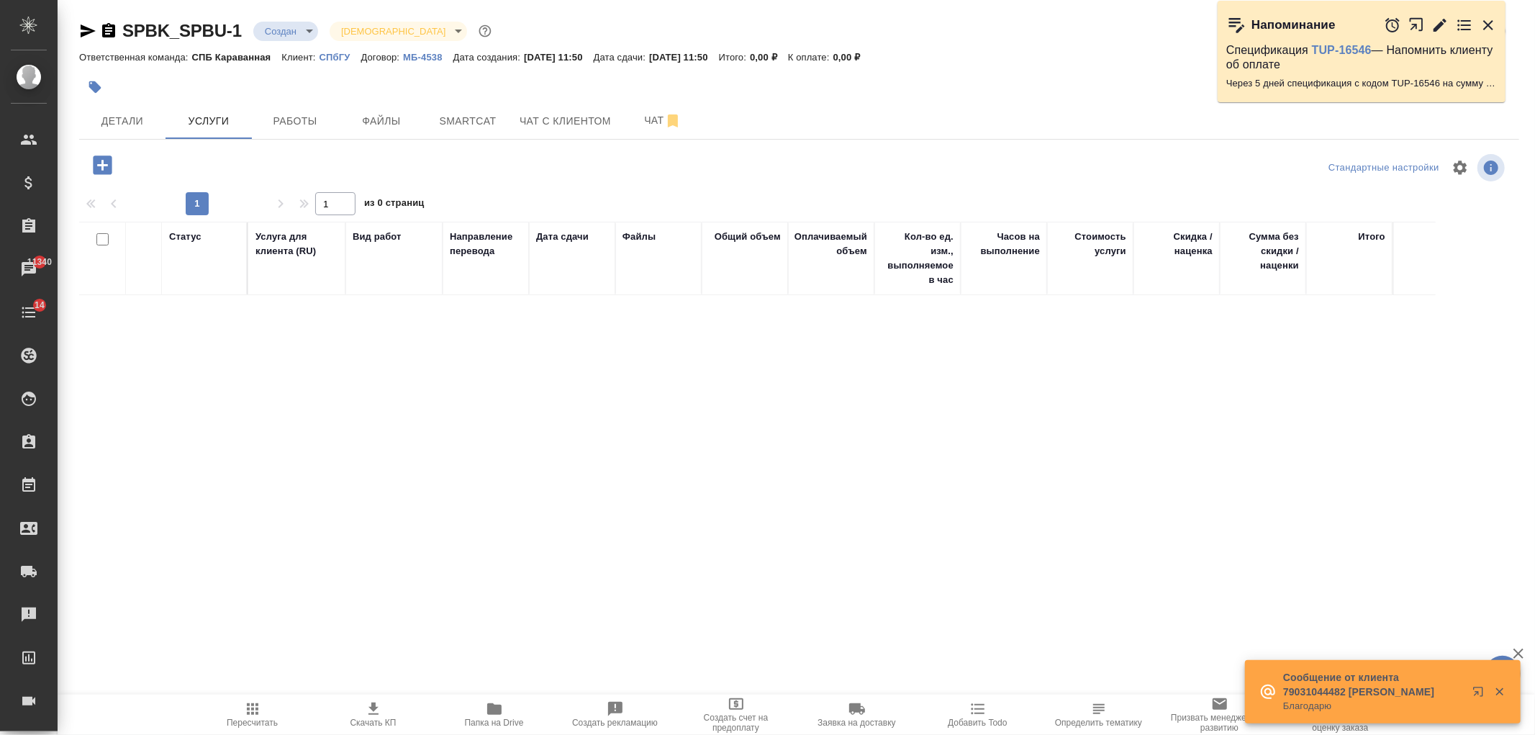
click at [117, 170] on button "button" at bounding box center [103, 165] width 40 height 30
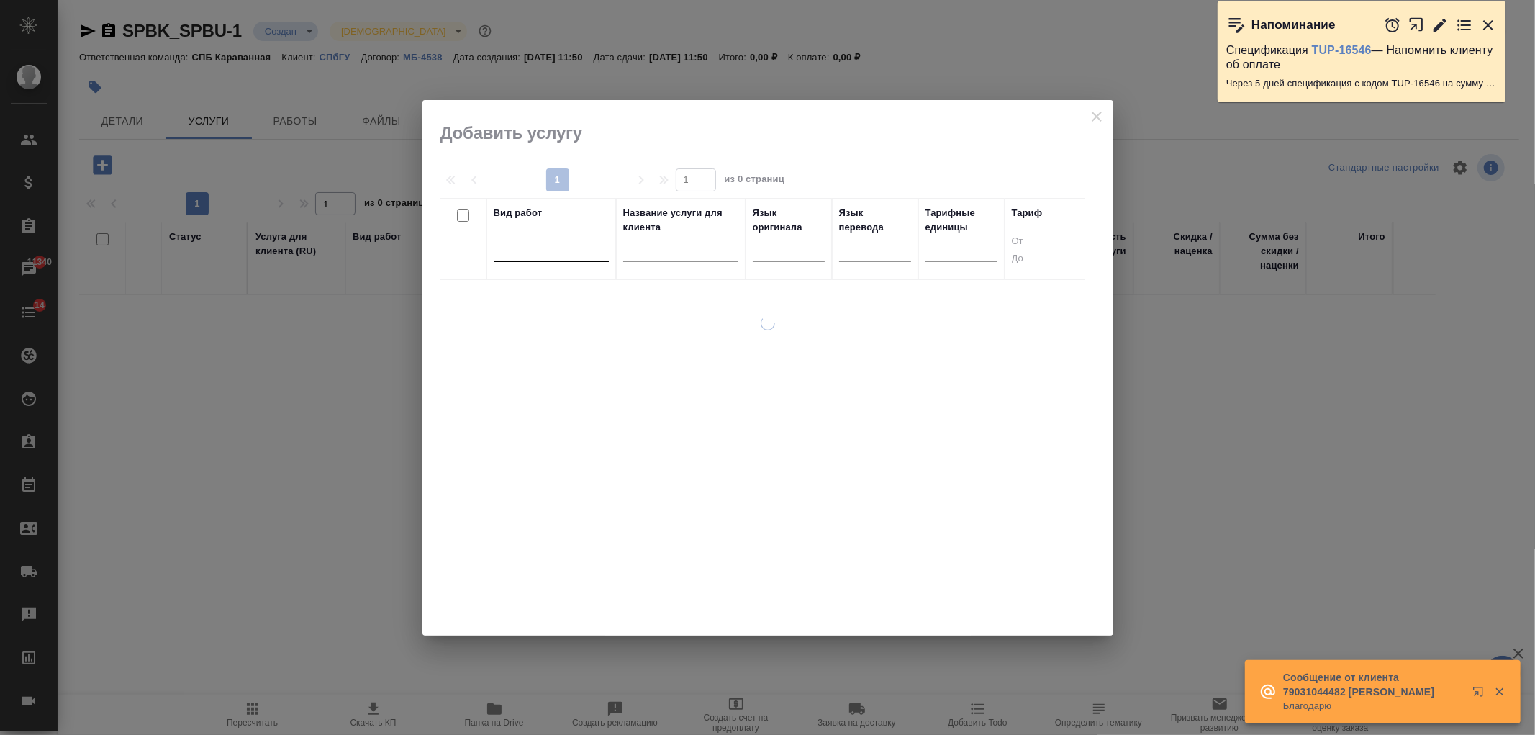
click at [566, 251] on div at bounding box center [551, 247] width 115 height 21
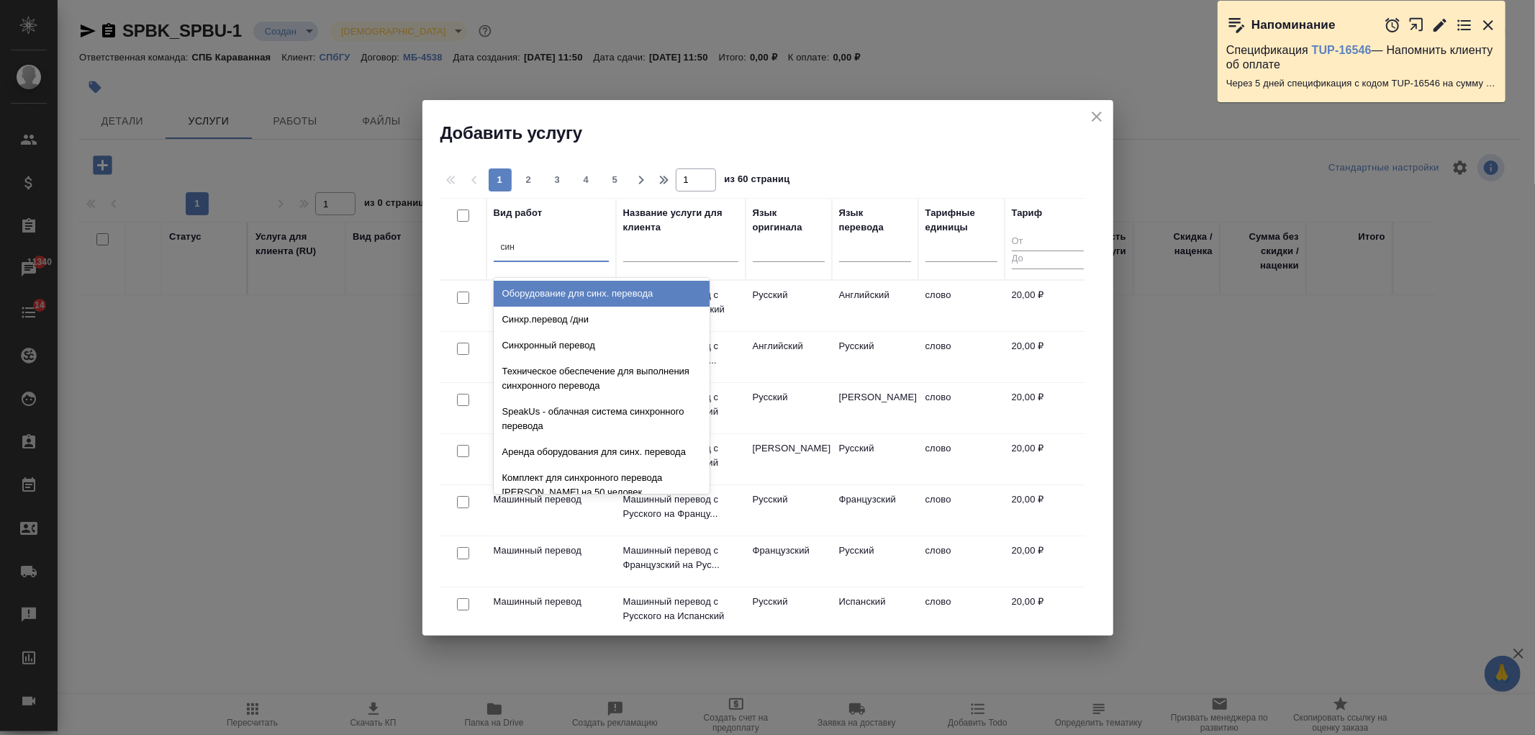
type input "синх"
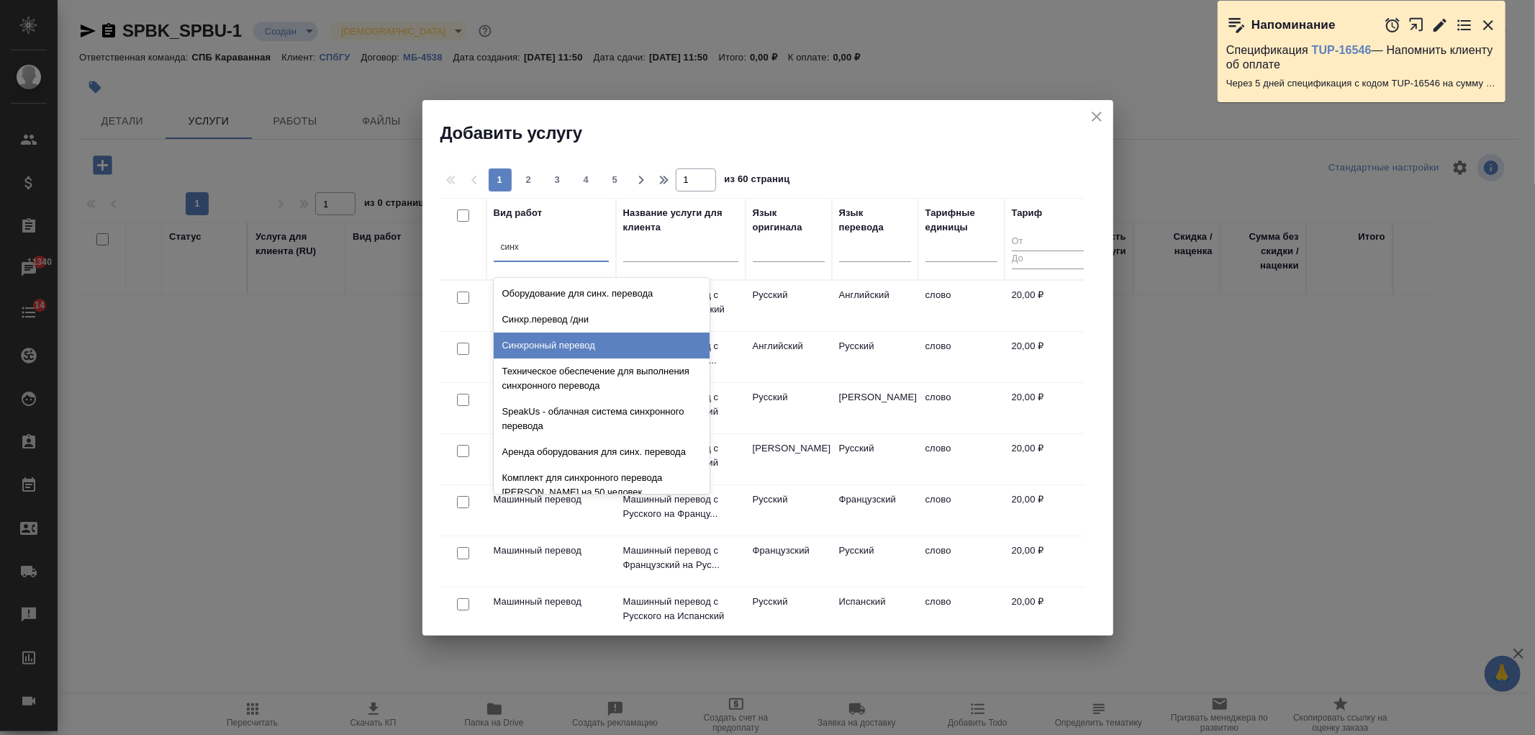
click at [621, 343] on div "Синхронный перевод" at bounding box center [602, 346] width 216 height 26
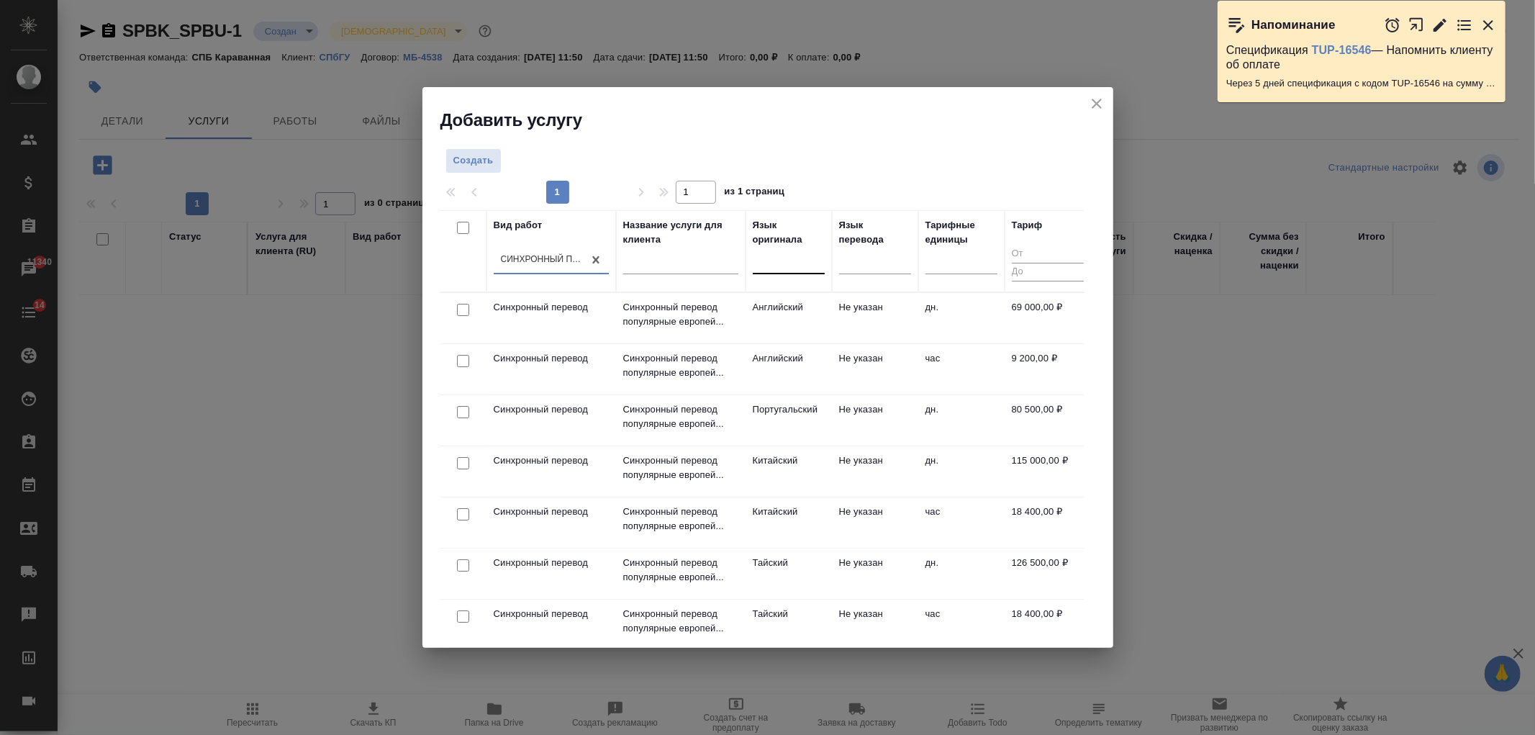
click at [777, 263] on div at bounding box center [789, 259] width 72 height 21
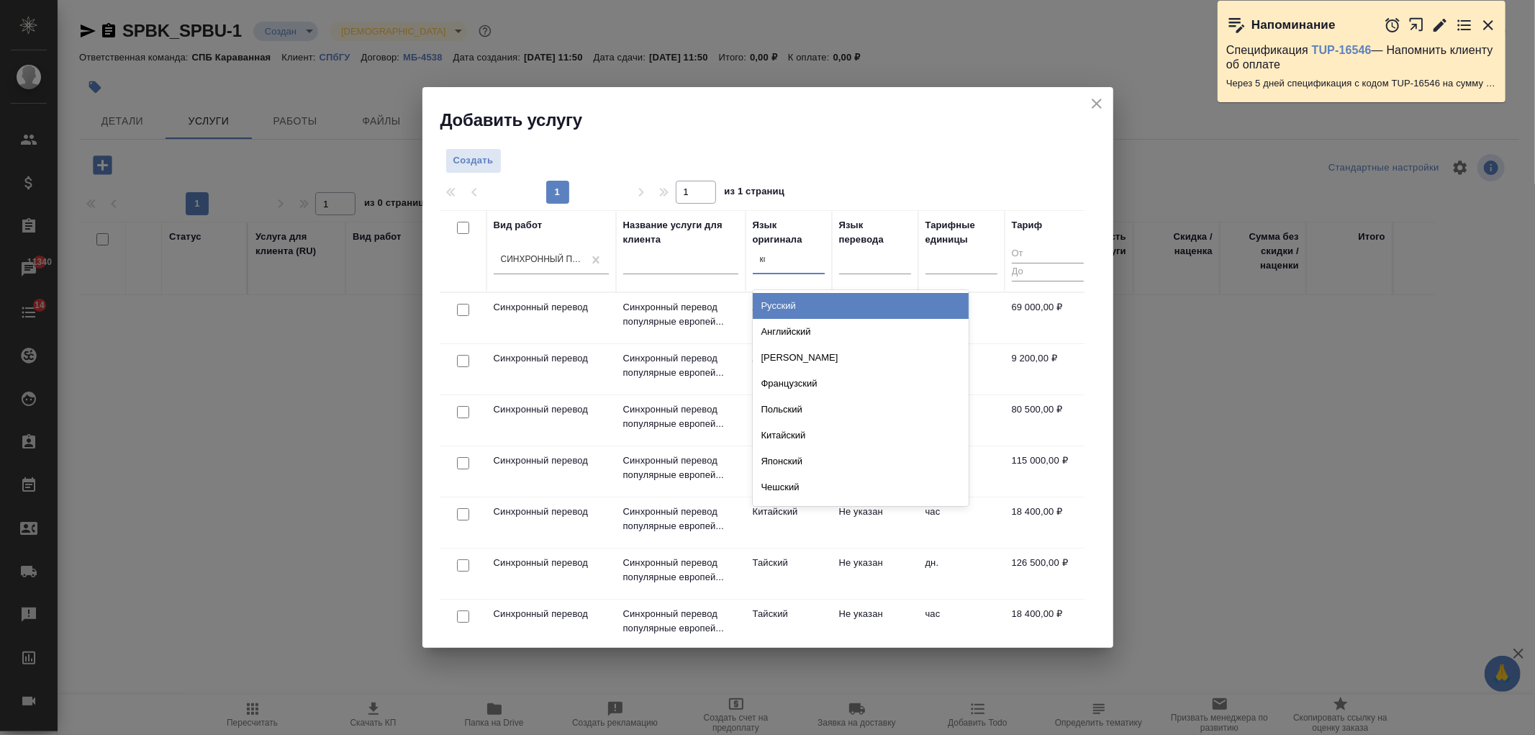
type input "кор"
click at [808, 310] on div "Корейский" at bounding box center [861, 306] width 216 height 26
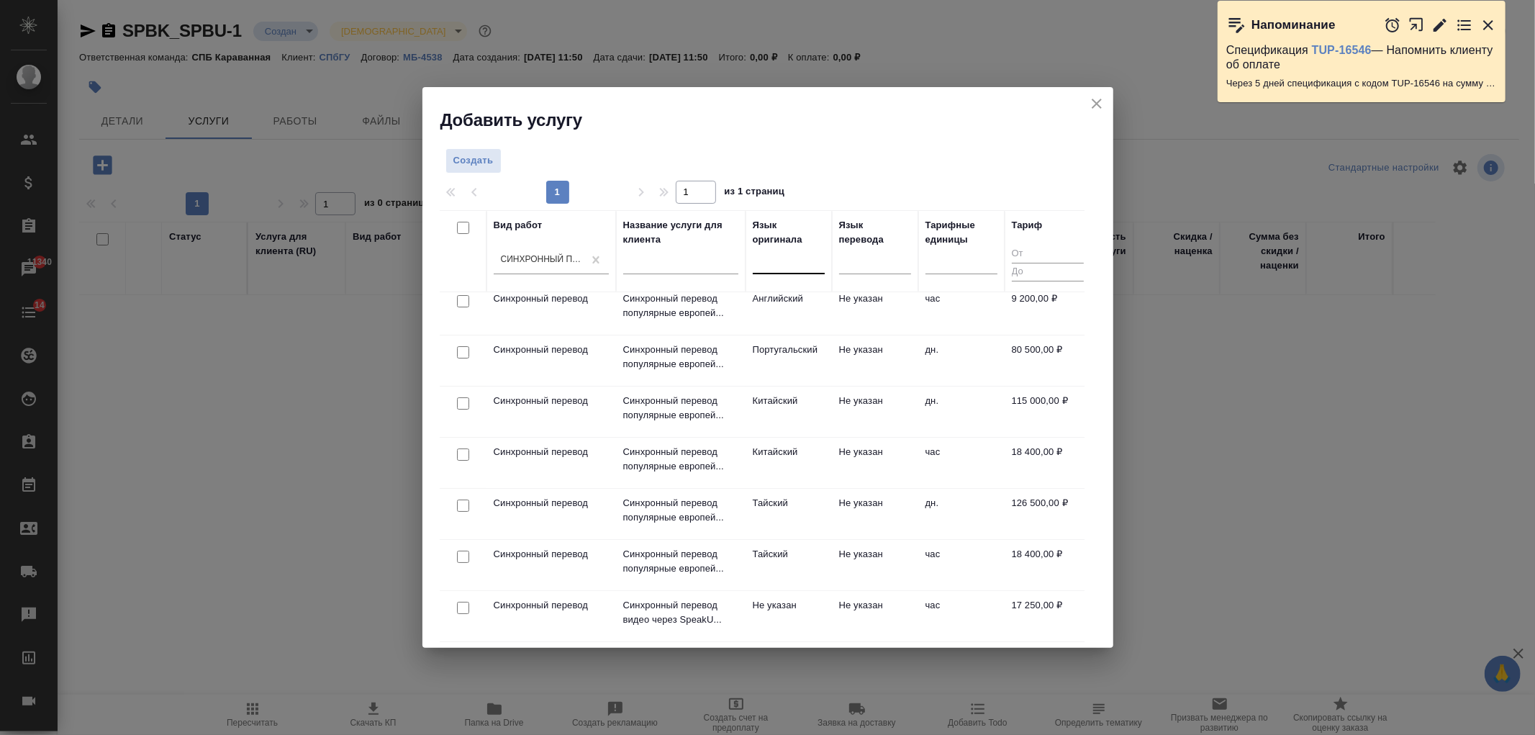
scroll to position [73, 0]
click at [803, 268] on div at bounding box center [789, 259] width 72 height 21
type input "корей"
click at [821, 300] on div "Корейский" at bounding box center [861, 306] width 216 height 26
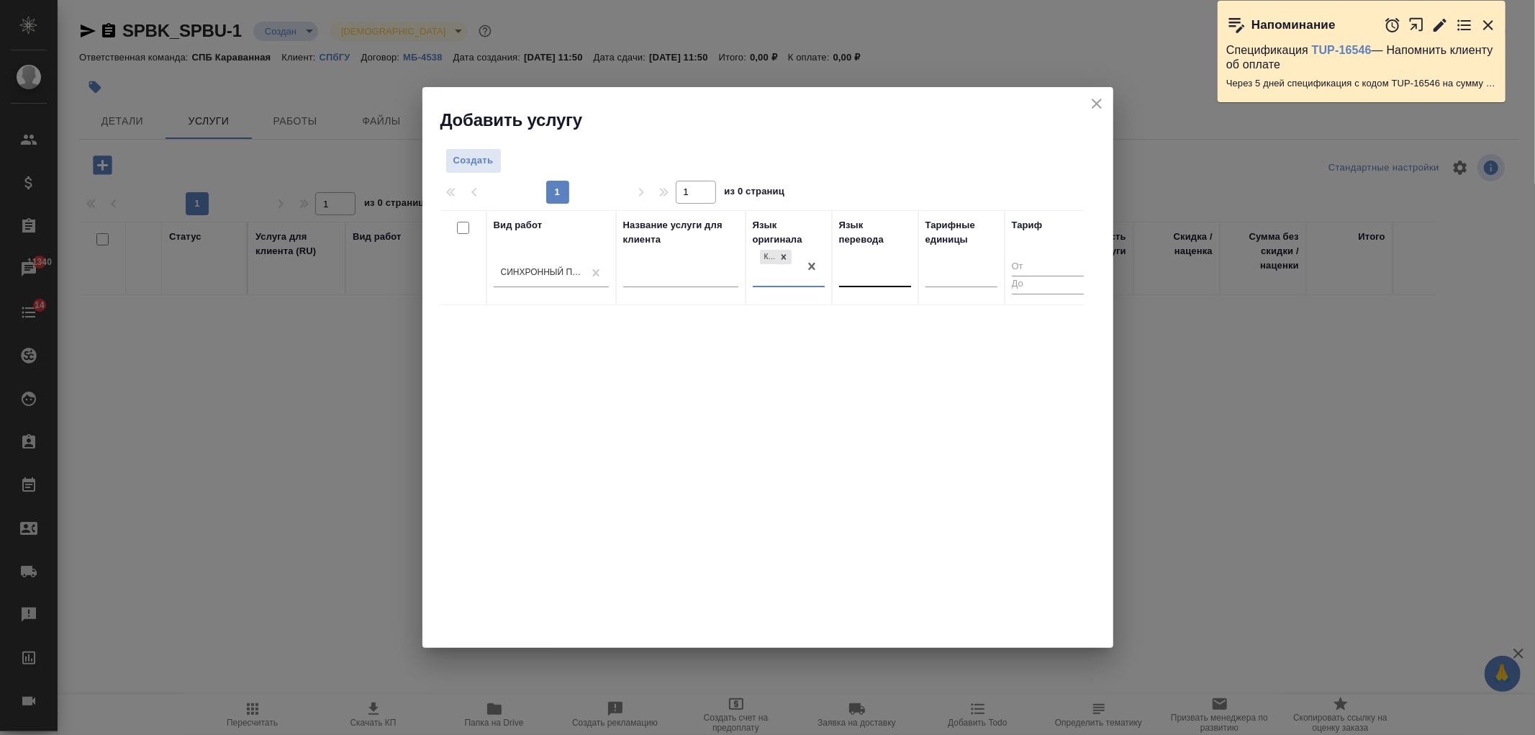
click at [877, 275] on div at bounding box center [875, 272] width 72 height 21
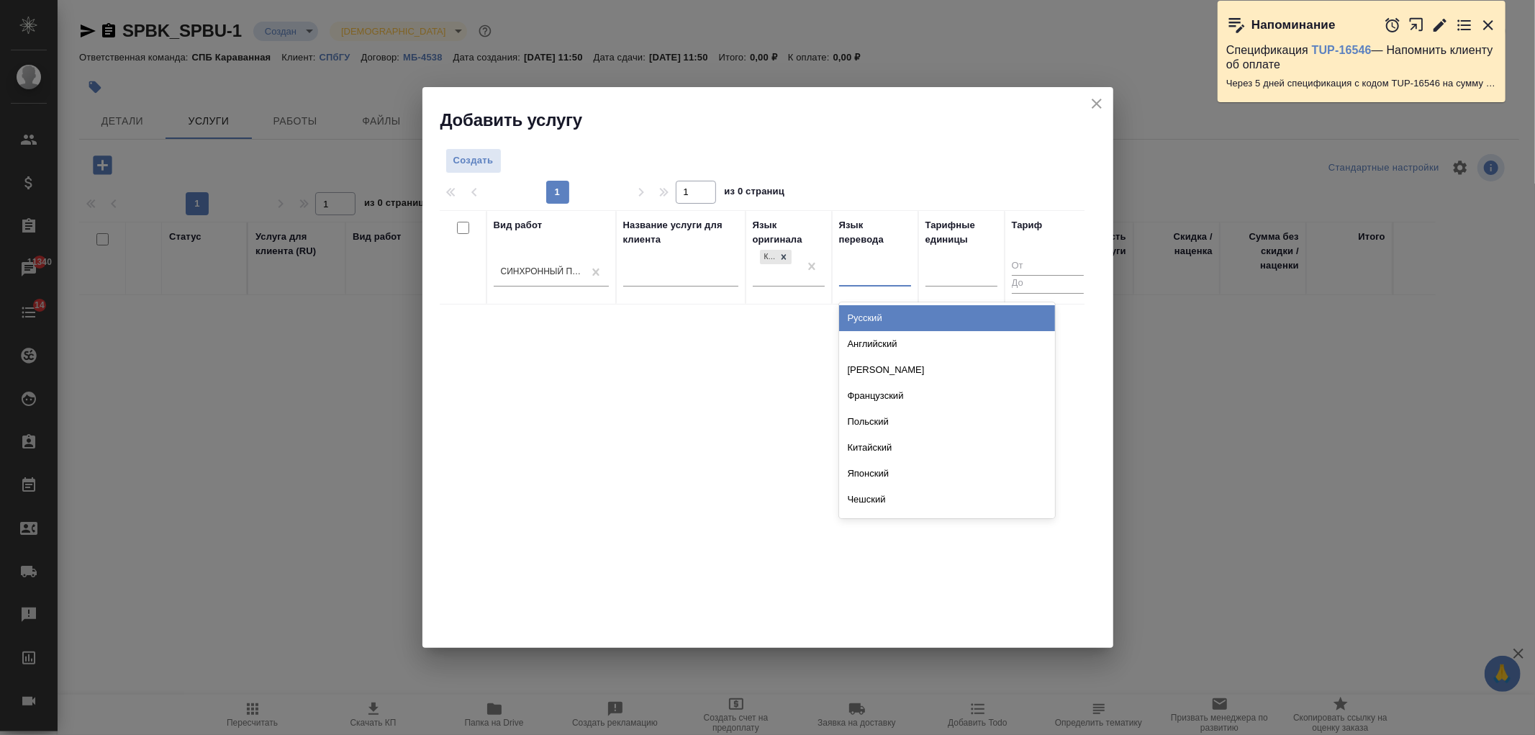
click at [865, 313] on div "Русский" at bounding box center [947, 318] width 216 height 26
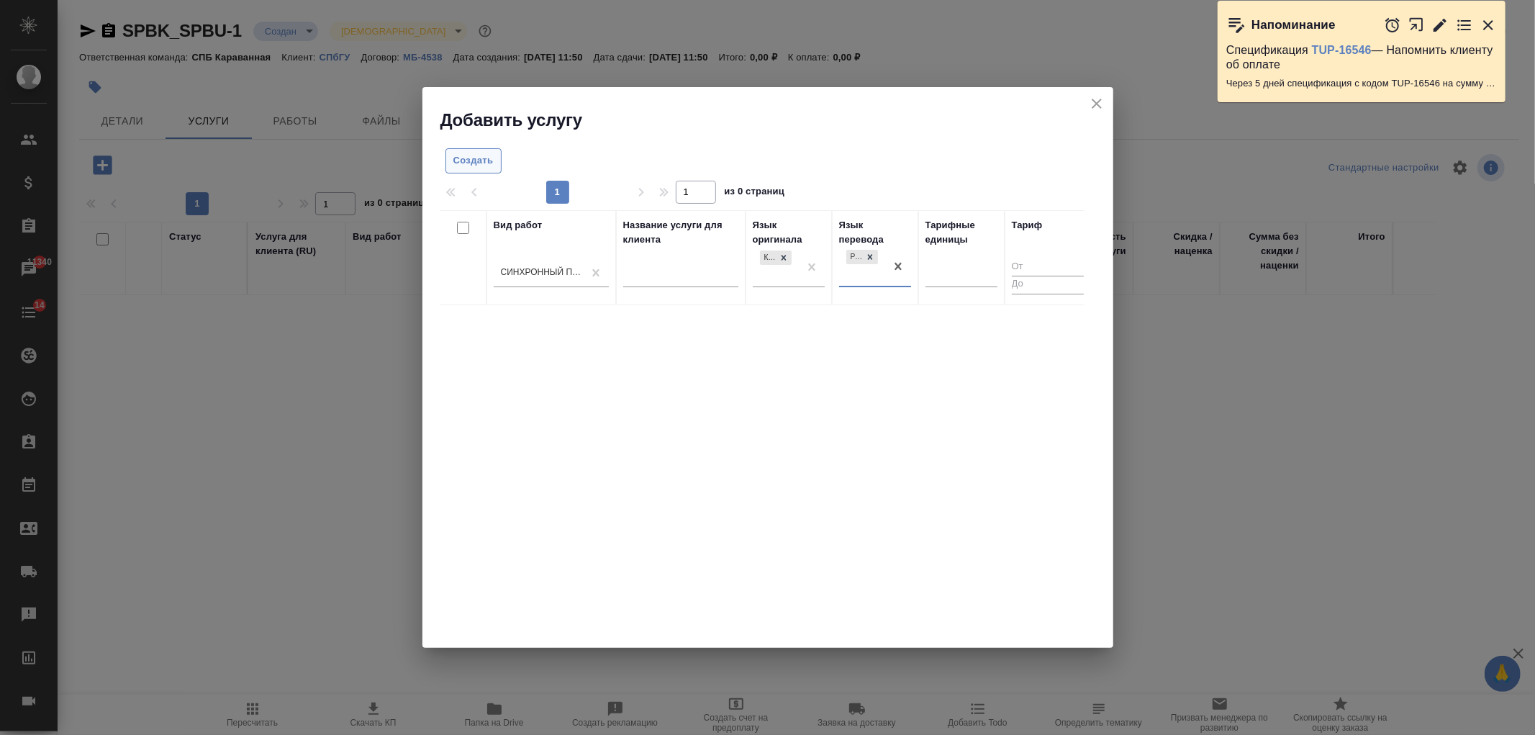
click at [468, 150] on button "Создать" at bounding box center [474, 160] width 56 height 25
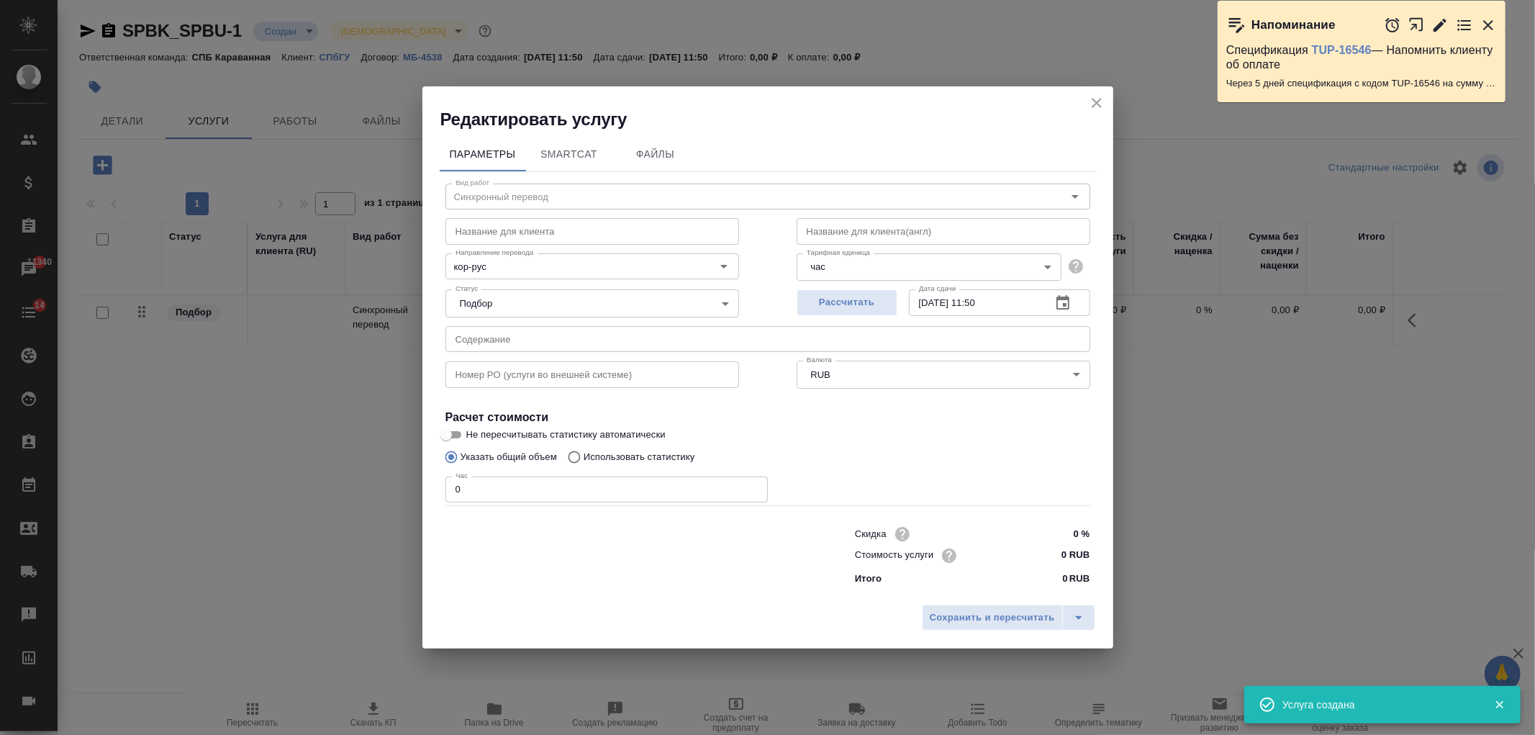
click at [468, 492] on input "0" at bounding box center [607, 490] width 322 height 26
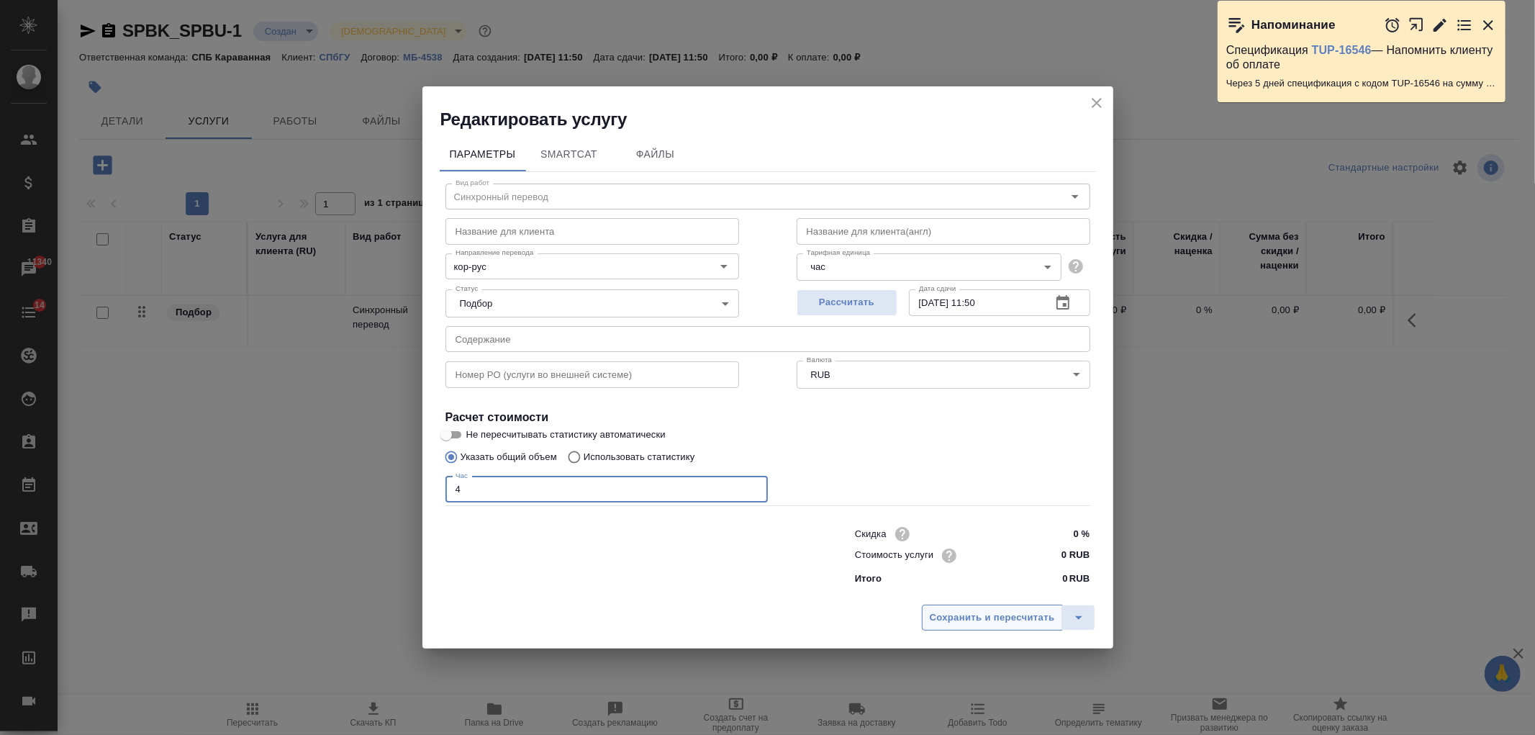
type input "4"
click at [989, 618] on span "Сохранить и пересчитать" at bounding box center [992, 618] width 125 height 17
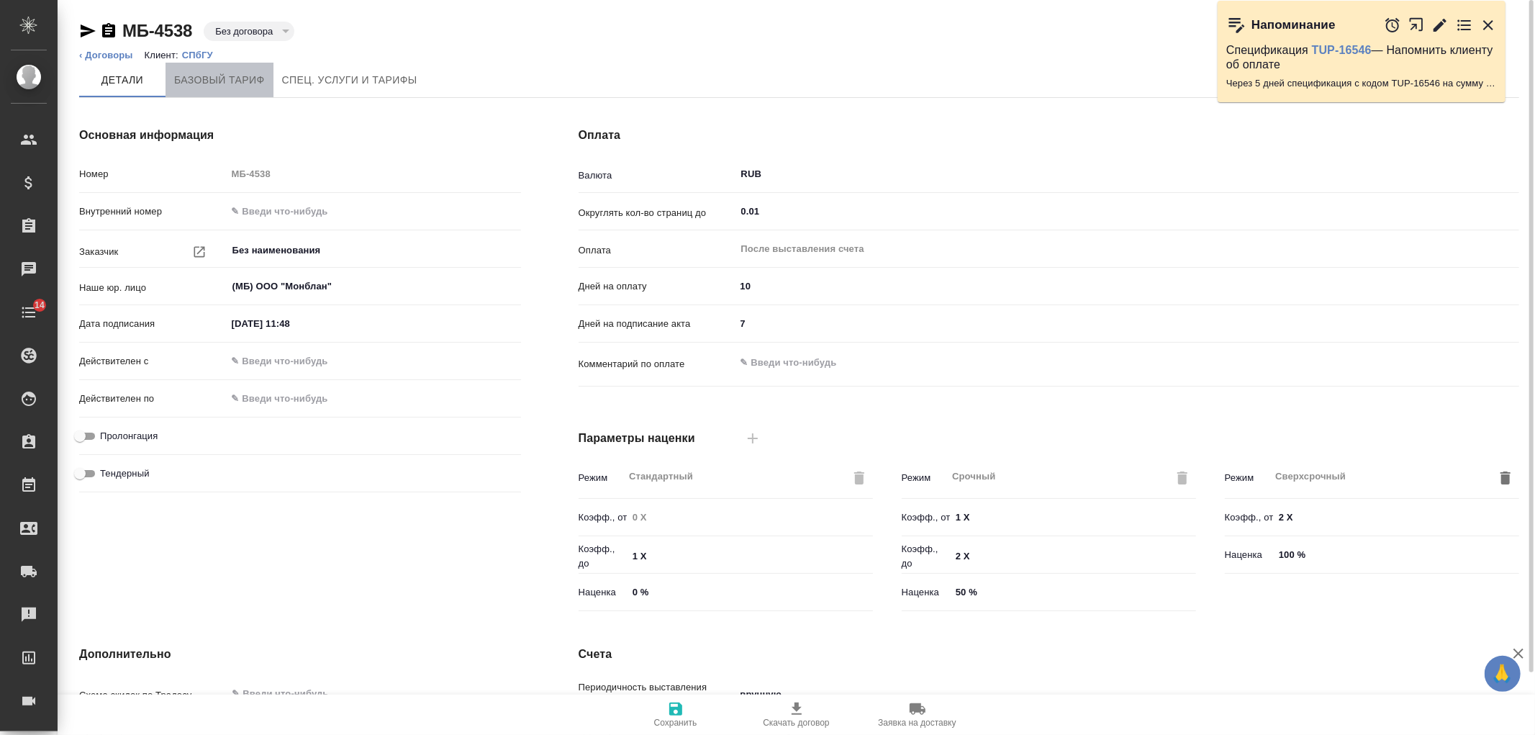
click at [209, 90] on button "Базовый тариф" at bounding box center [220, 80] width 108 height 35
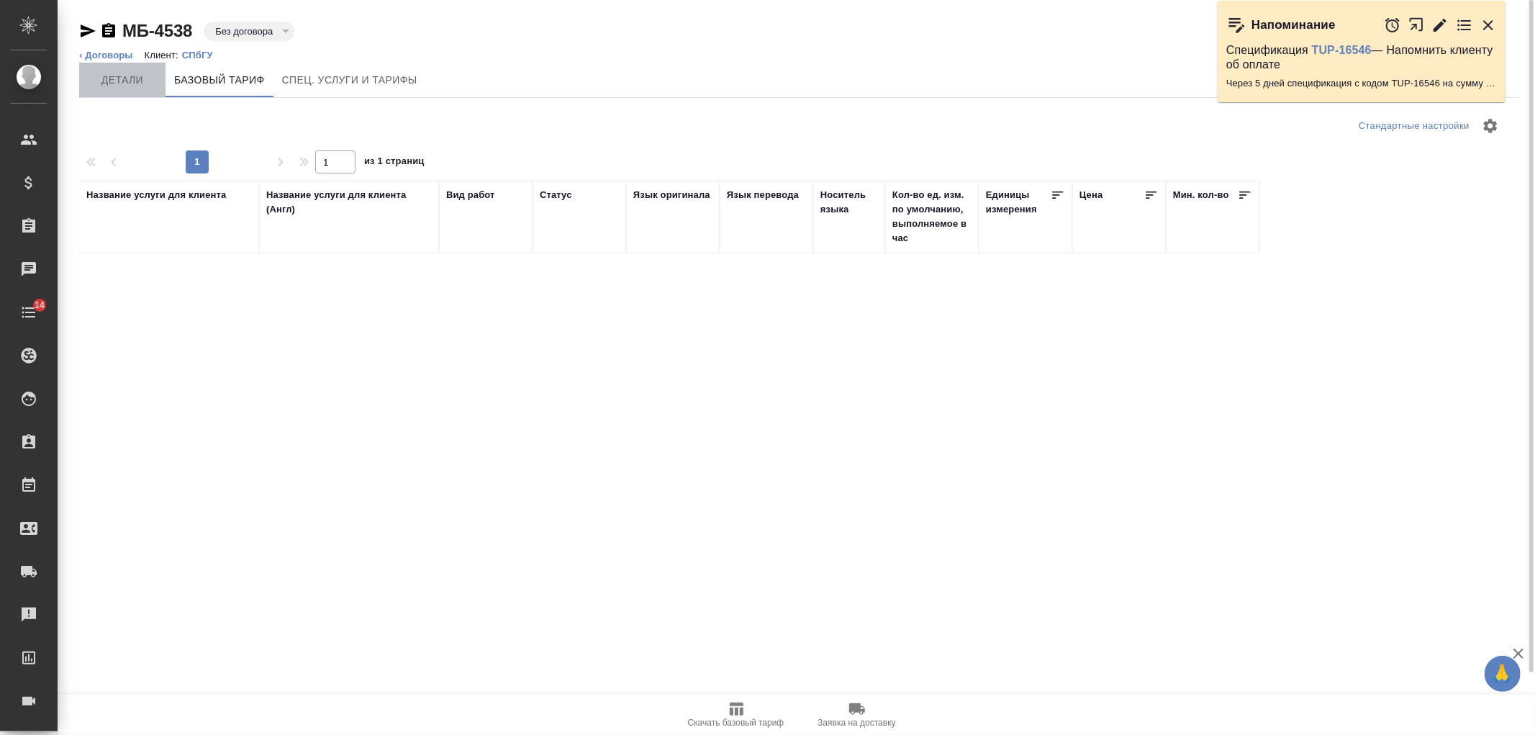
click at [137, 85] on span "Детали" at bounding box center [122, 80] width 69 height 18
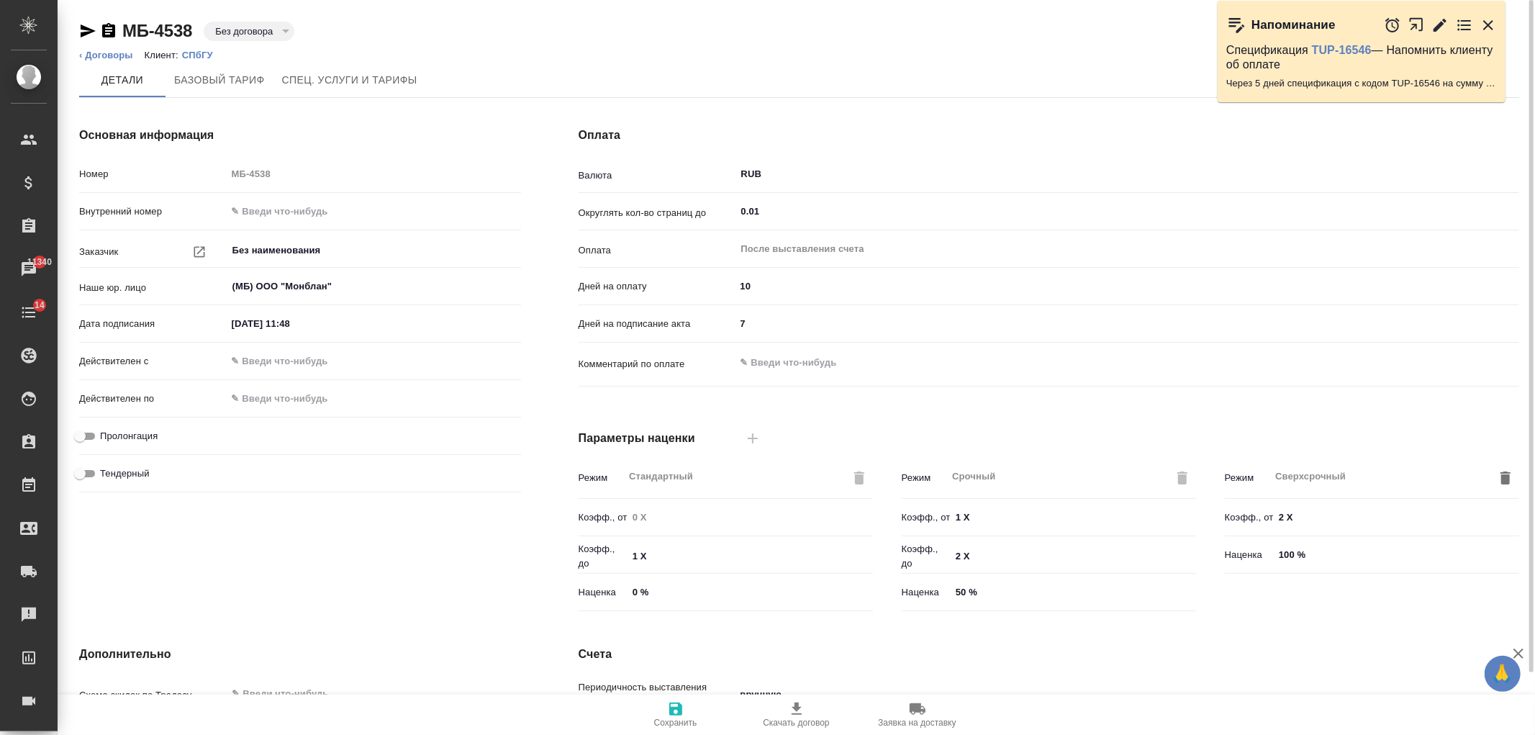
click at [448, 538] on div "Основная информация Номер МБ-4538 Внутренний номер Заказчик Без наименования ​ …" at bounding box center [300, 372] width 500 height 548
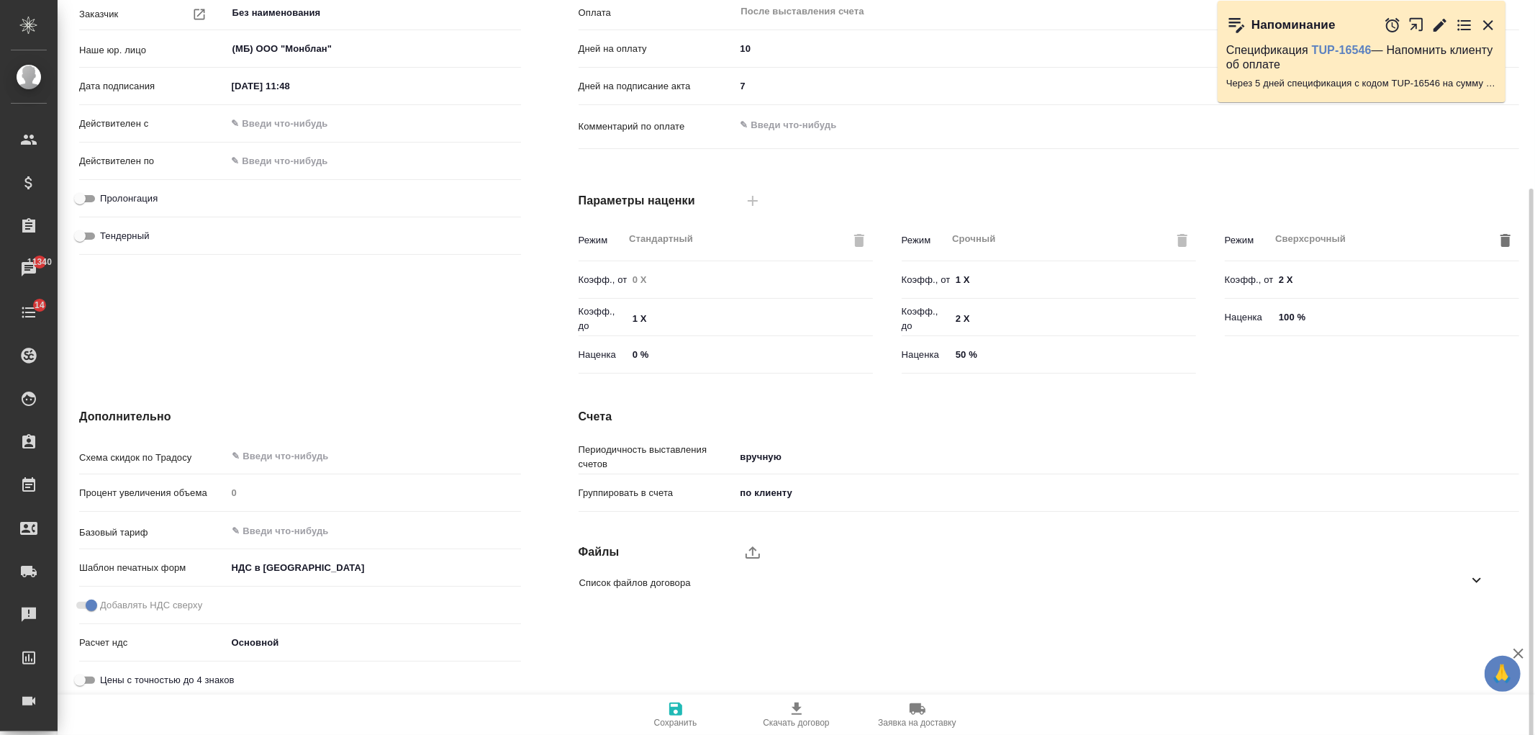
scroll to position [243, 0]
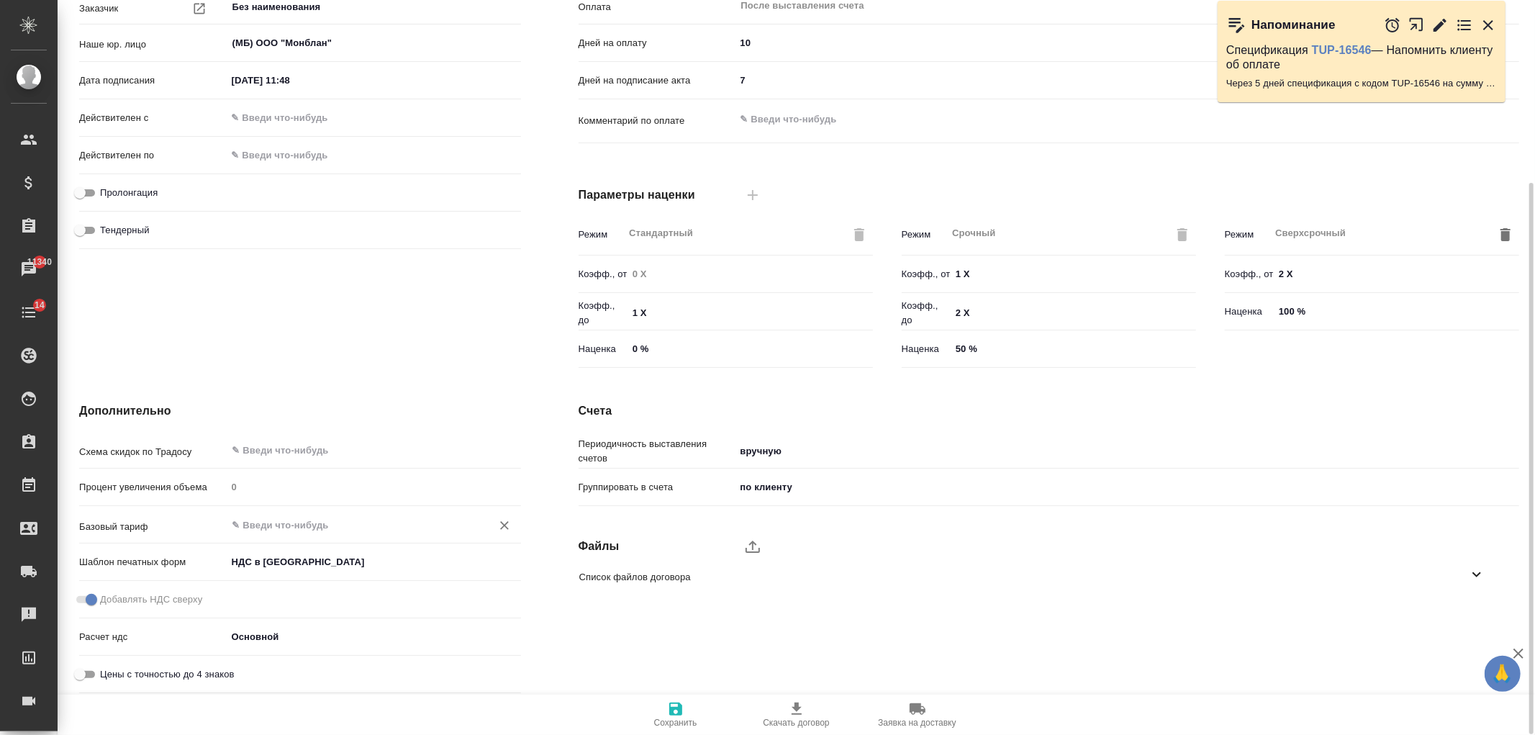
click at [256, 522] on input "text" at bounding box center [350, 524] width 238 height 17
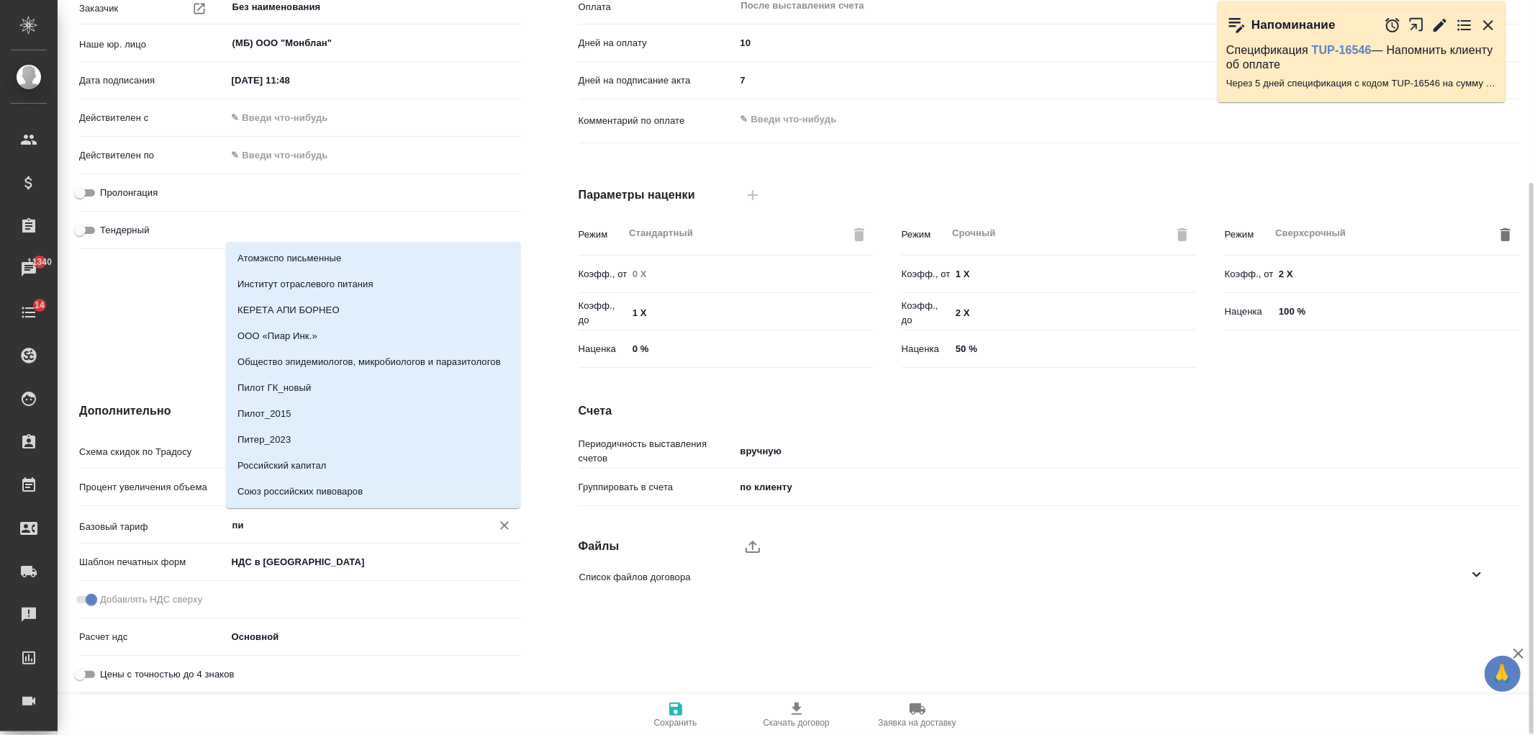
type input "пит"
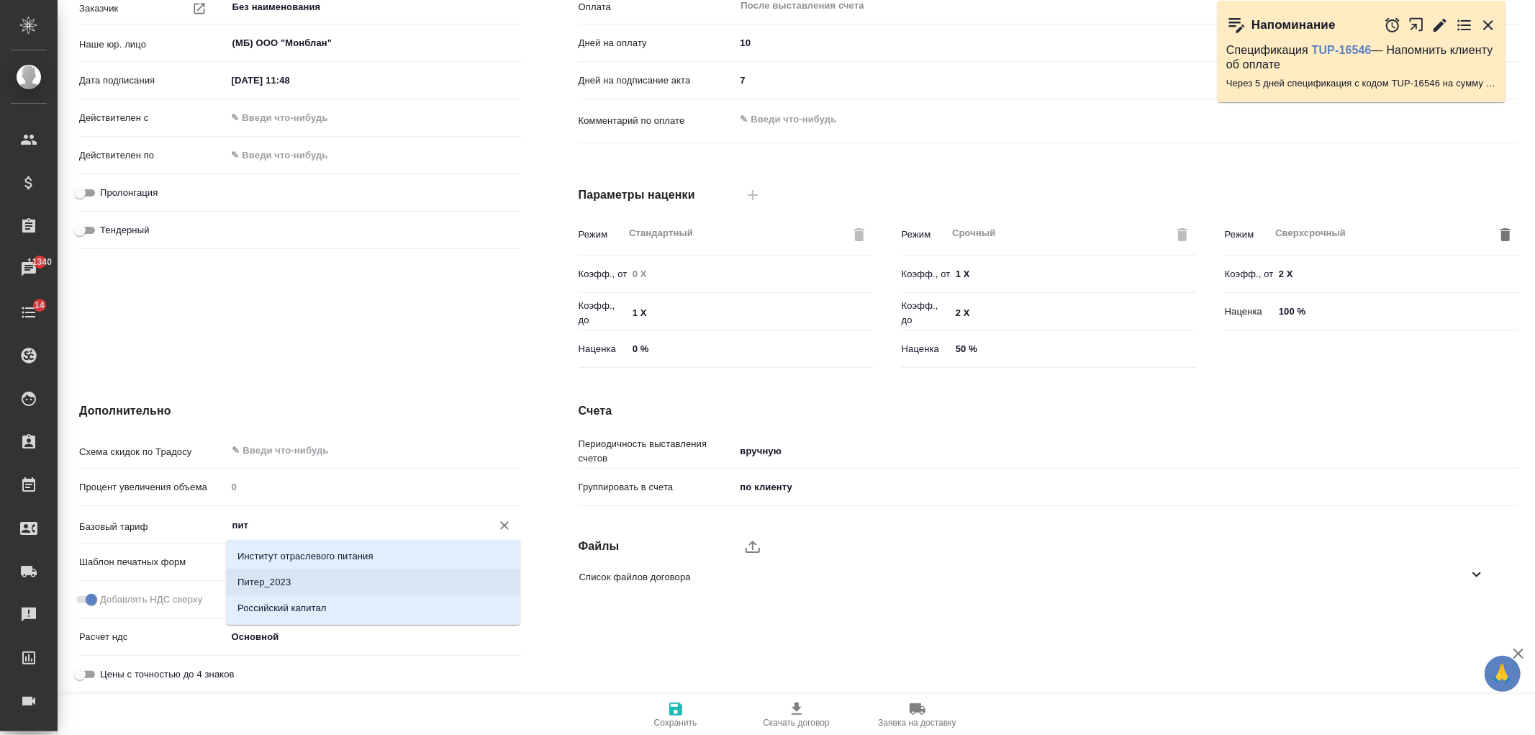
click at [319, 572] on li "Питер_2023" at bounding box center [373, 582] width 294 height 26
type textarea "x"
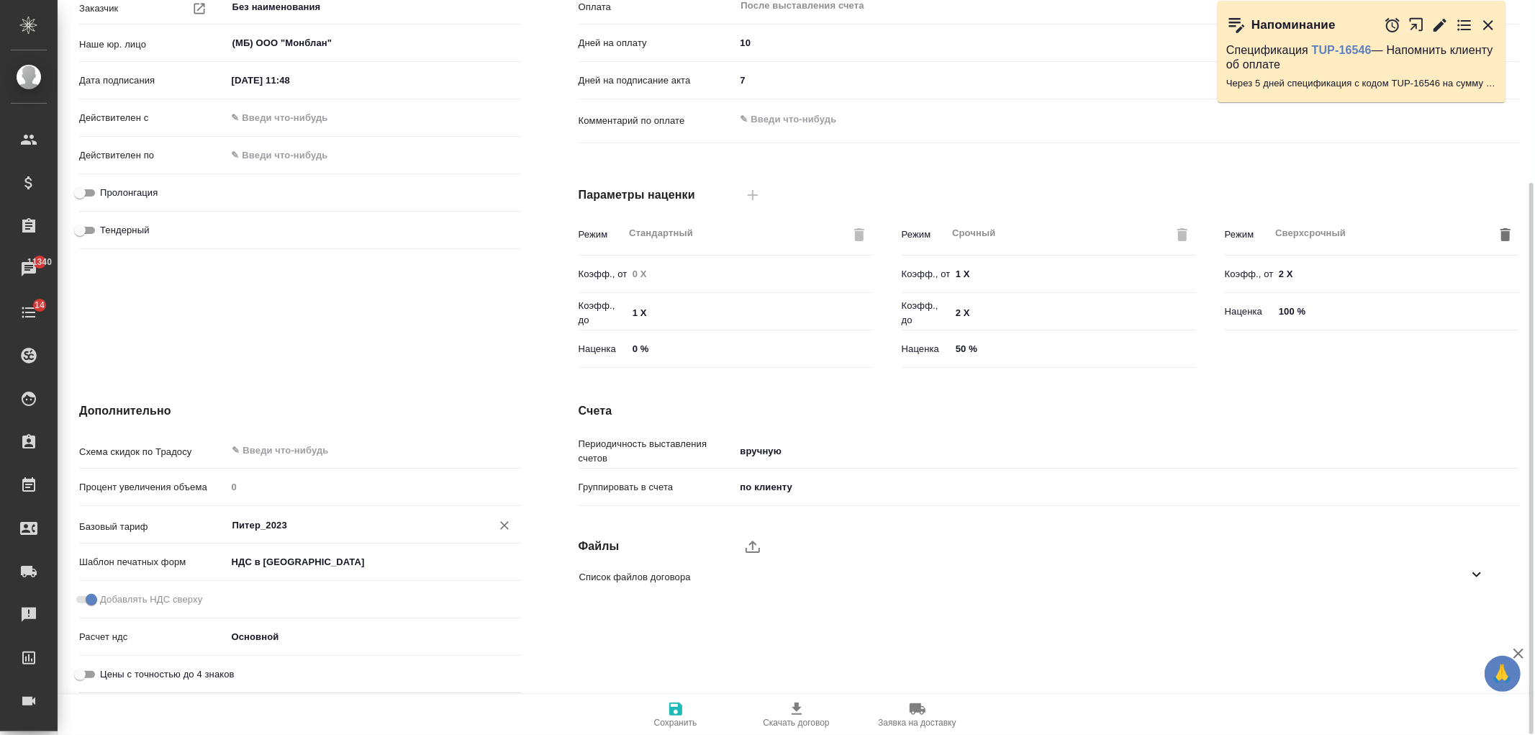
type input "Питер_2023"
click at [673, 713] on icon "button" at bounding box center [675, 709] width 13 height 13
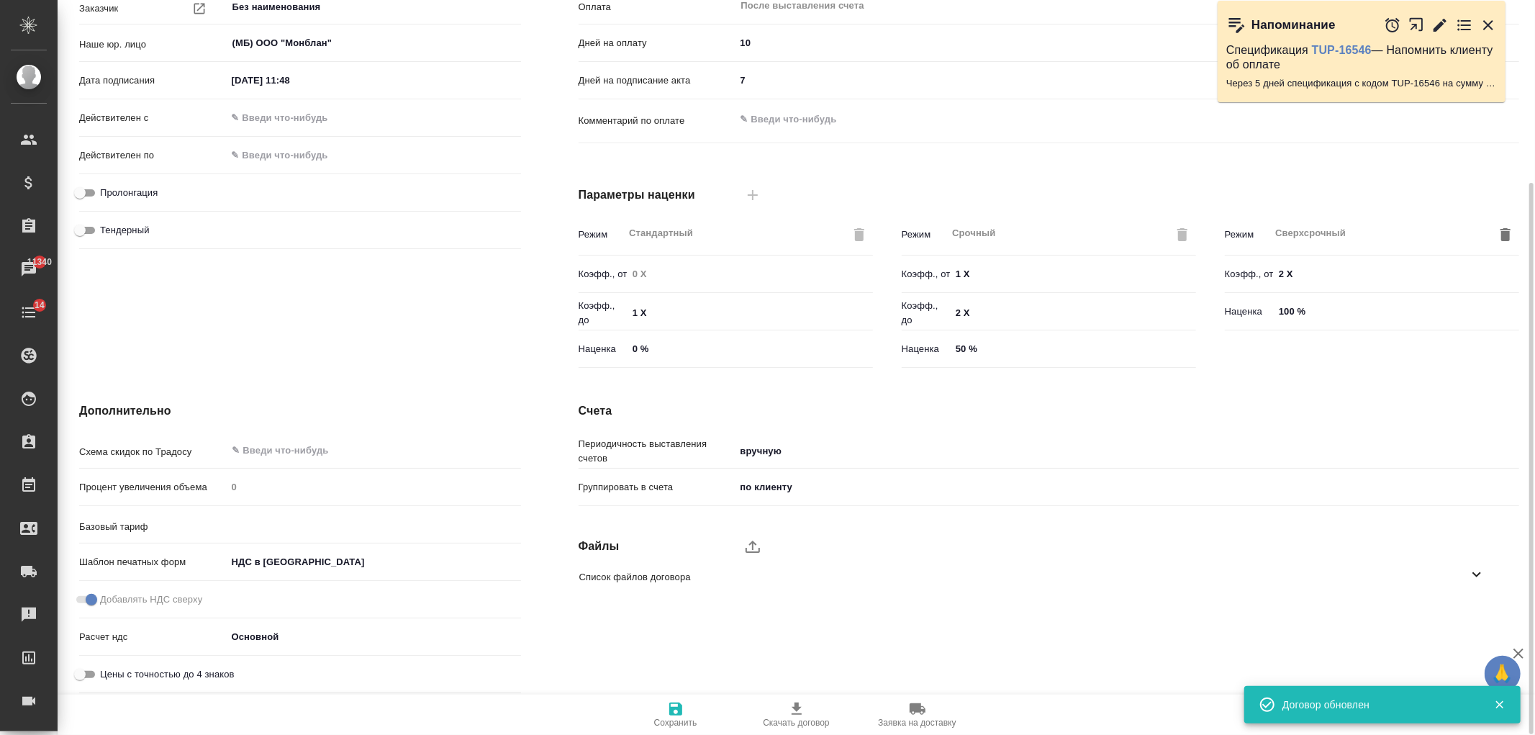
type input "Питер_2023"
click at [684, 710] on icon "button" at bounding box center [675, 708] width 17 height 17
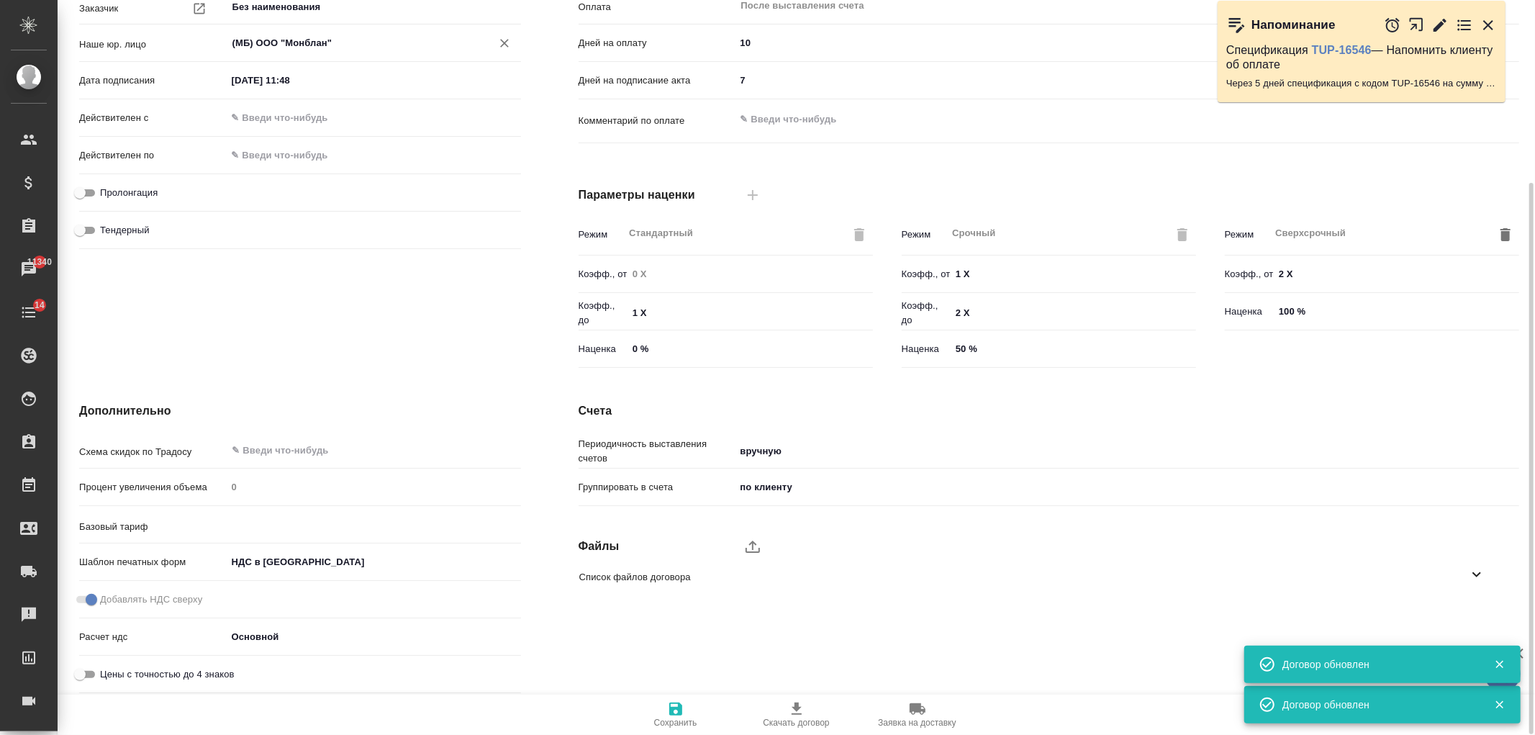
type input "Питер_2023"
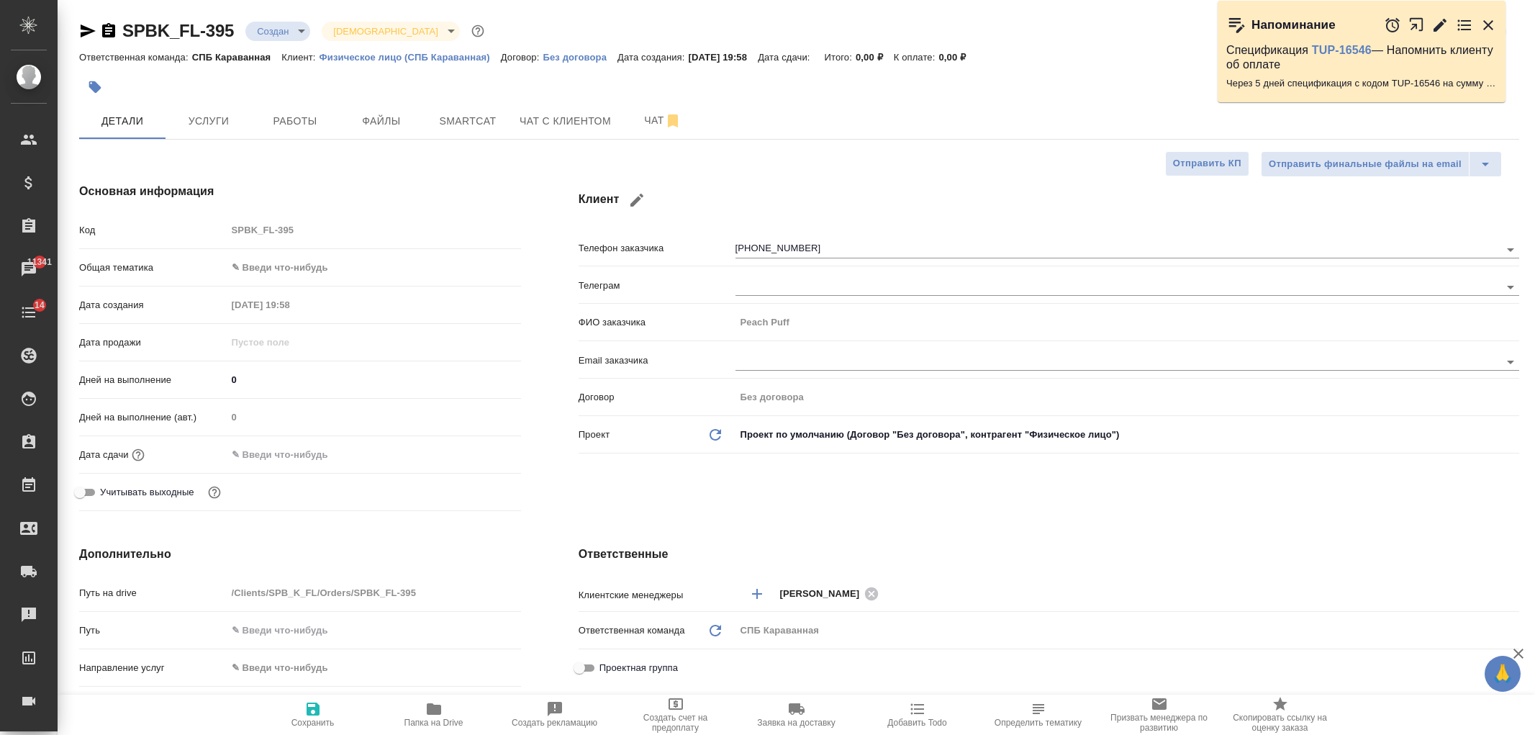
select select "RU"
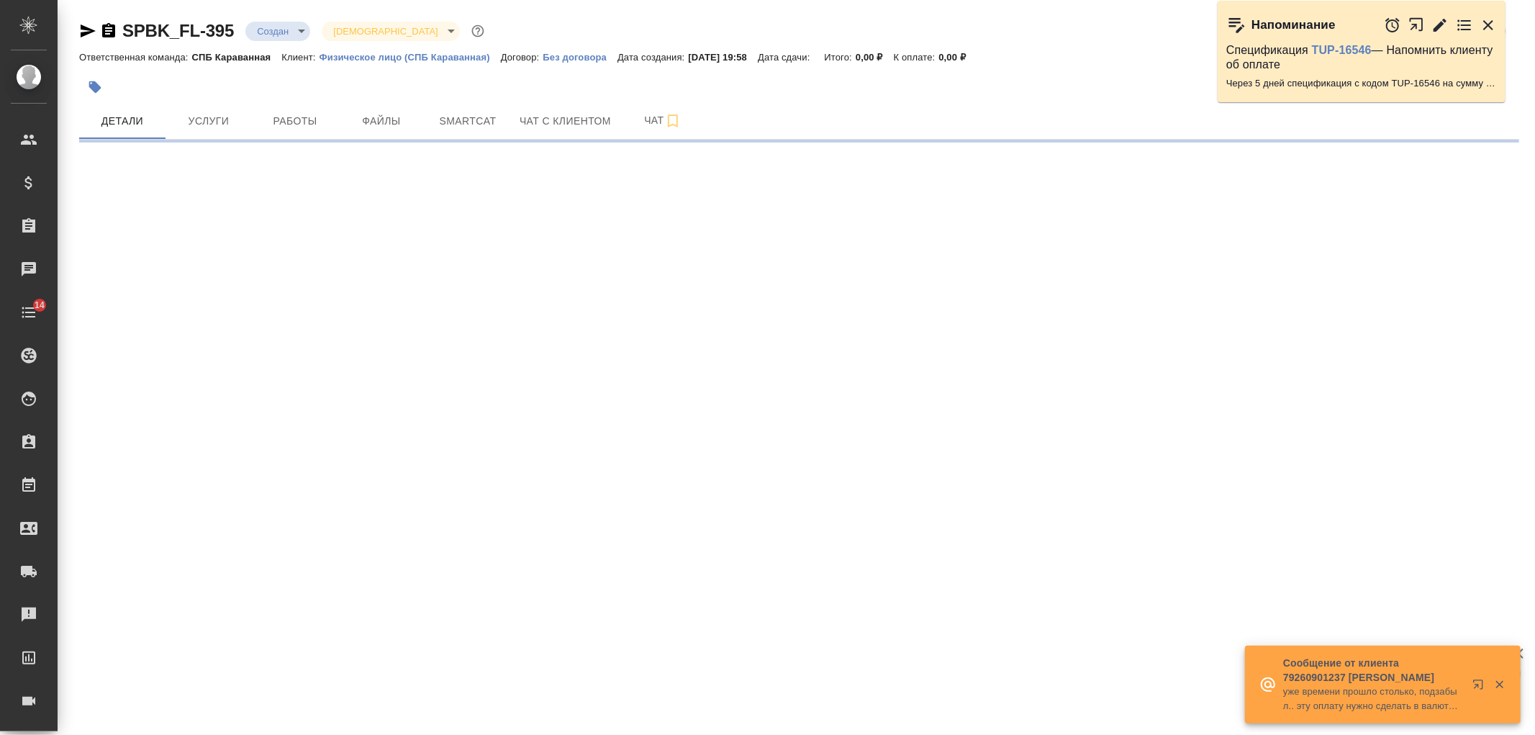
select select "RU"
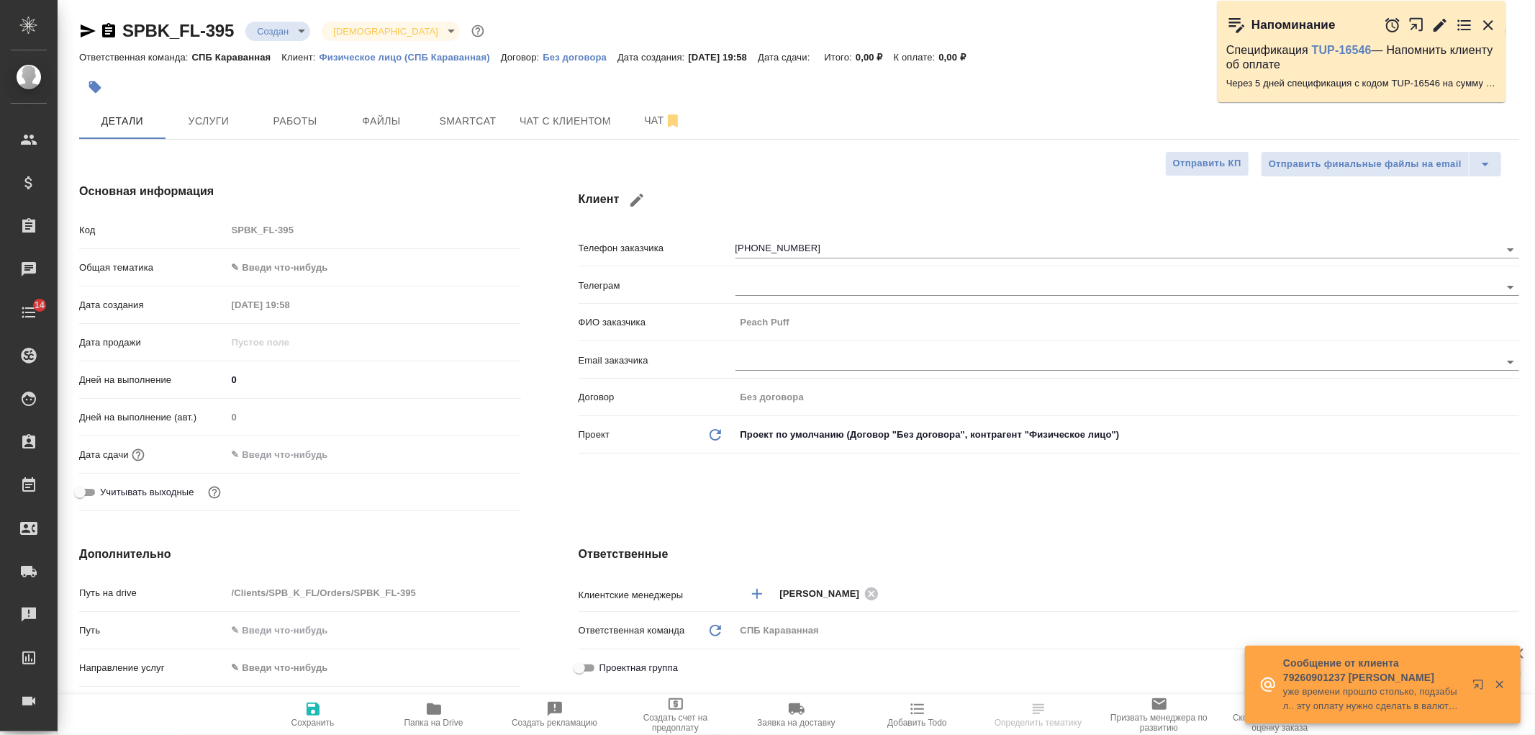
type textarea "x"
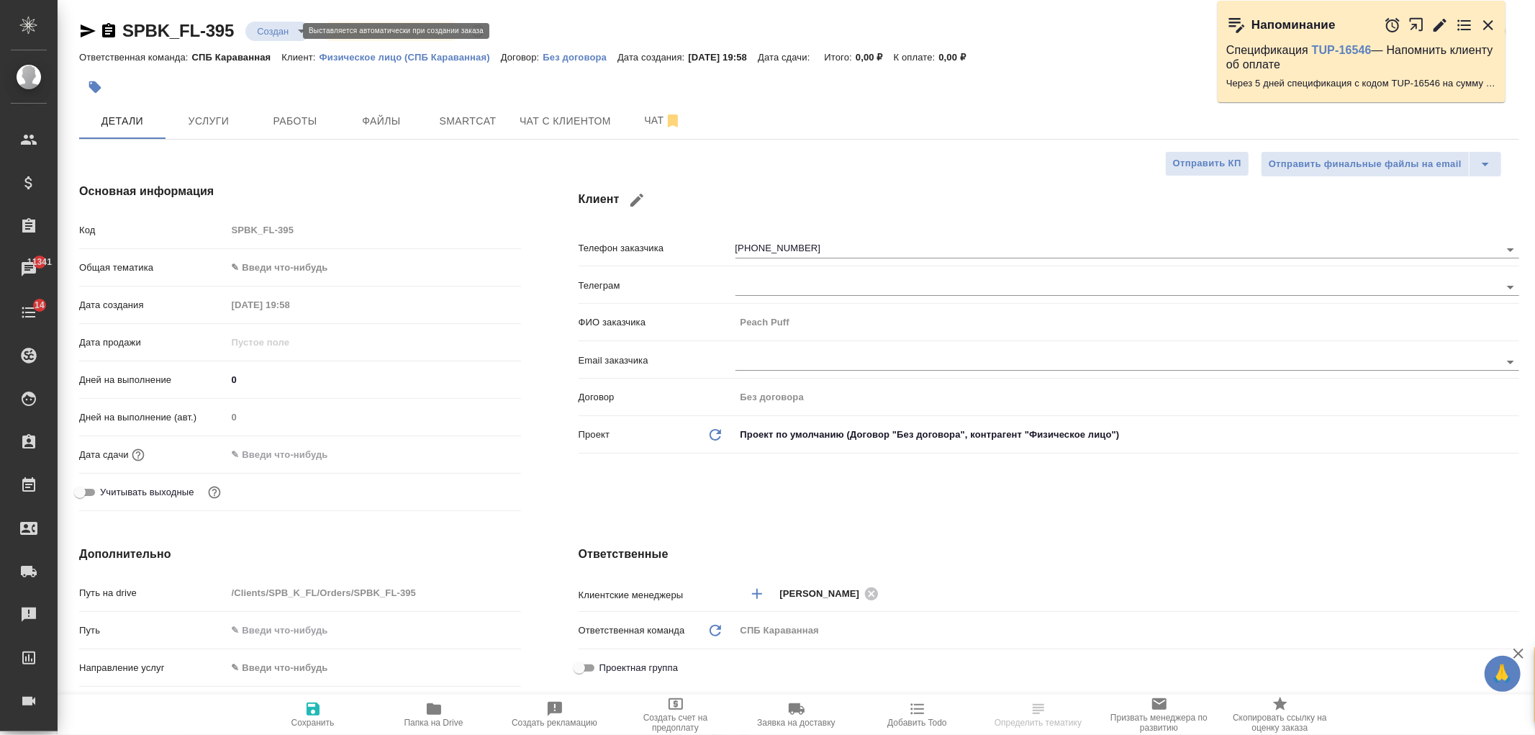
click at [285, 36] on body "🙏 .cls-1 fill:#fff; AWATERA [PERSON_NAME] Спецификации Заказы 11341 Чаты 14 Tod…" at bounding box center [767, 367] width 1535 height 735
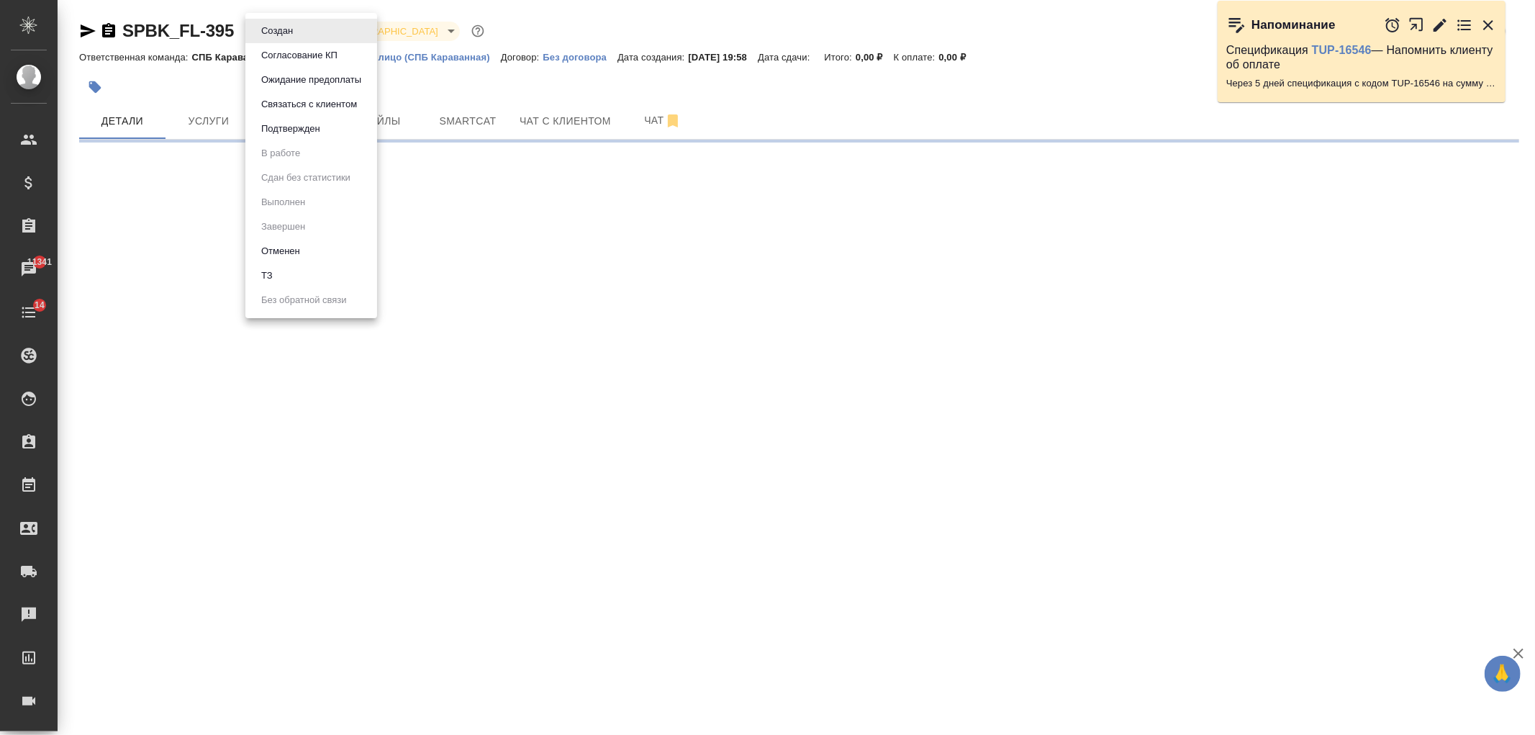
select select "RU"
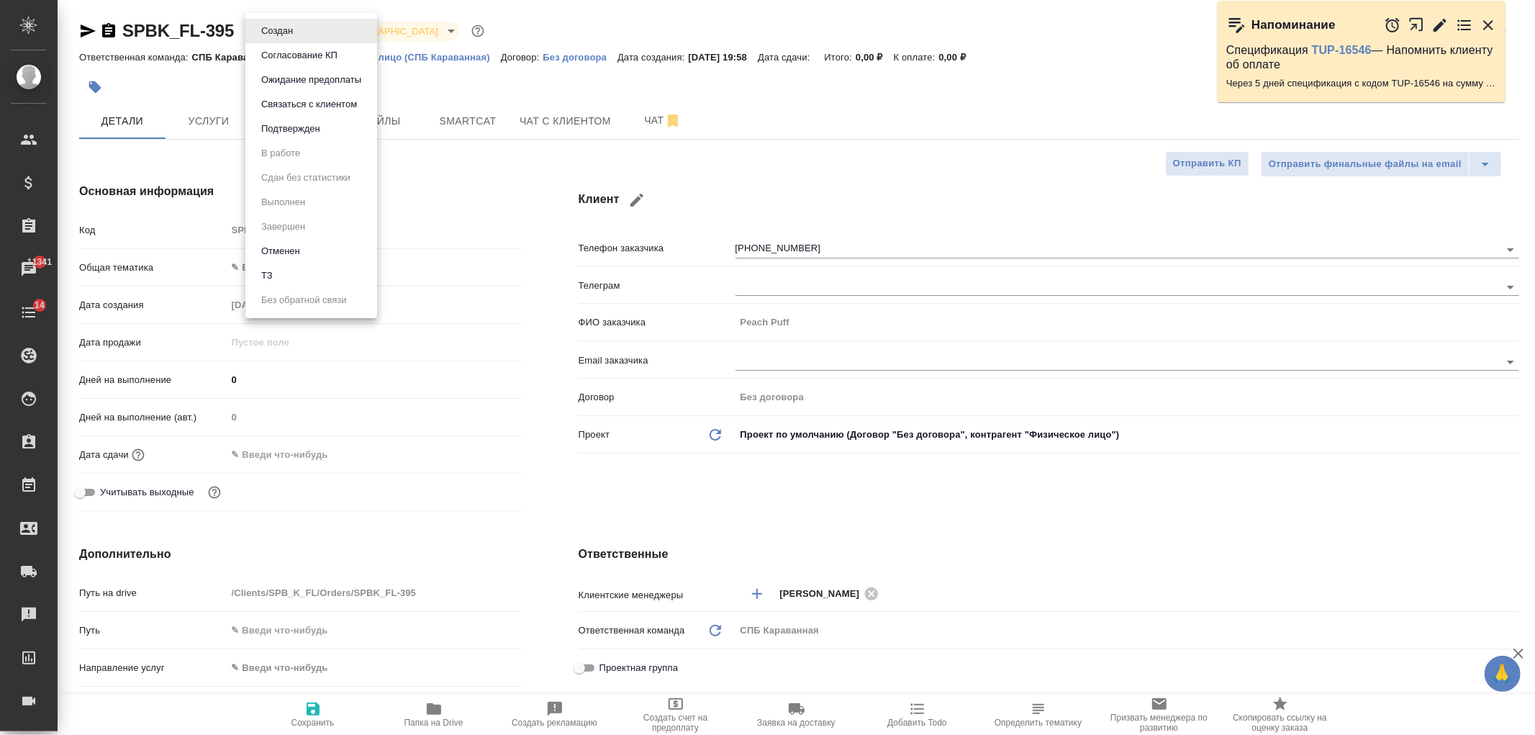
type textarea "x"
click at [494, 106] on div at bounding box center [767, 367] width 1535 height 735
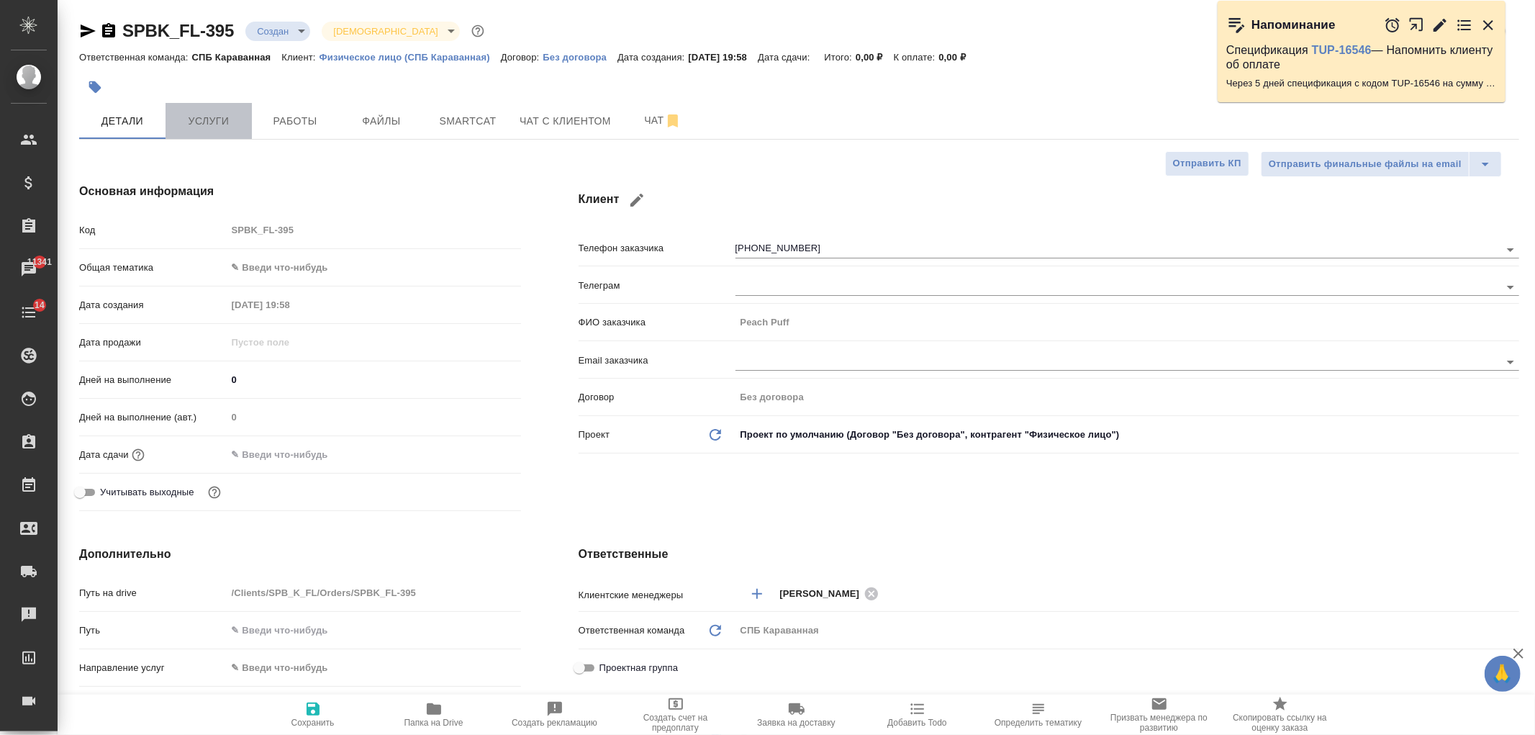
click at [205, 120] on span "Услуги" at bounding box center [208, 121] width 69 height 18
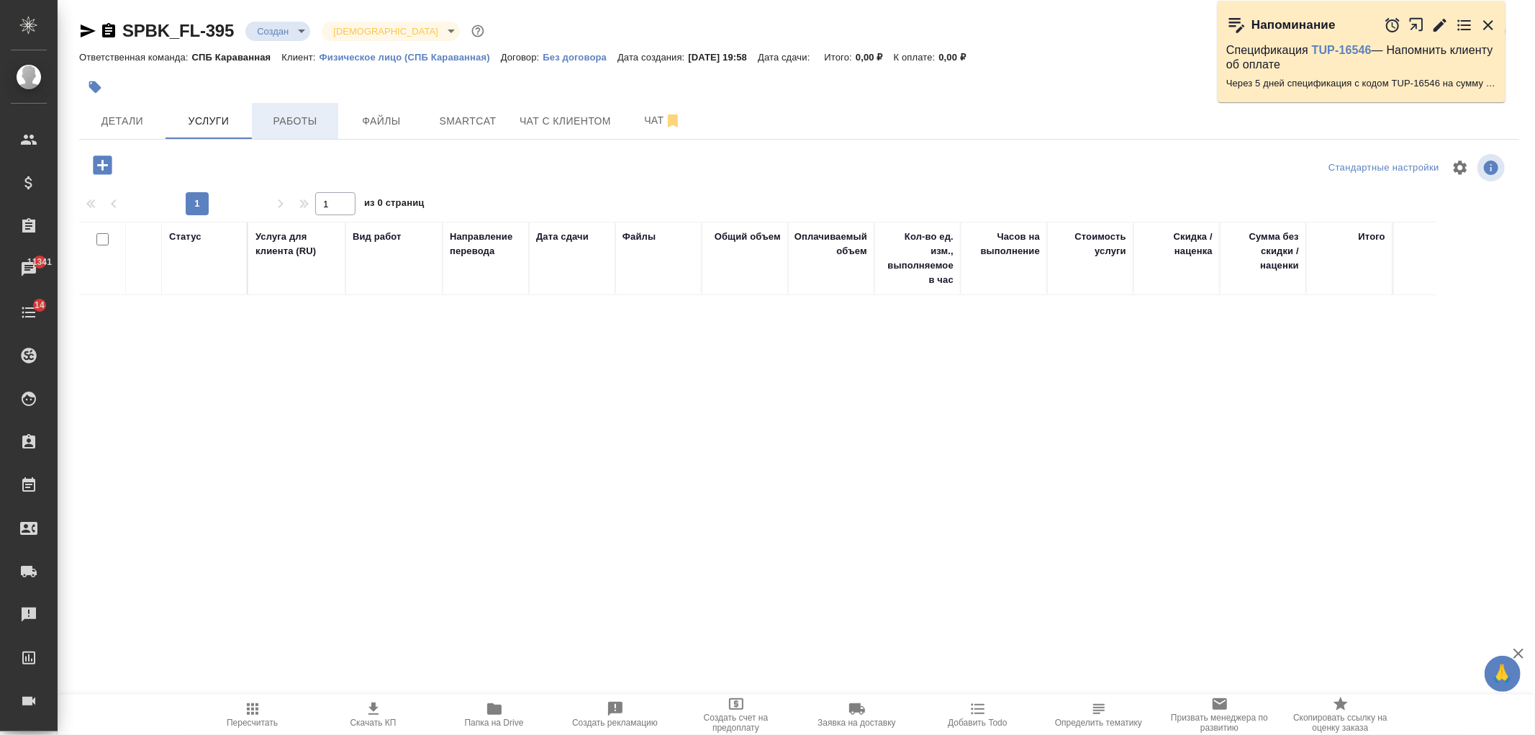
click at [290, 120] on span "Работы" at bounding box center [295, 121] width 69 height 18
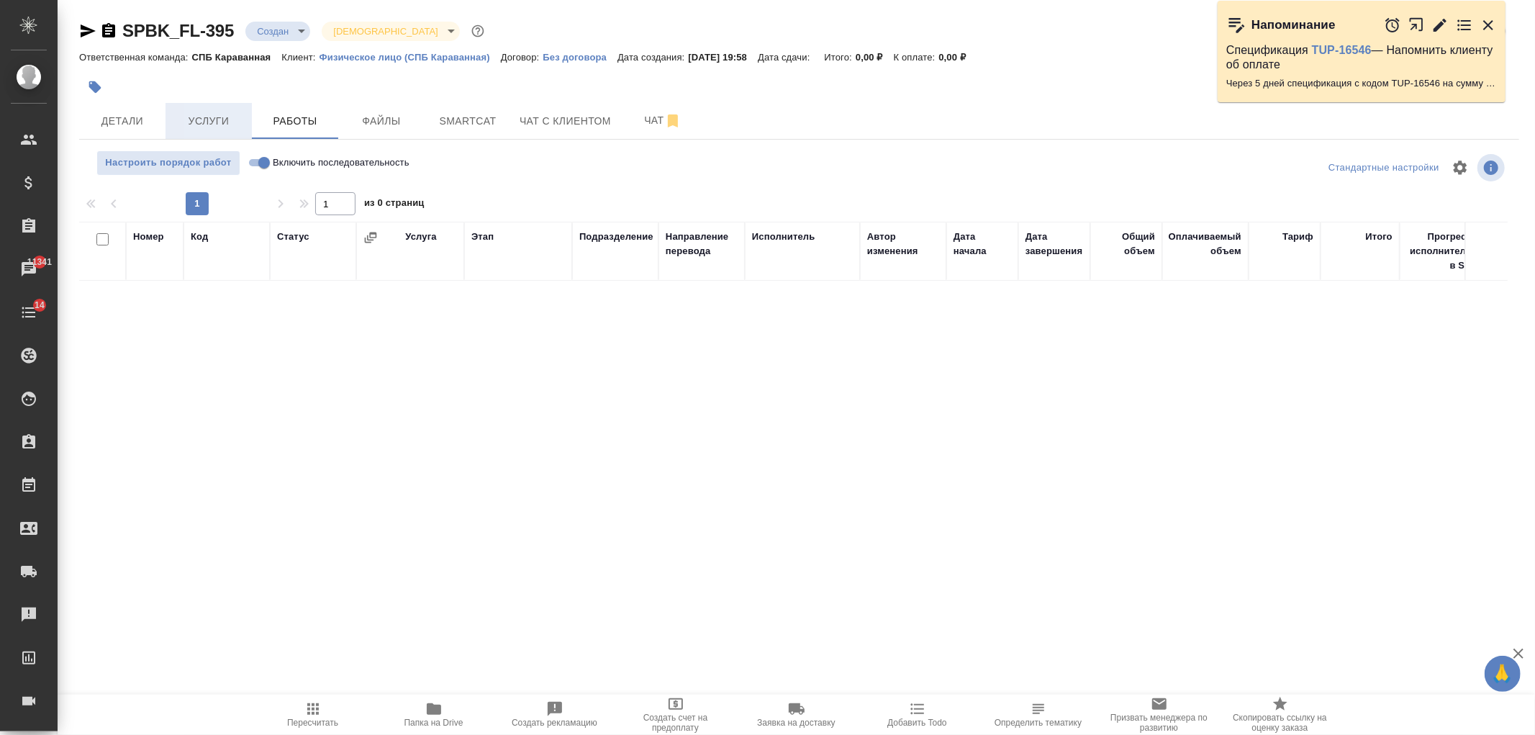
click at [210, 115] on span "Услуги" at bounding box center [208, 121] width 69 height 18
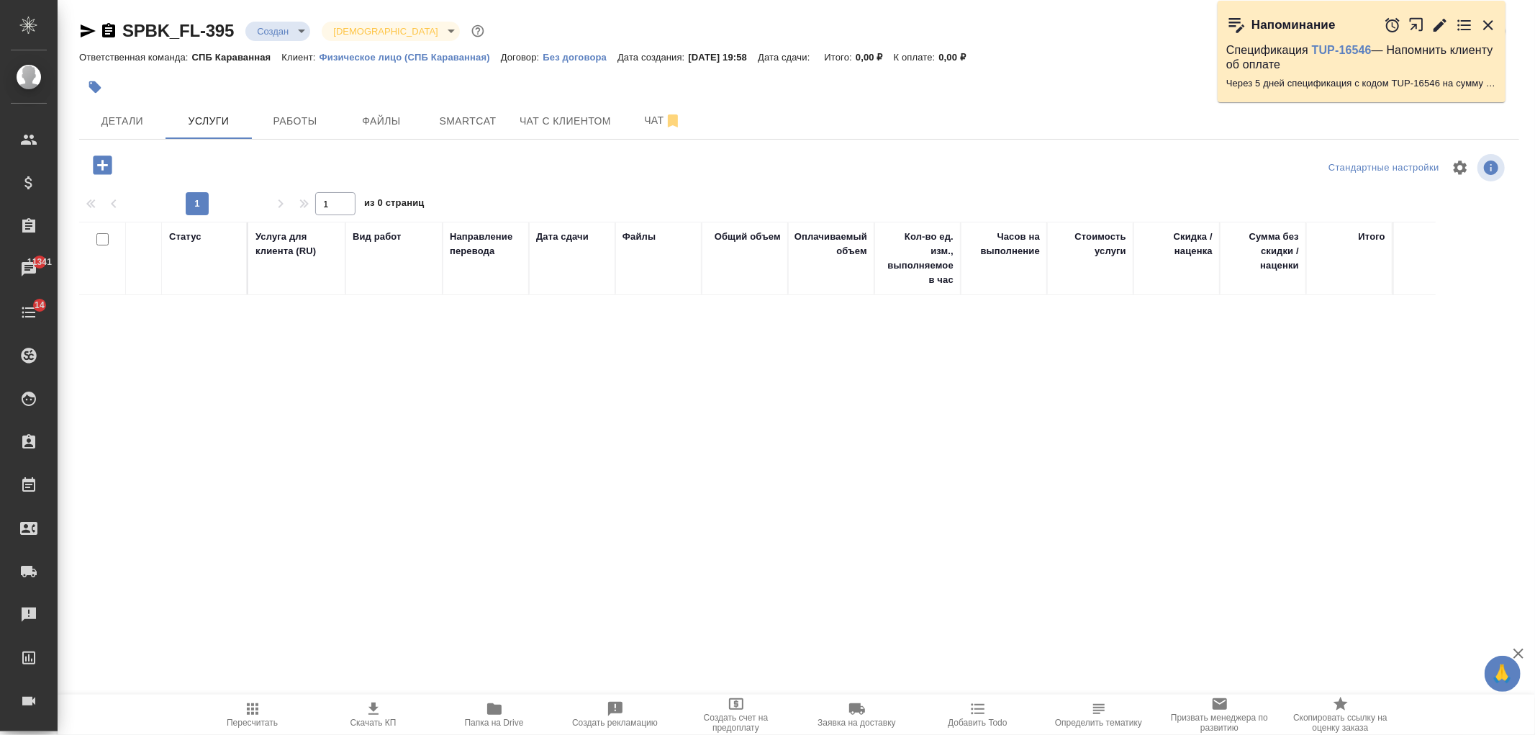
click at [126, 144] on div "SPBK_FL-395 Создан new Святая троица holyTrinity [PERSON_NAME] детали заказа От…" at bounding box center [799, 284] width 1456 height 568
click at [134, 126] on span "Детали" at bounding box center [122, 121] width 69 height 18
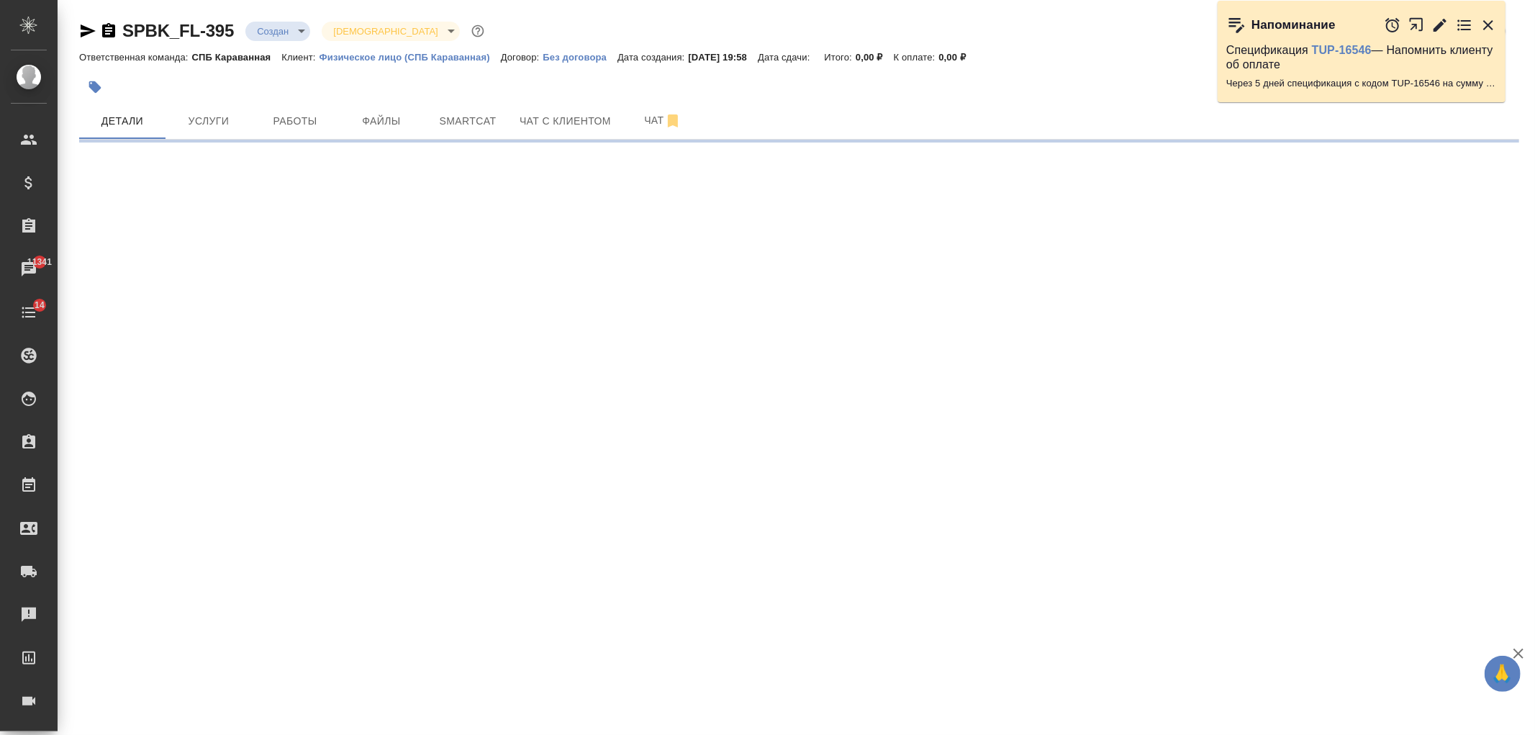
click at [298, 38] on body "🙏 .cls-1 fill:#fff; AWATERA [PERSON_NAME] Спецификации Заказы 11341 Чаты 14 Tod…" at bounding box center [767, 367] width 1535 height 735
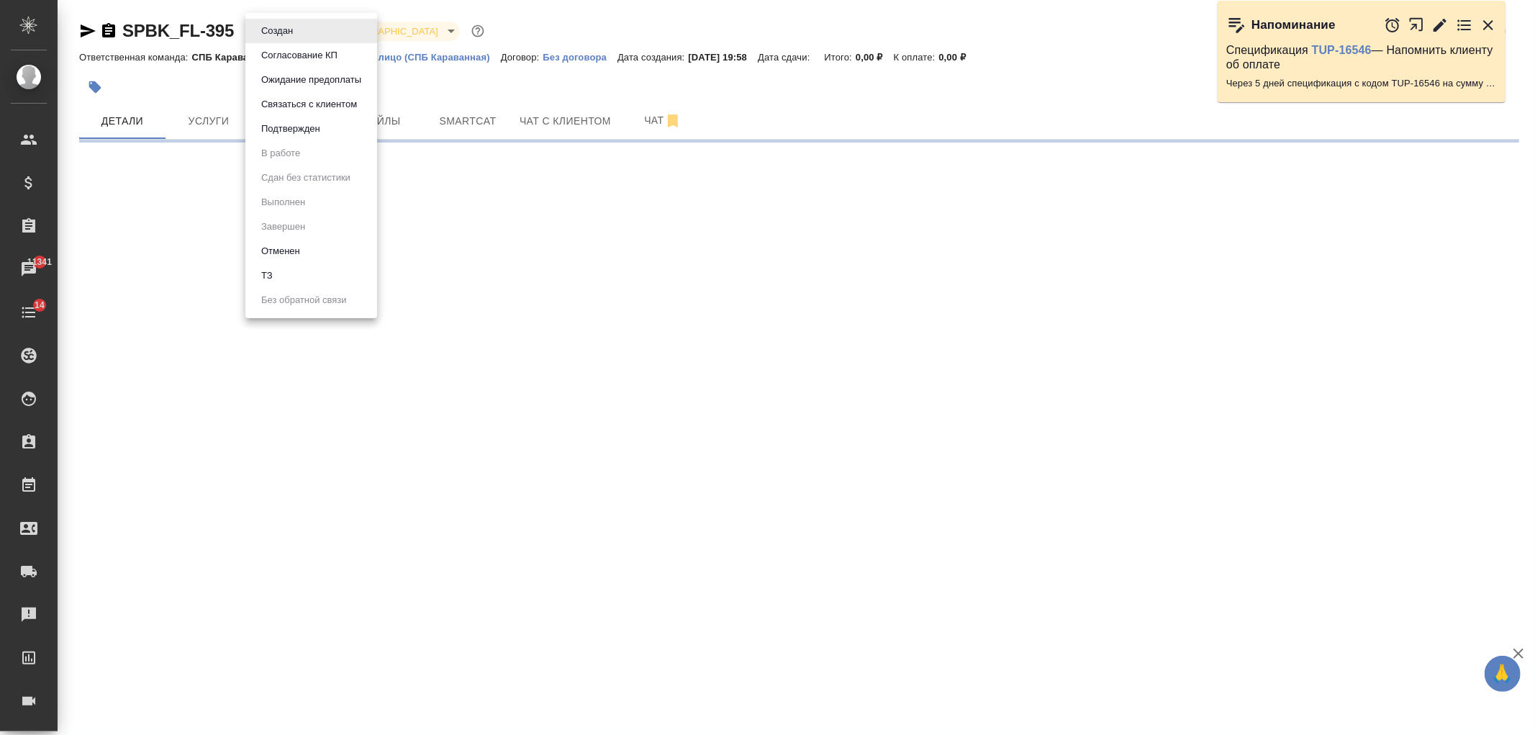
select select "RU"
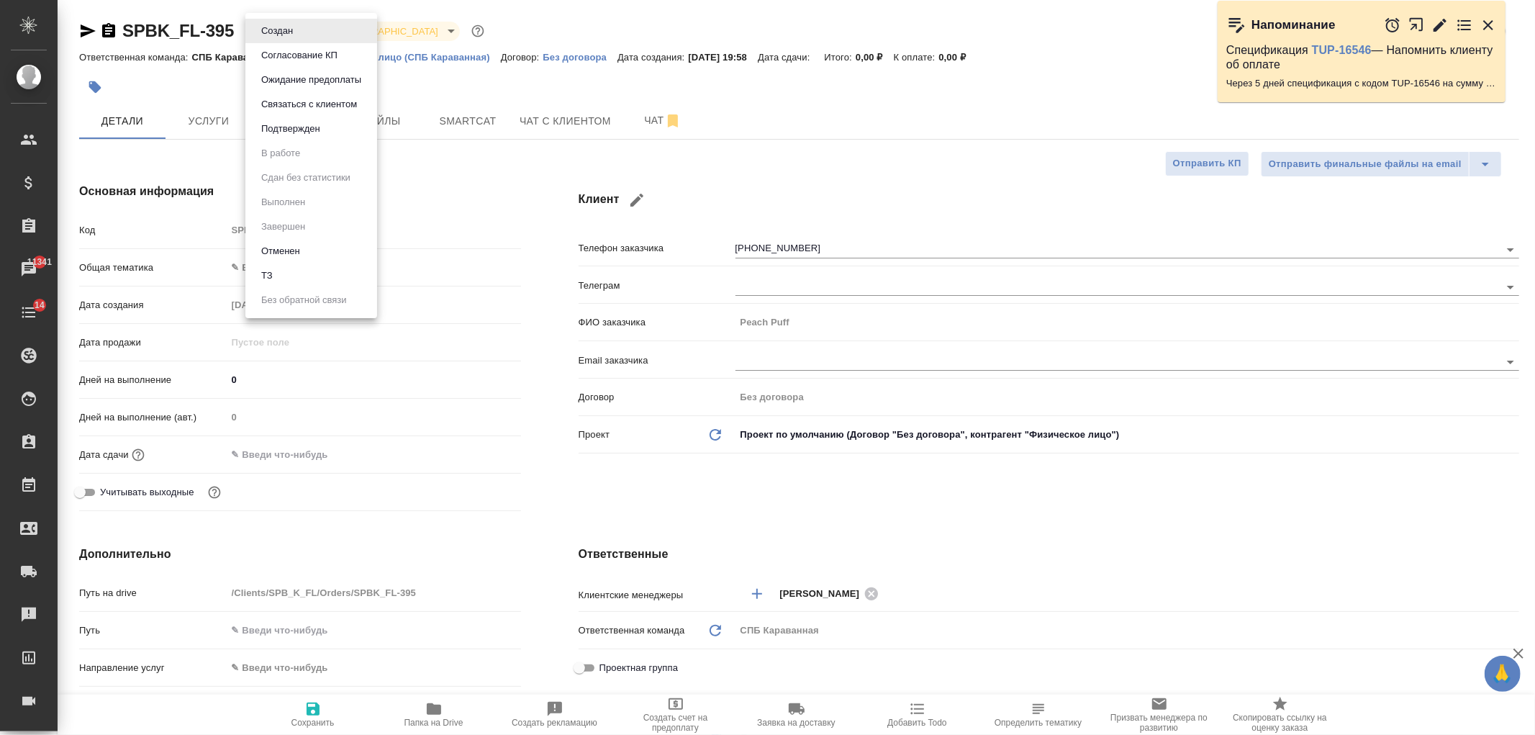
type textarea "x"
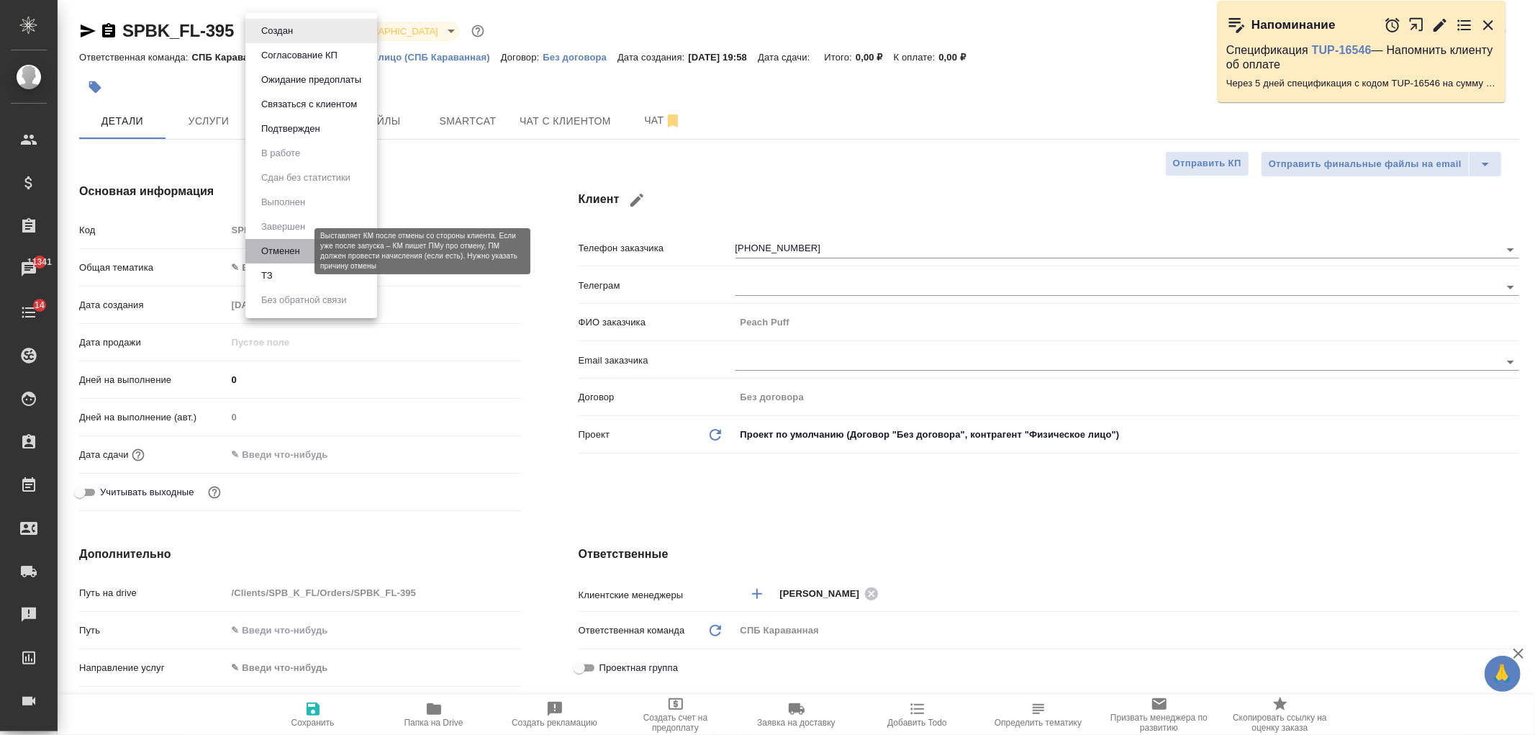
click at [293, 243] on button "Отменен" at bounding box center [281, 251] width 48 height 16
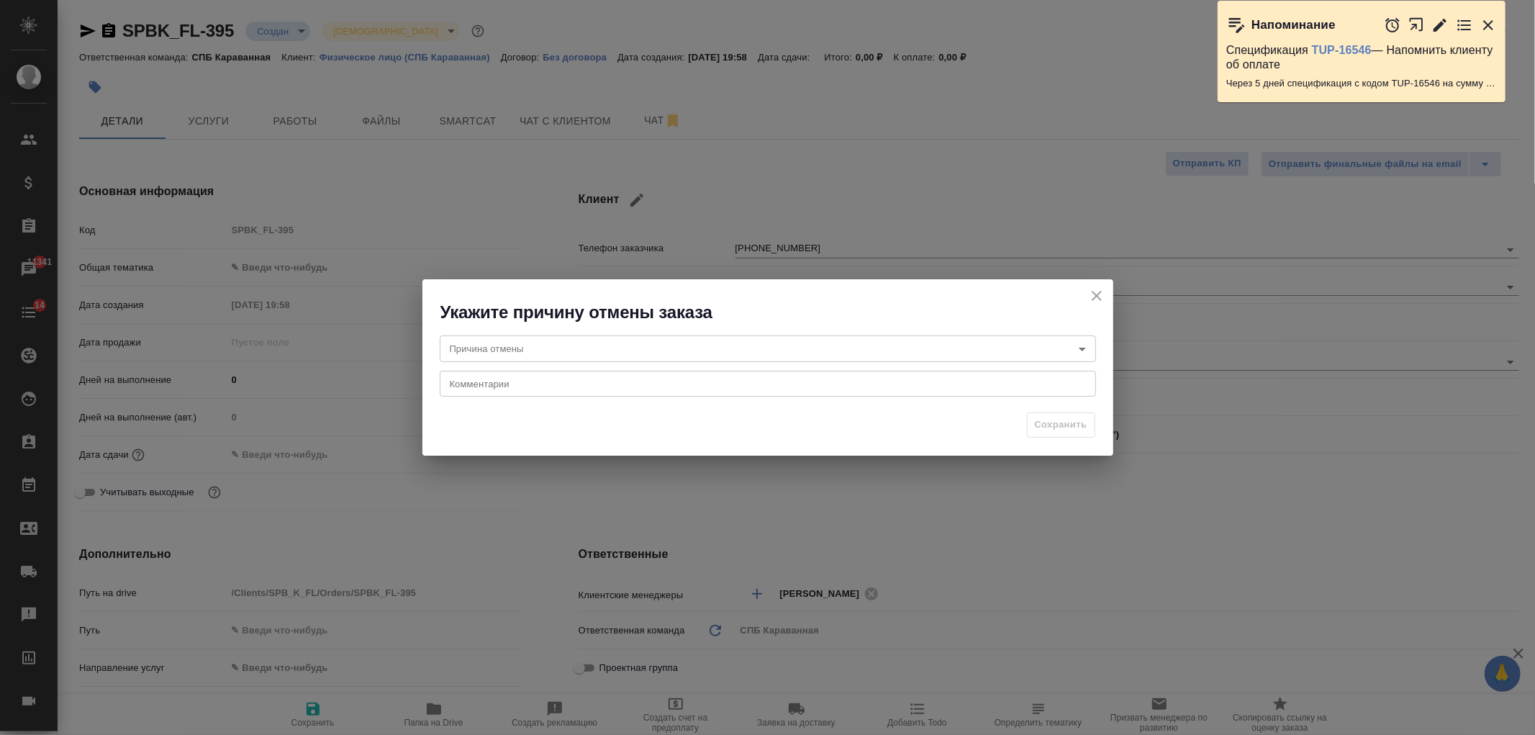
click at [629, 338] on body "🙏 .cls-1 fill:#fff; AWATERA [PERSON_NAME] Спецификации Заказы 11341 Чаты 14 Tod…" at bounding box center [767, 367] width 1535 height 735
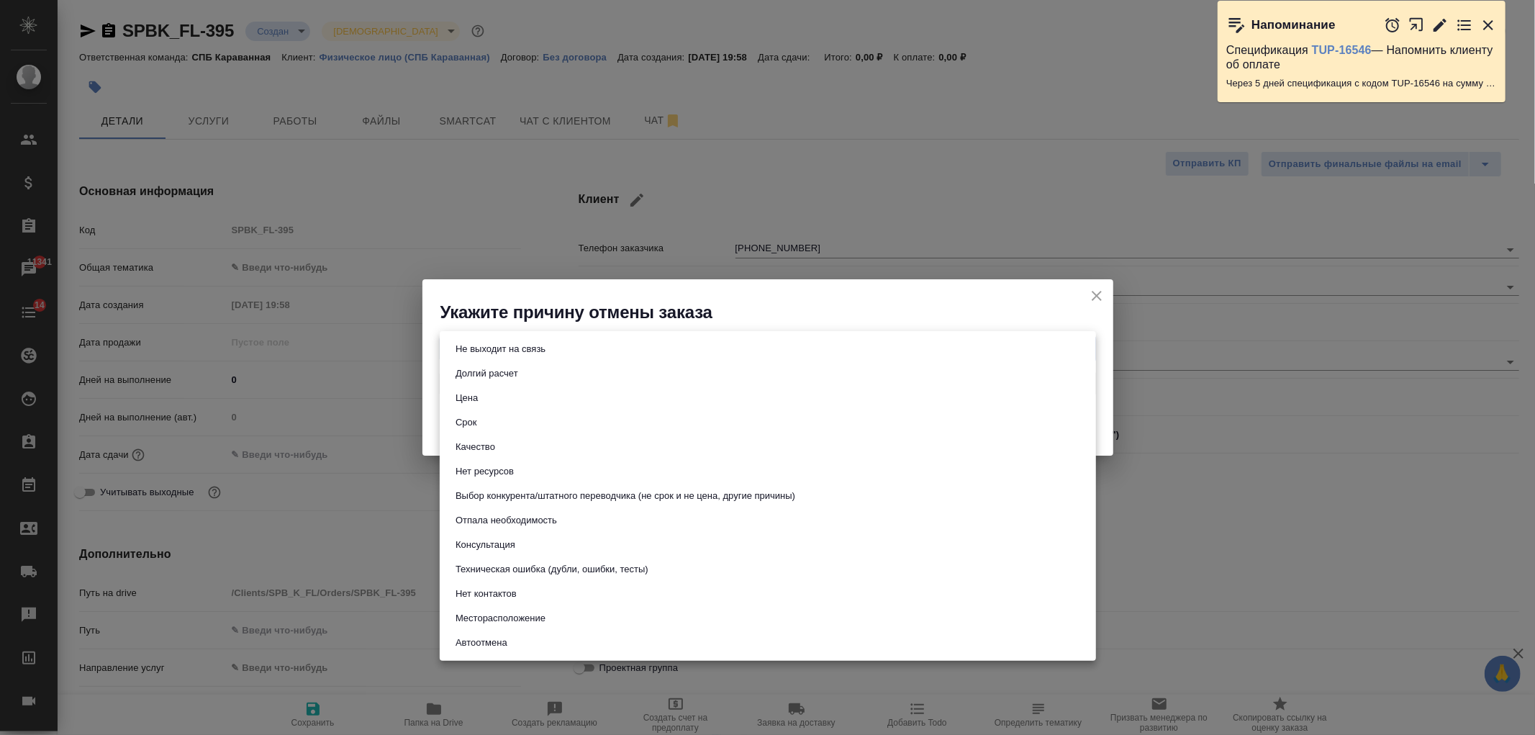
click at [498, 374] on button "Долгий расчет" at bounding box center [486, 374] width 71 height 16
type input "longCalculation"
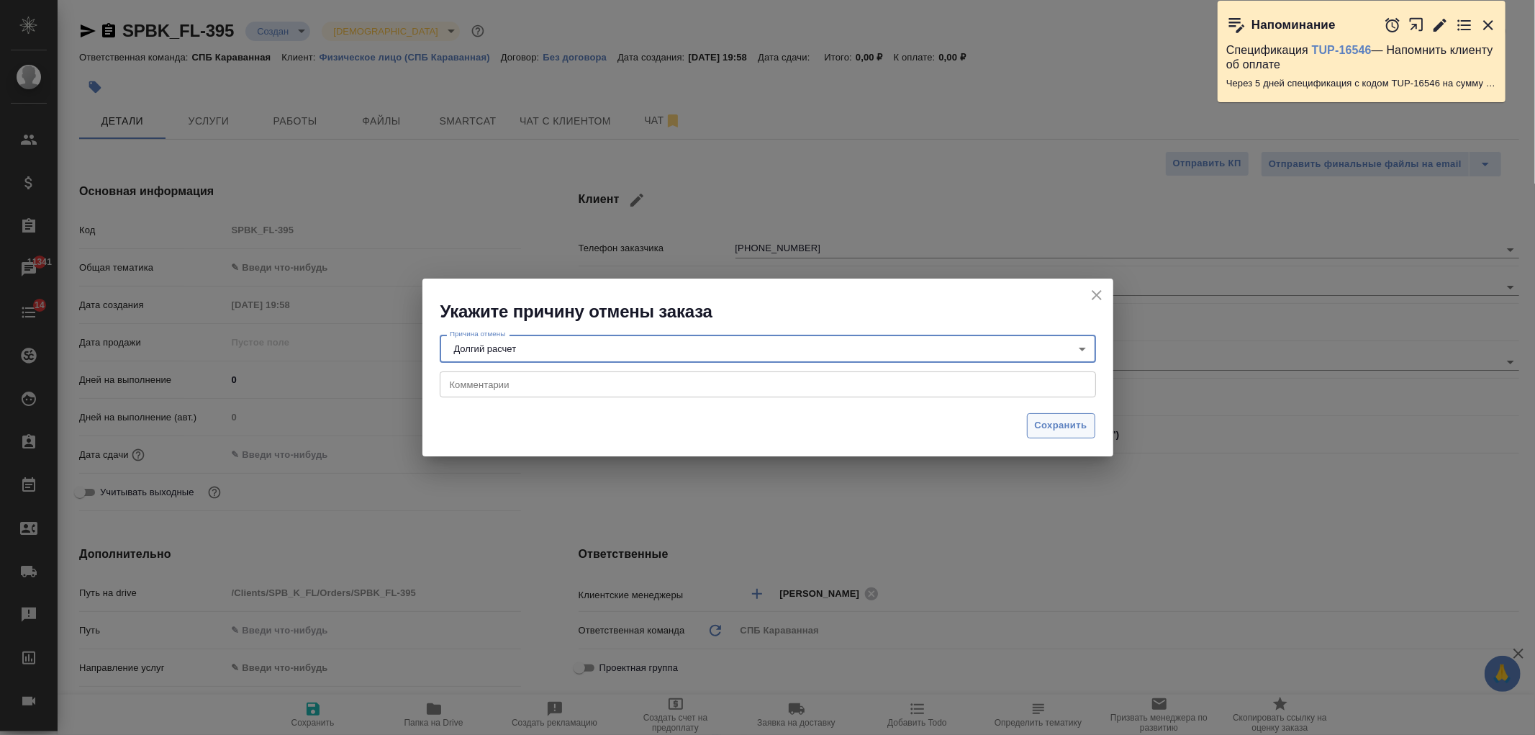
click at [1073, 422] on span "Сохранить" at bounding box center [1061, 426] width 53 height 17
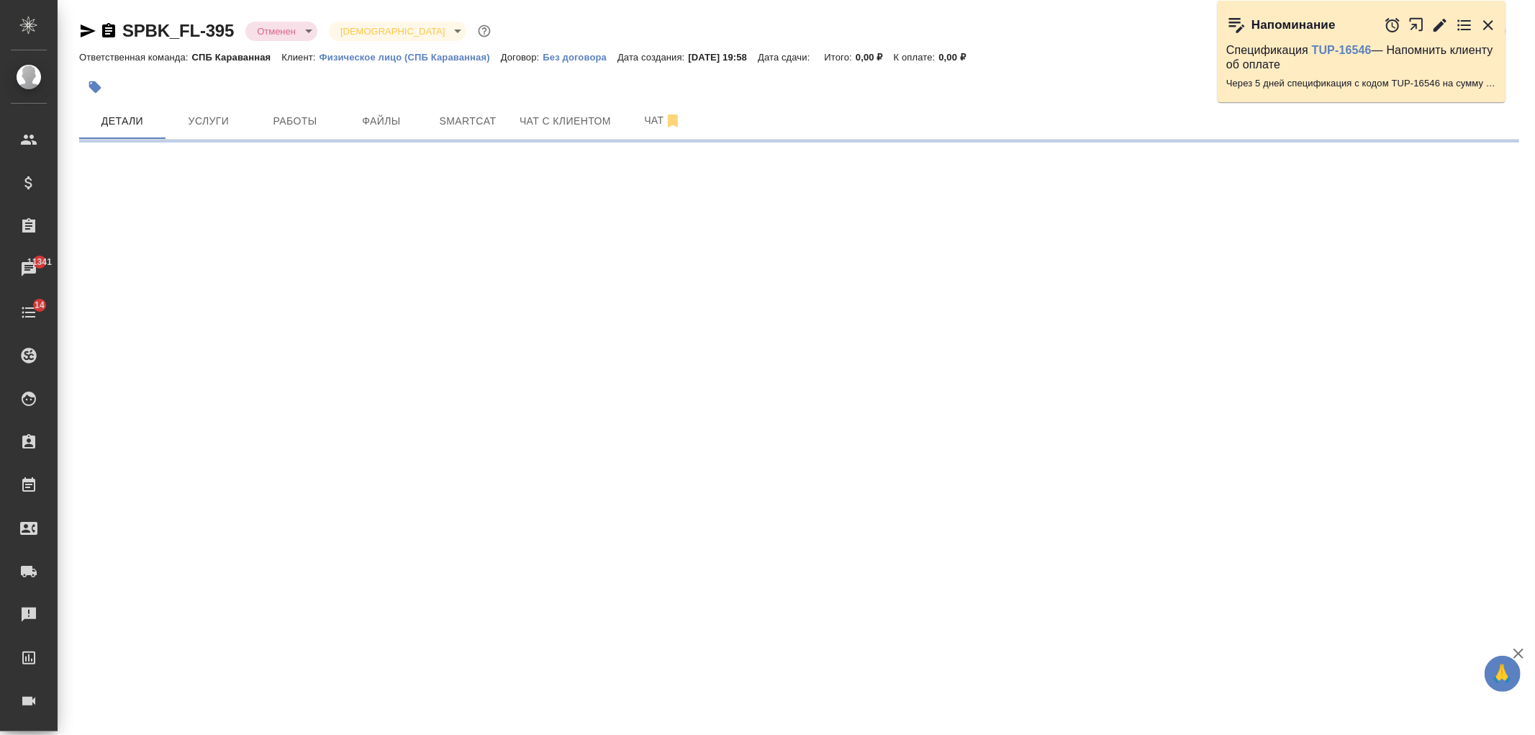
select select "RU"
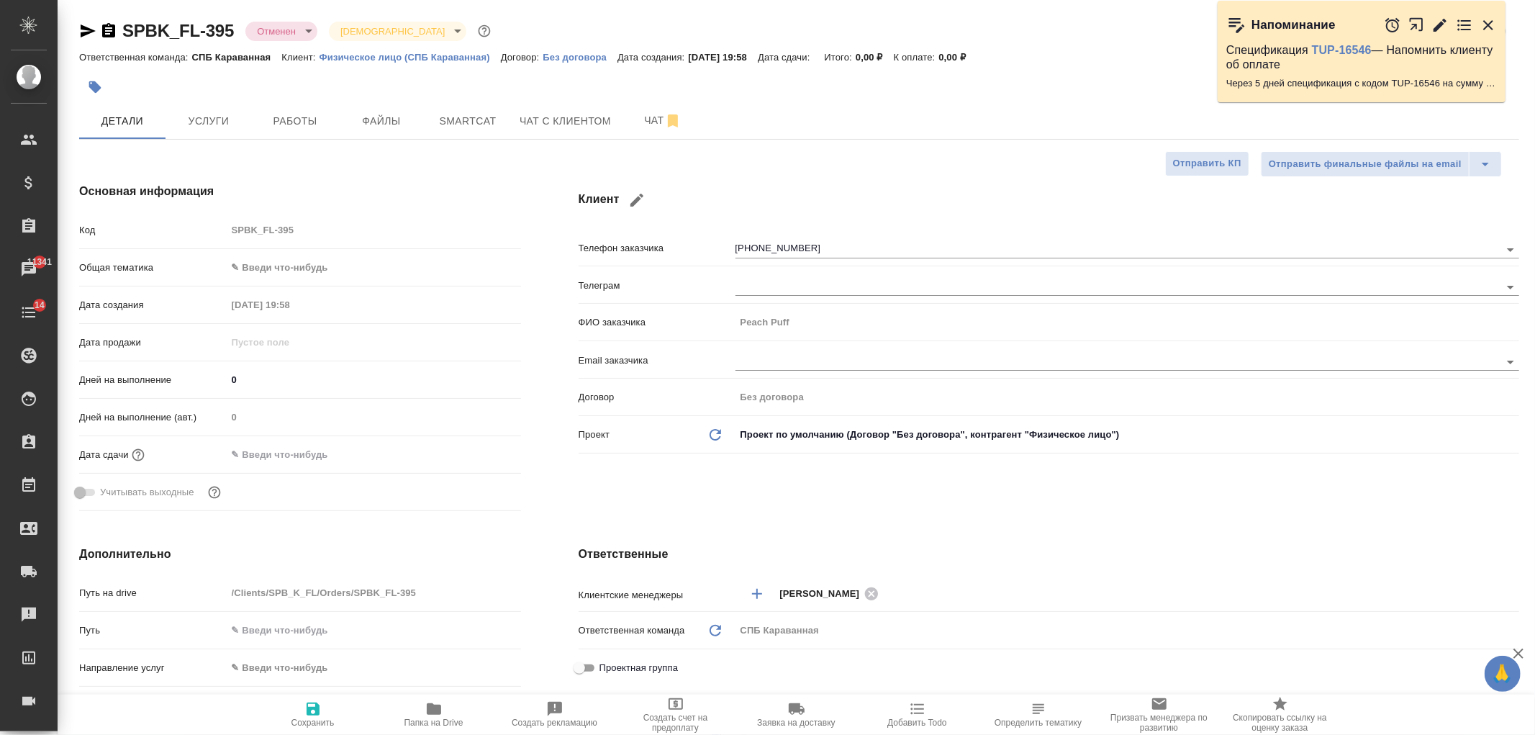
type textarea "x"
